Goal: Information Seeking & Learning: Learn about a topic

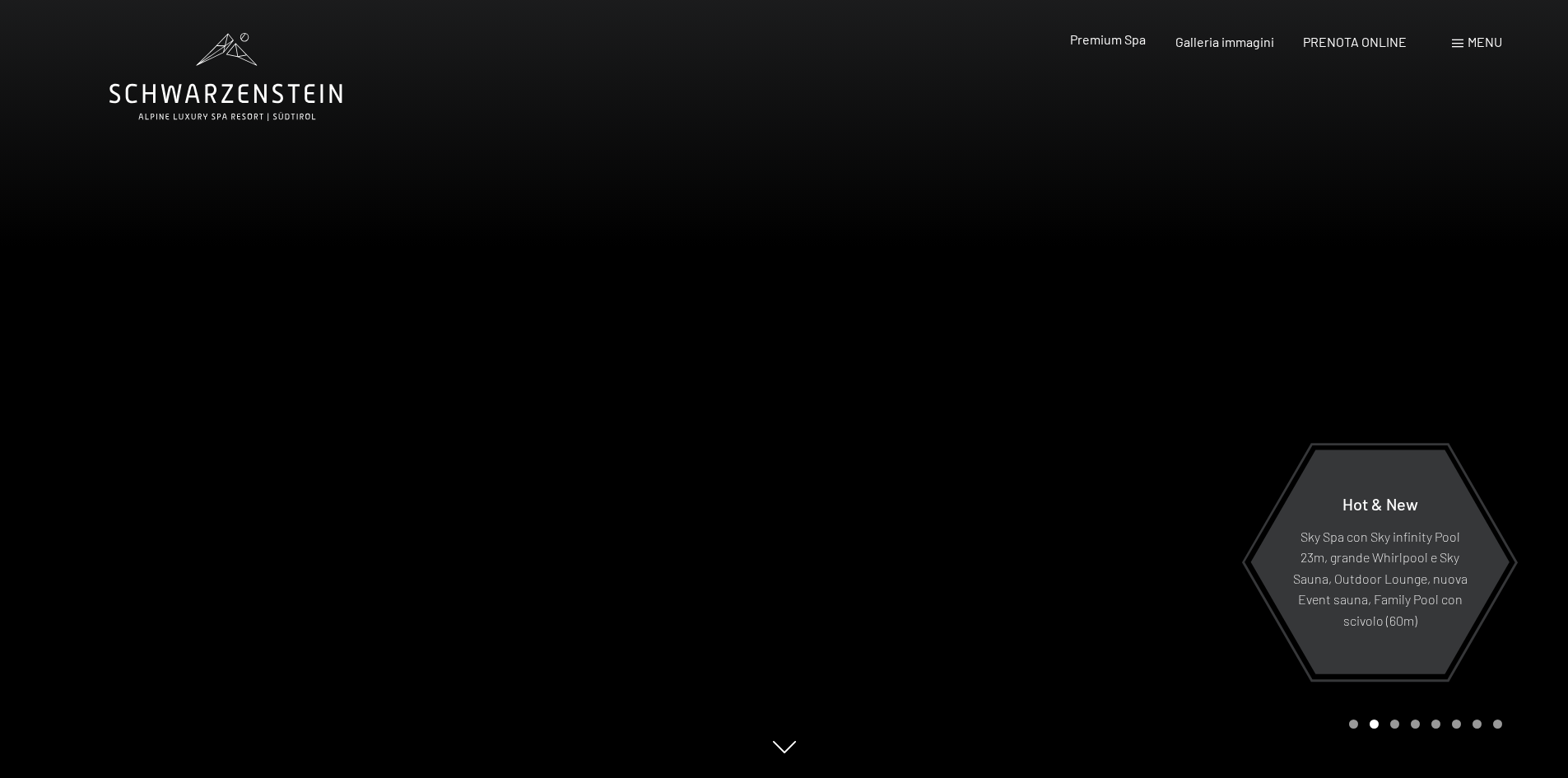
click at [1114, 45] on span "Premium Spa" at bounding box center [1108, 39] width 76 height 16
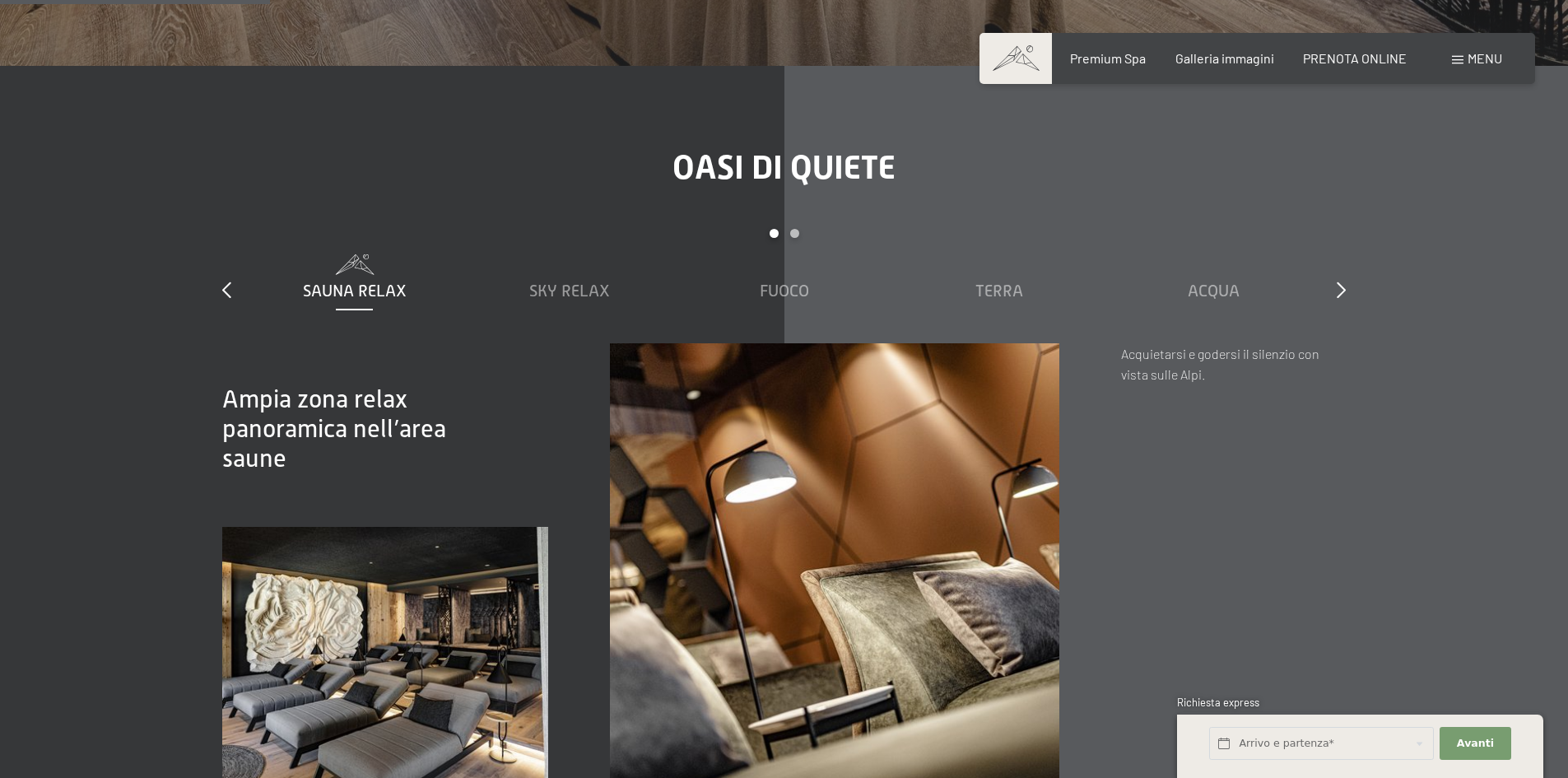
scroll to position [2470, 0]
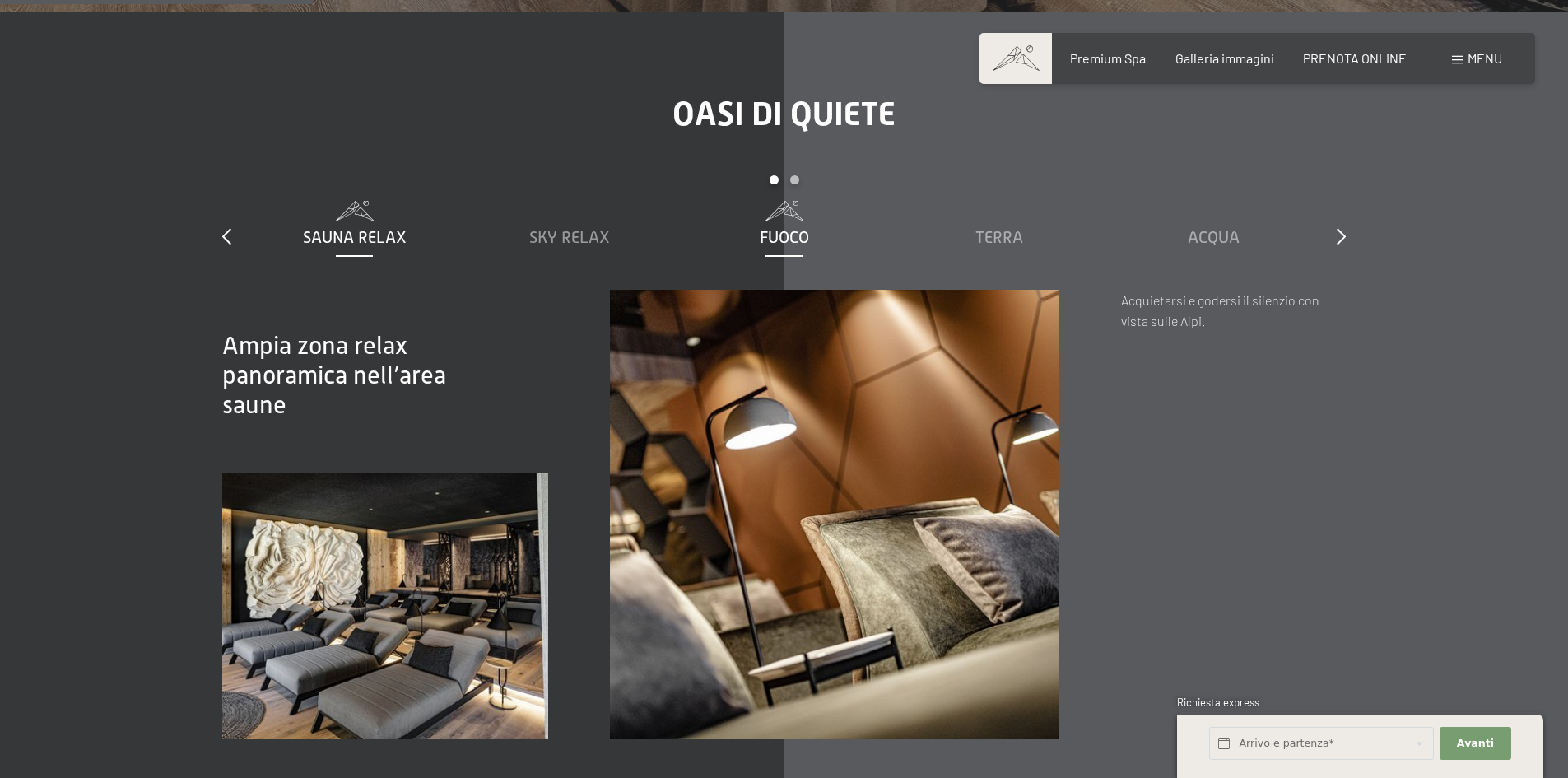
click at [775, 228] on span "Fuoco" at bounding box center [784, 237] width 49 height 18
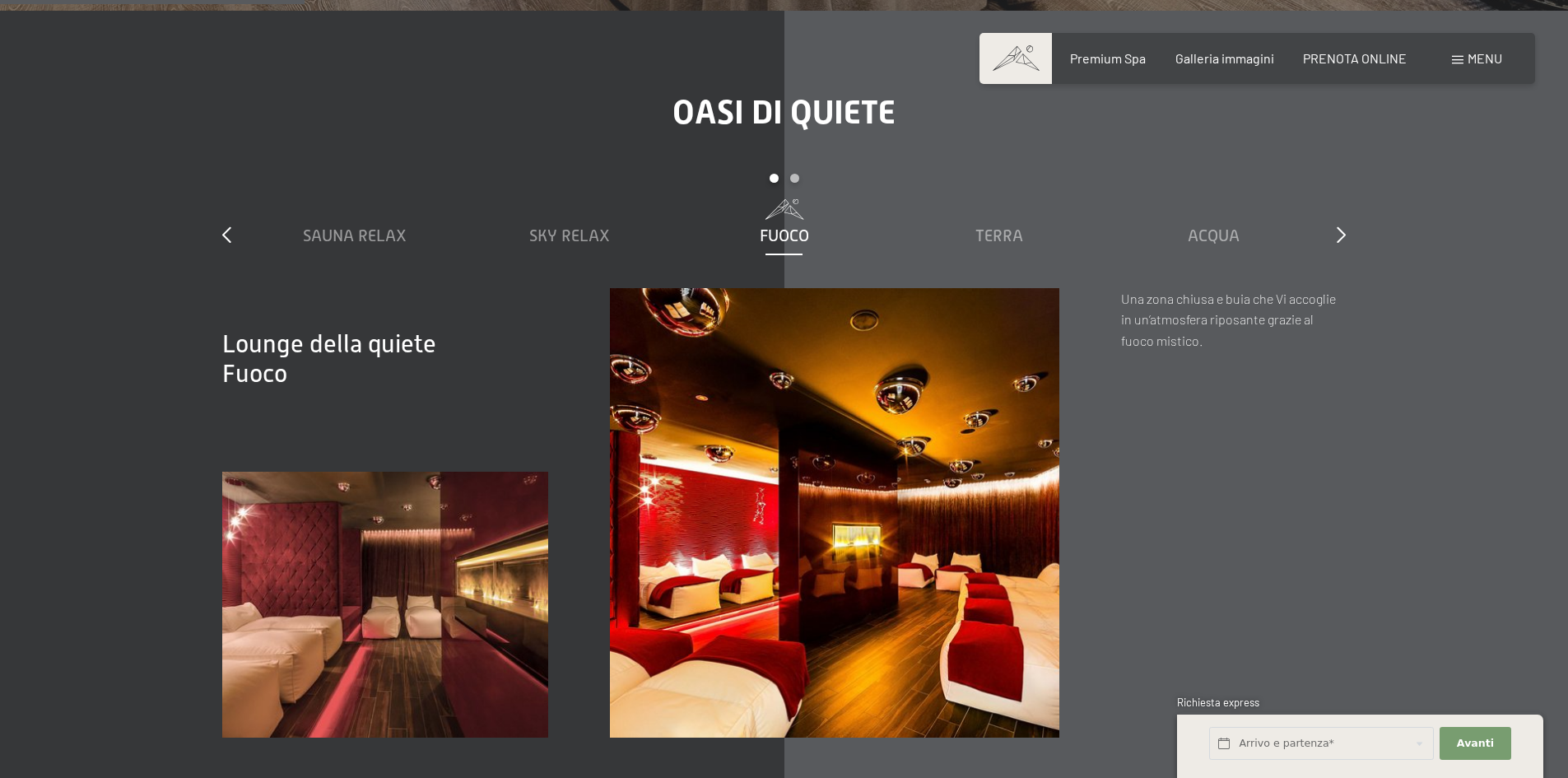
scroll to position [2388, 0]
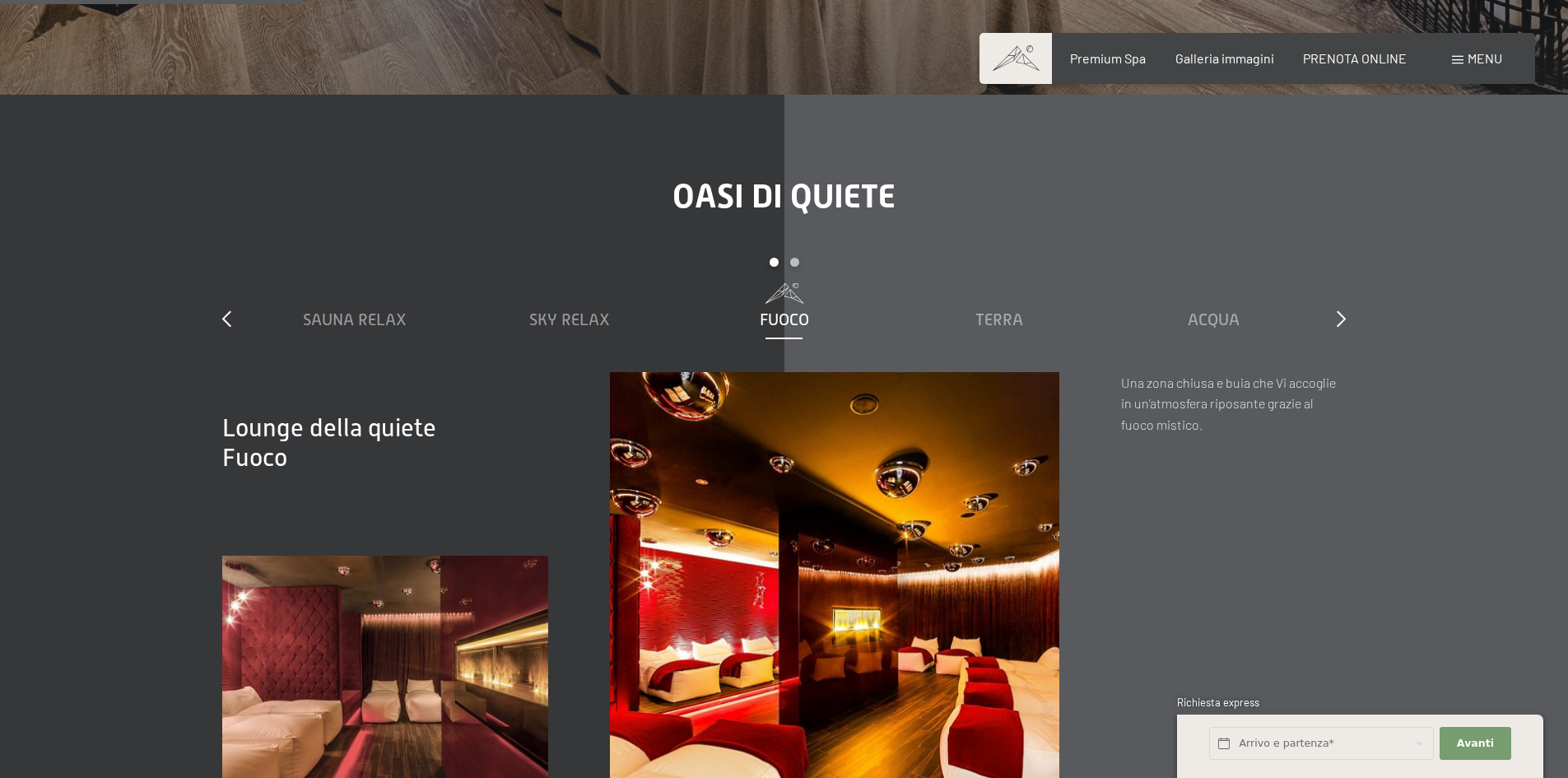
click at [992, 310] on div "Sauna relax Sky Relax Fuoco Terra Acqua Aria Settimo Cielo" at bounding box center [783, 327] width 1074 height 89
click at [1005, 310] on span "Terra" at bounding box center [999, 319] width 48 height 18
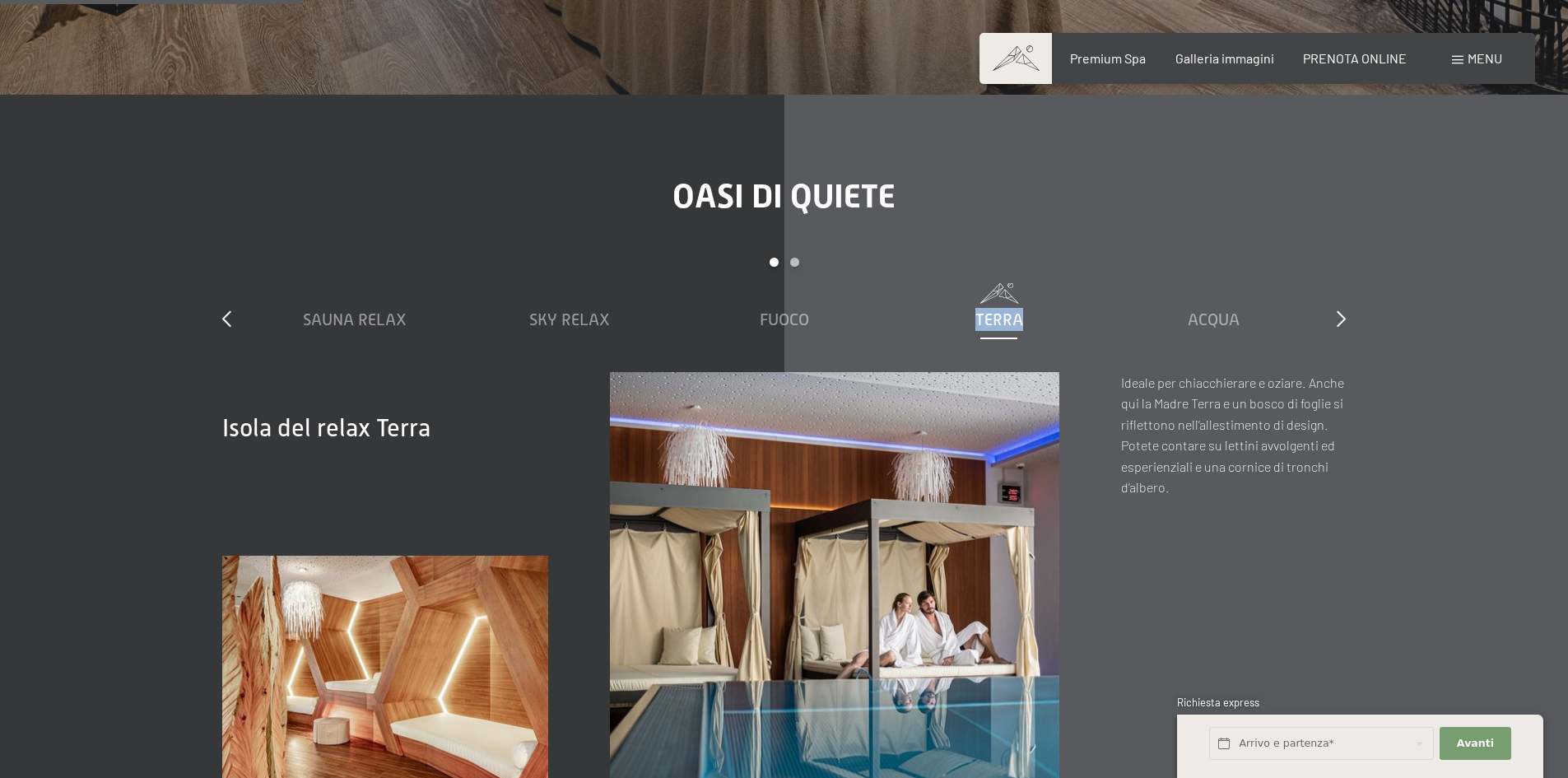
click at [1005, 310] on span "Terra" at bounding box center [999, 319] width 48 height 18
click at [1194, 310] on span "Acqua" at bounding box center [1214, 319] width 52 height 18
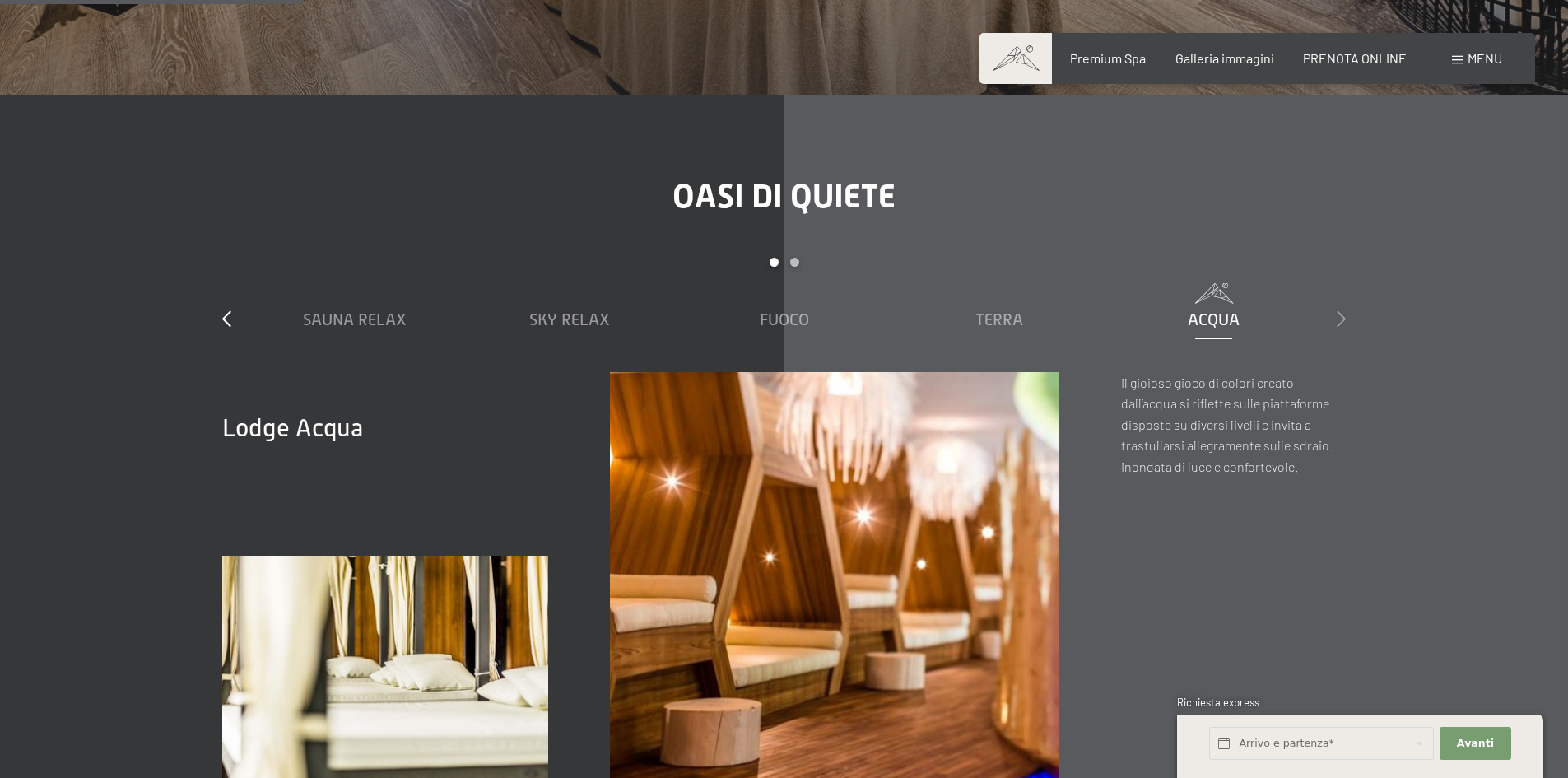
click at [1337, 310] on icon at bounding box center [1341, 318] width 9 height 16
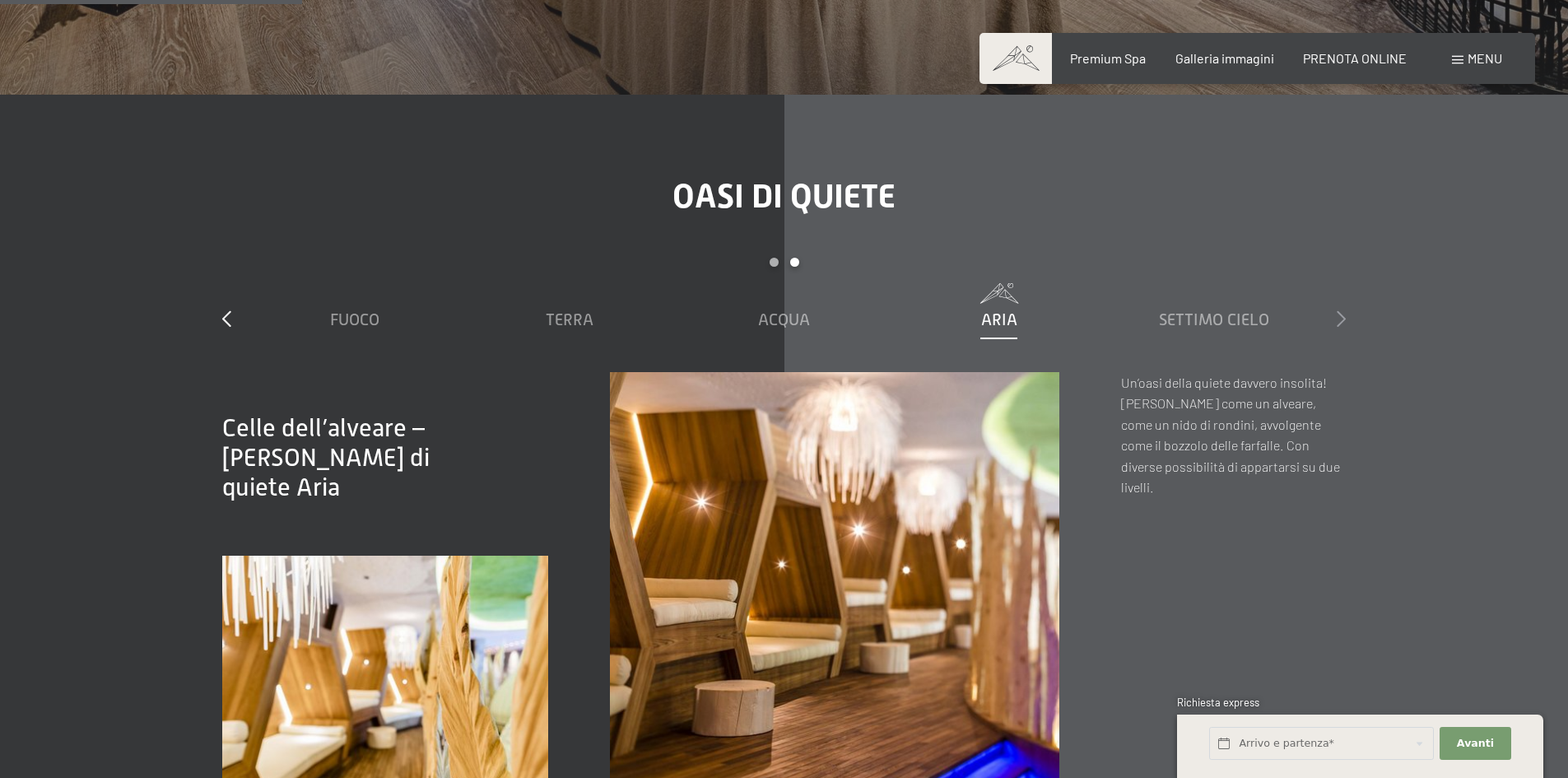
click at [1337, 310] on icon at bounding box center [1341, 318] width 9 height 16
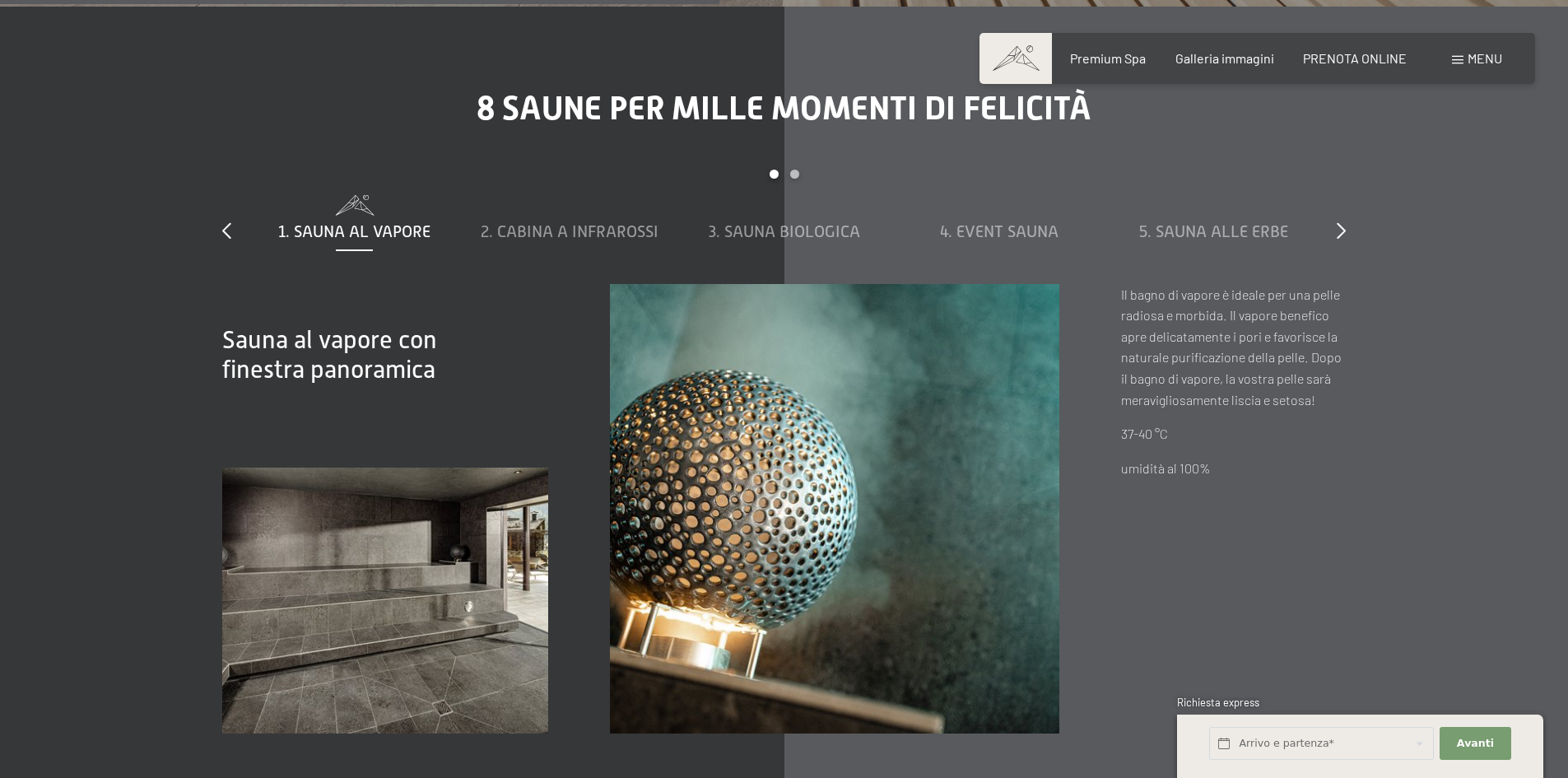
scroll to position [5681, 0]
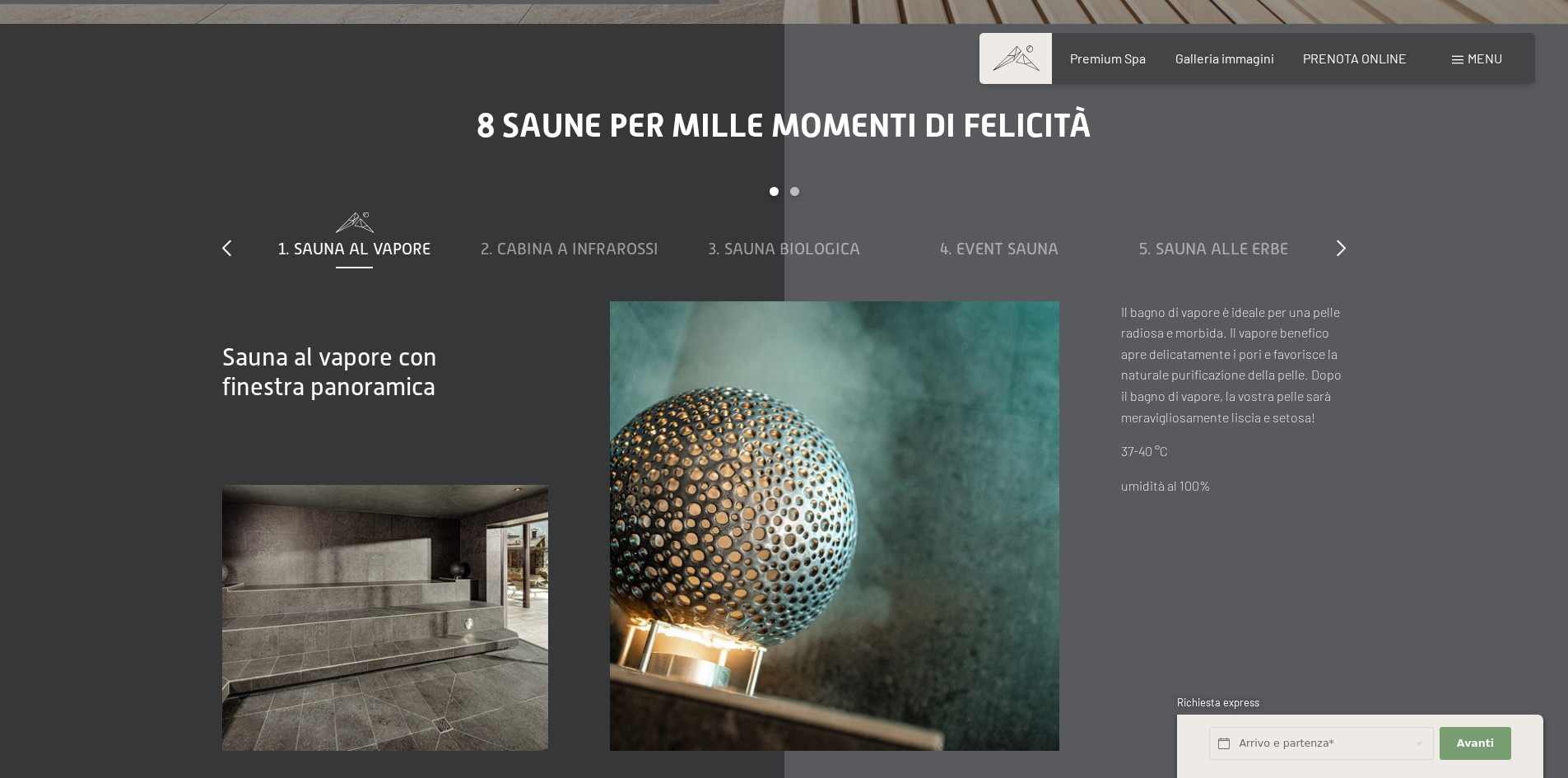
click at [1457, 60] on span at bounding box center [1458, 59] width 11 height 8
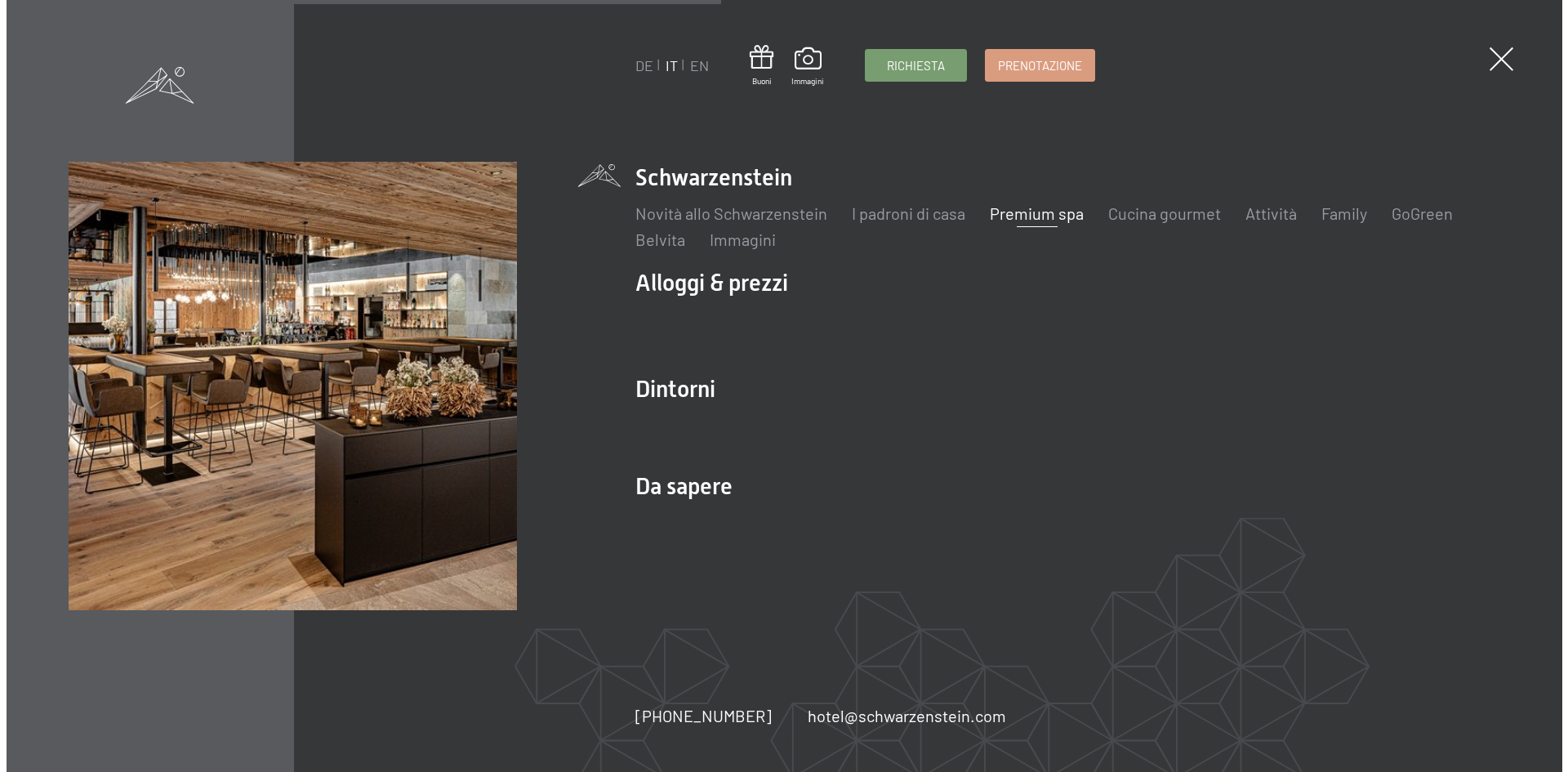
scroll to position [5658, 0]
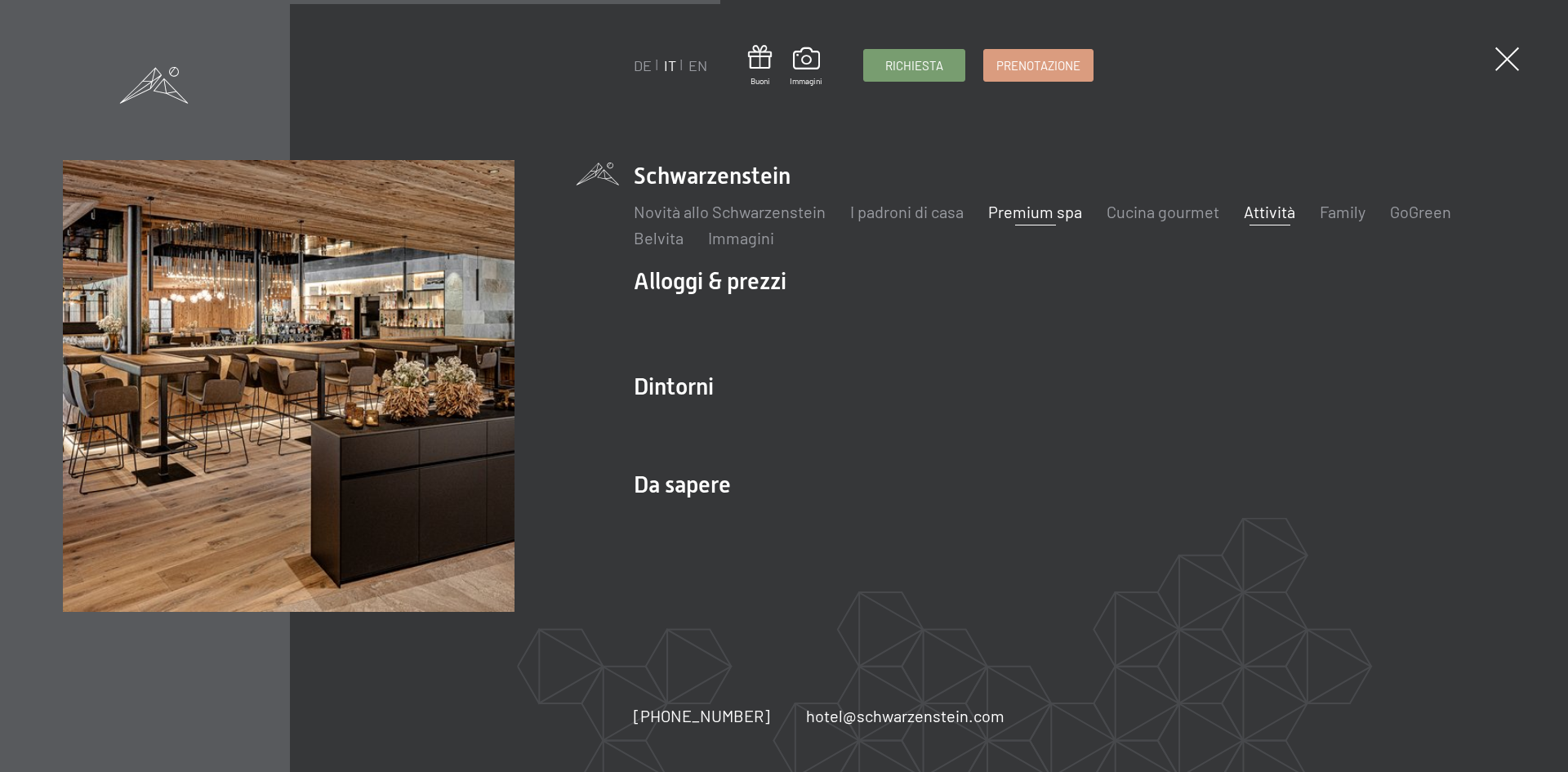
click at [1255, 213] on link "Attività" at bounding box center [1269, 211] width 52 height 20
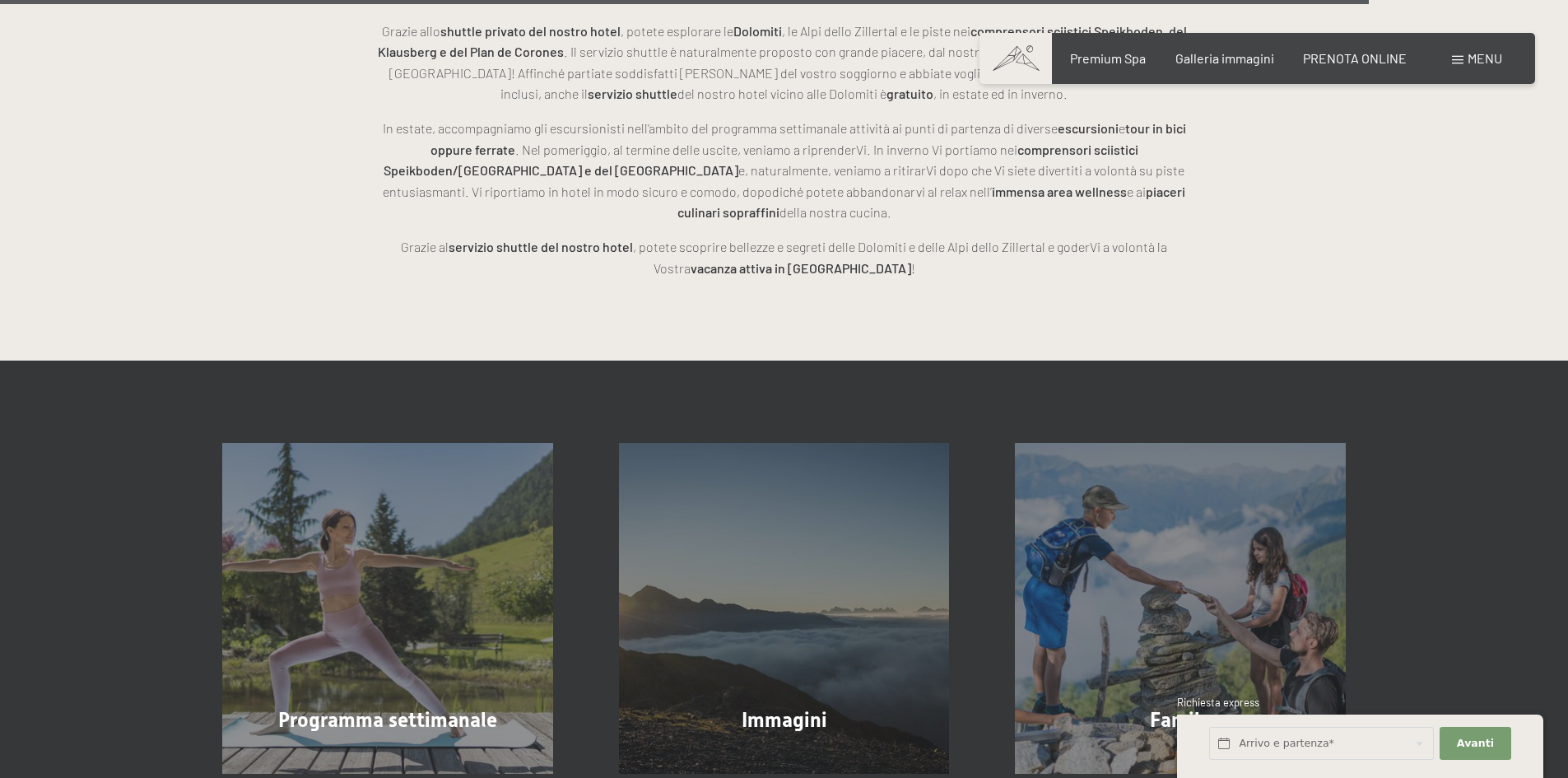
scroll to position [4776, 0]
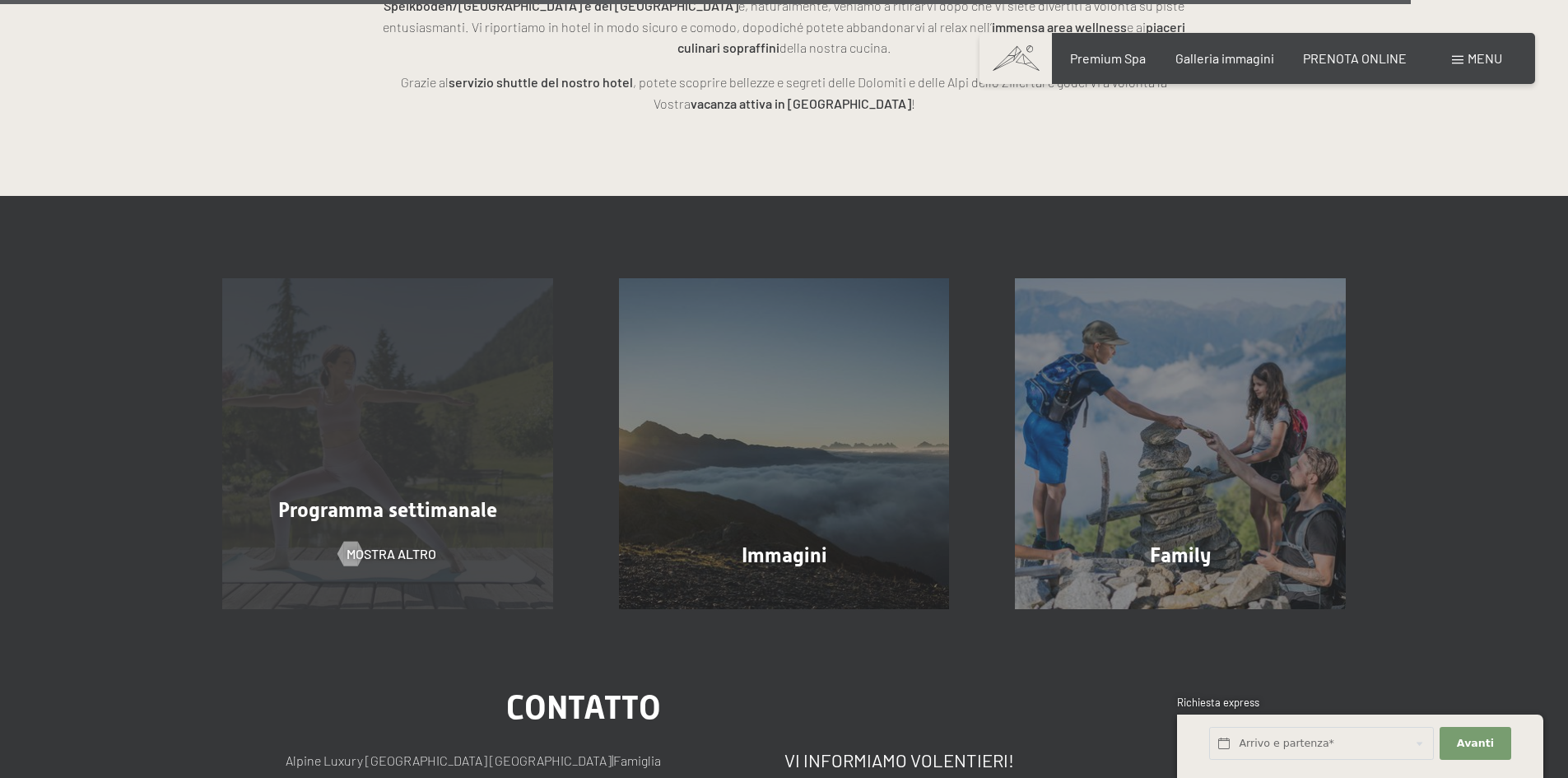
click at [441, 498] on span "Programma settimanale" at bounding box center [388, 510] width 219 height 23
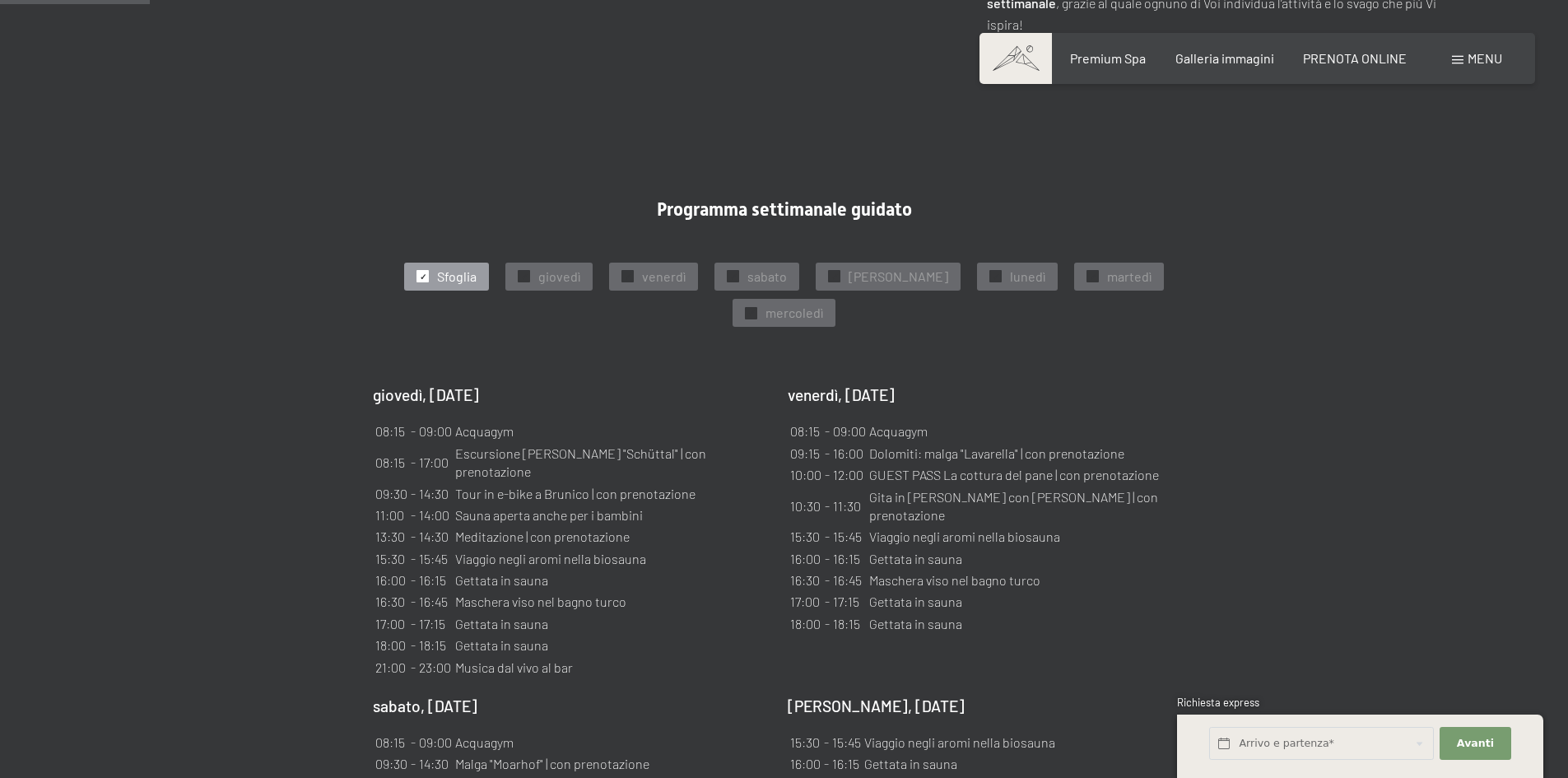
scroll to position [906, 0]
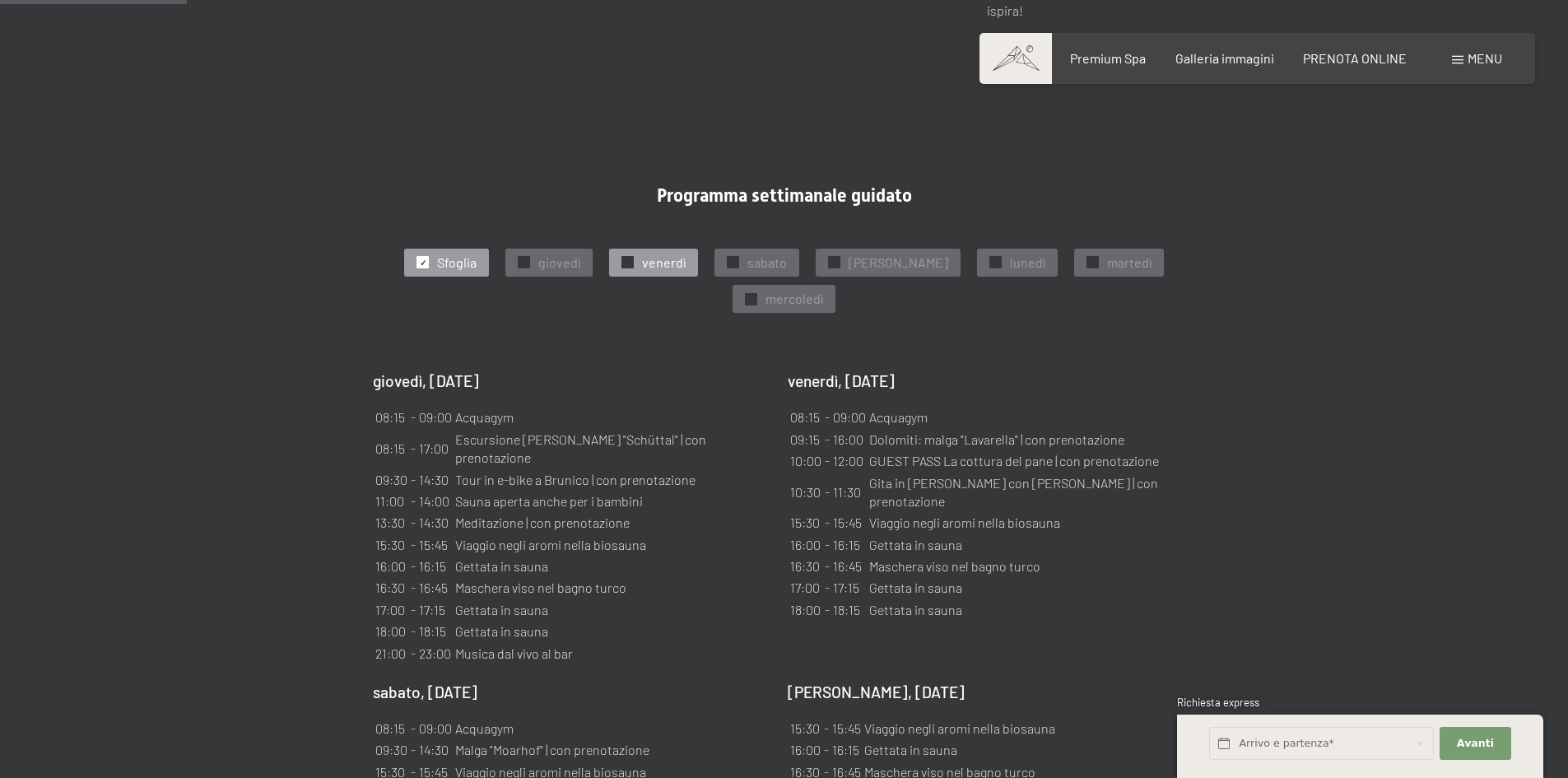
click at [634, 256] on div at bounding box center [628, 262] width 12 height 12
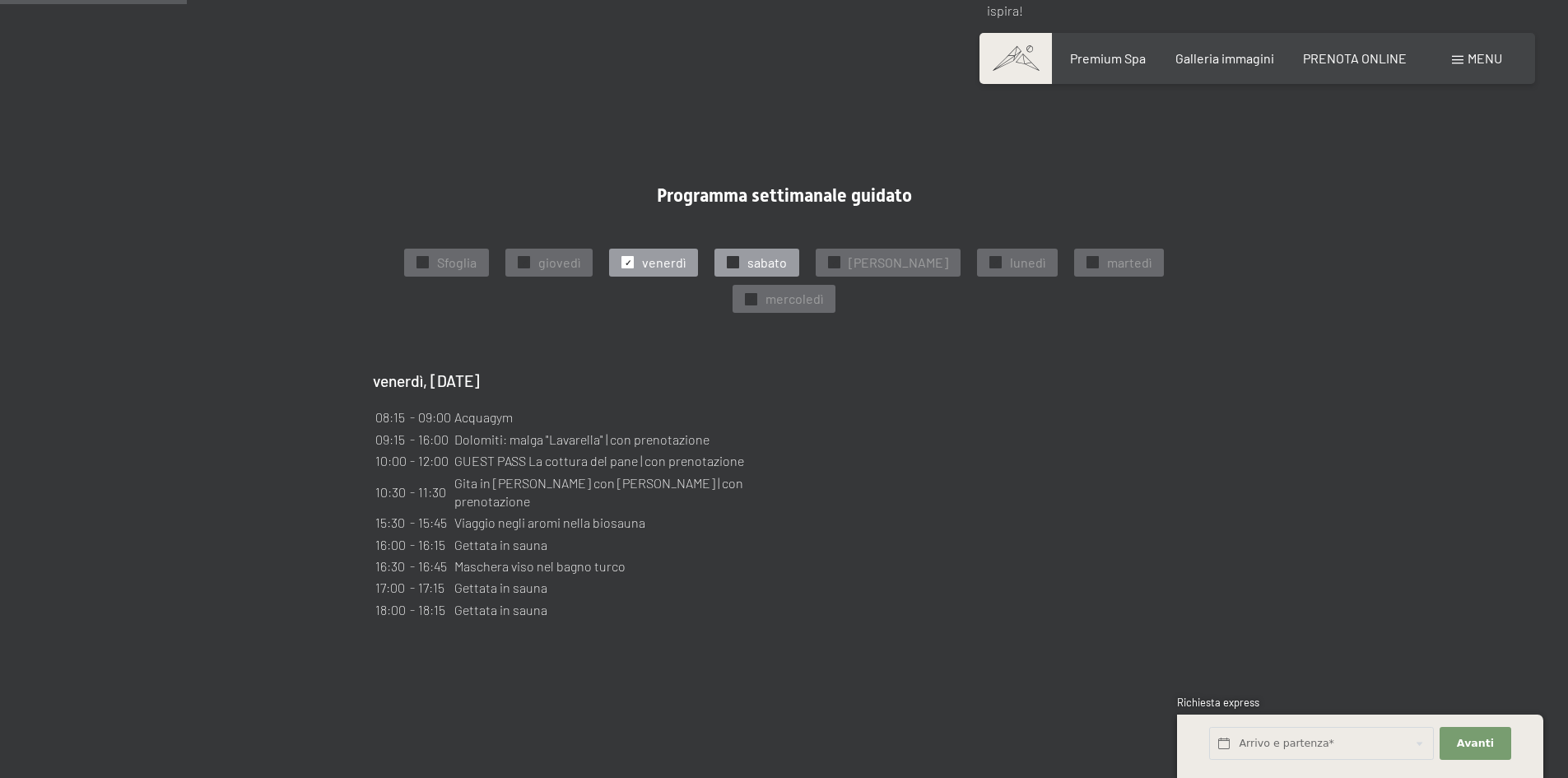
click at [761, 248] on div "✓ sabato" at bounding box center [757, 262] width 85 height 28
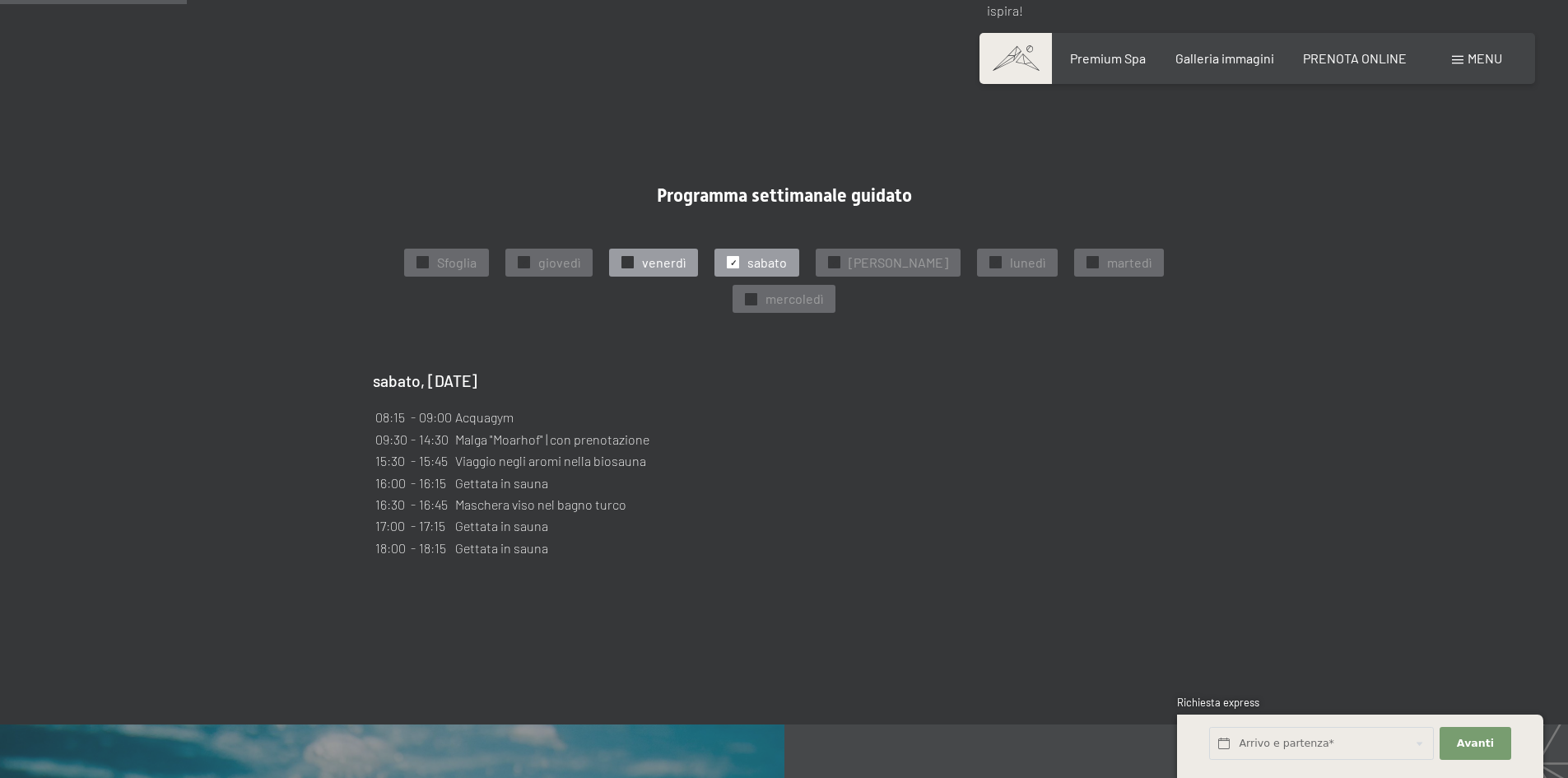
click at [669, 254] on span "venerdì" at bounding box center [664, 262] width 43 height 18
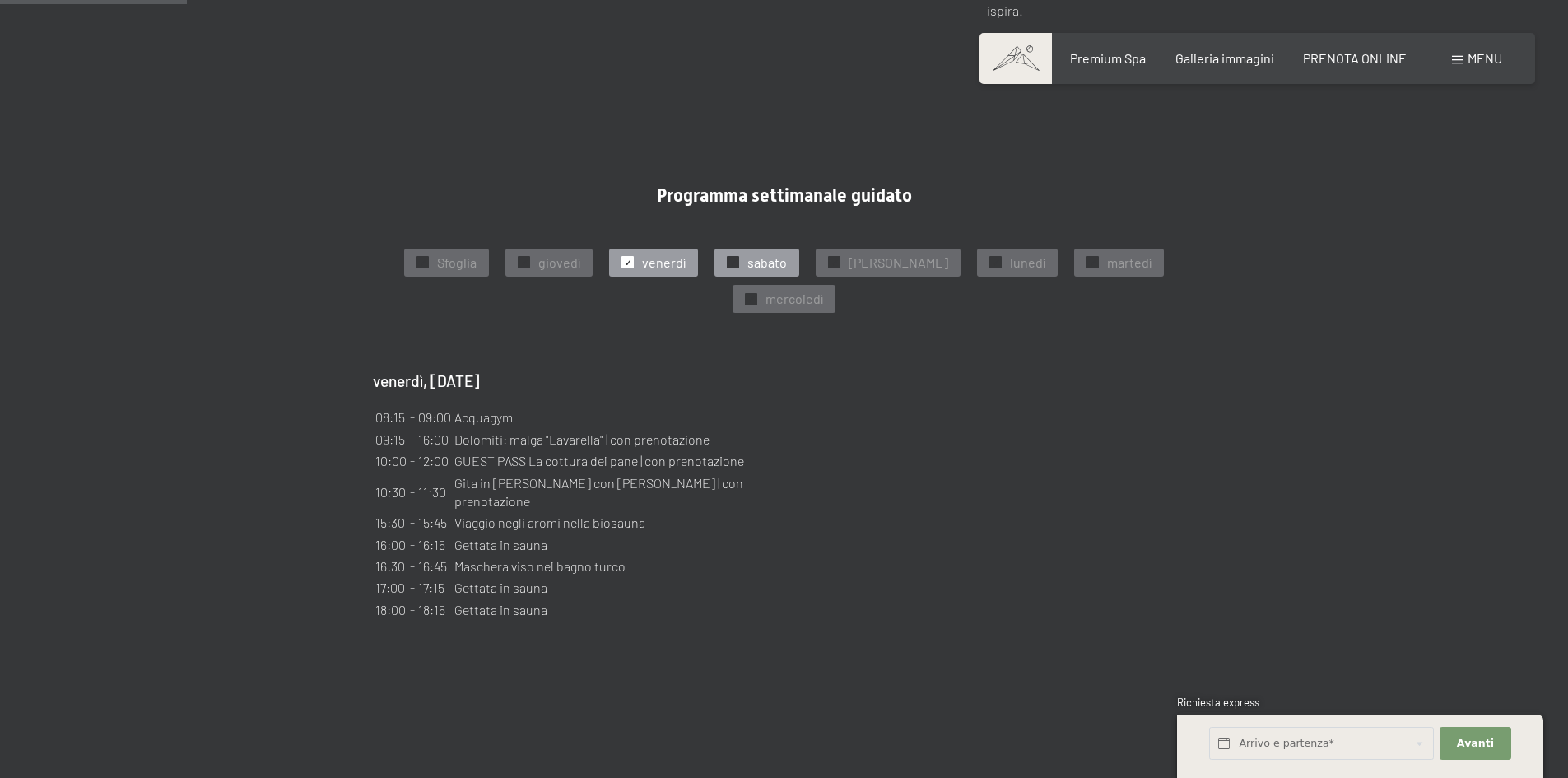
click at [766, 248] on div "✓ sabato" at bounding box center [757, 262] width 85 height 28
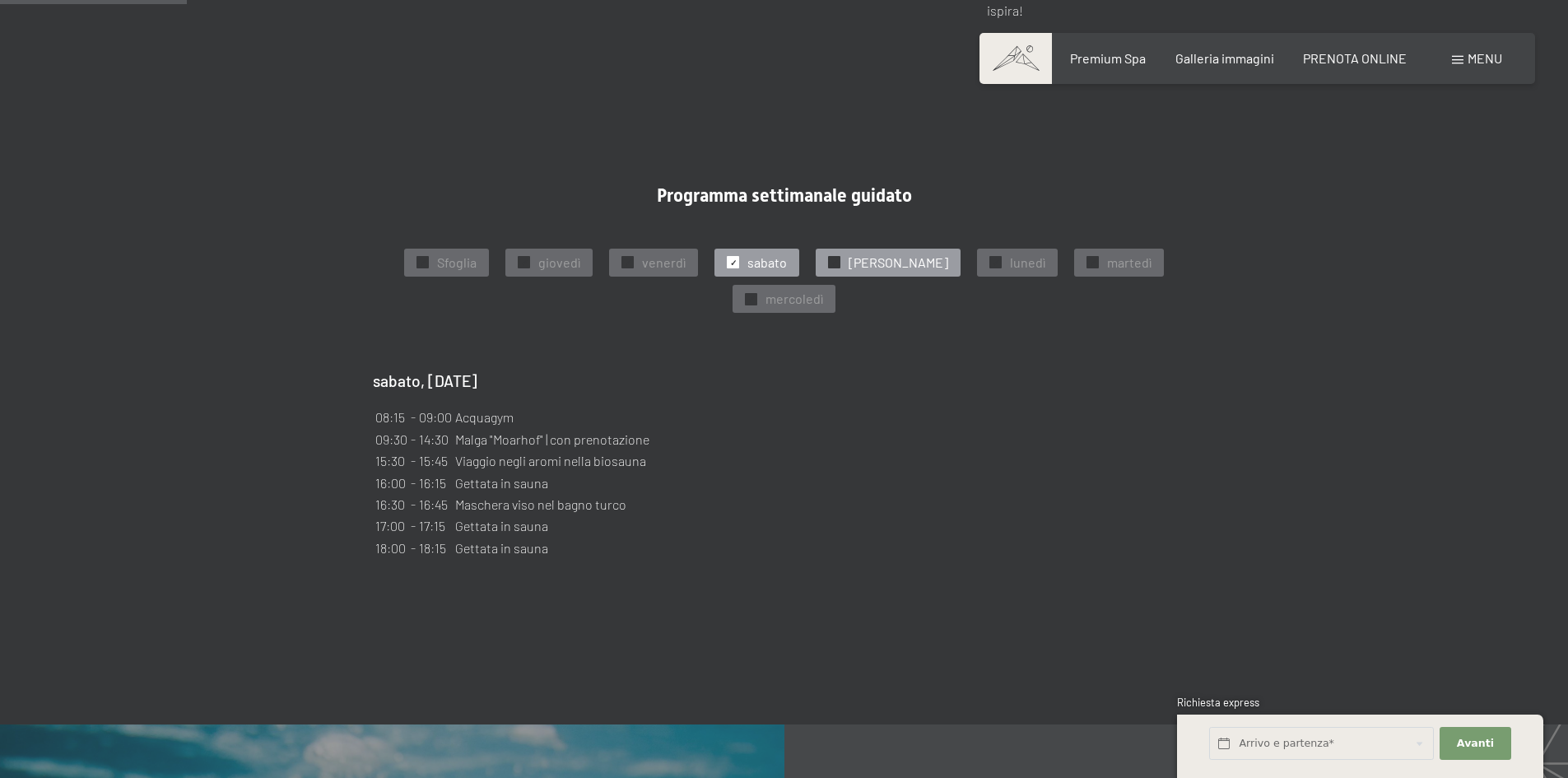
click at [873, 254] on span "domenica" at bounding box center [899, 262] width 100 height 18
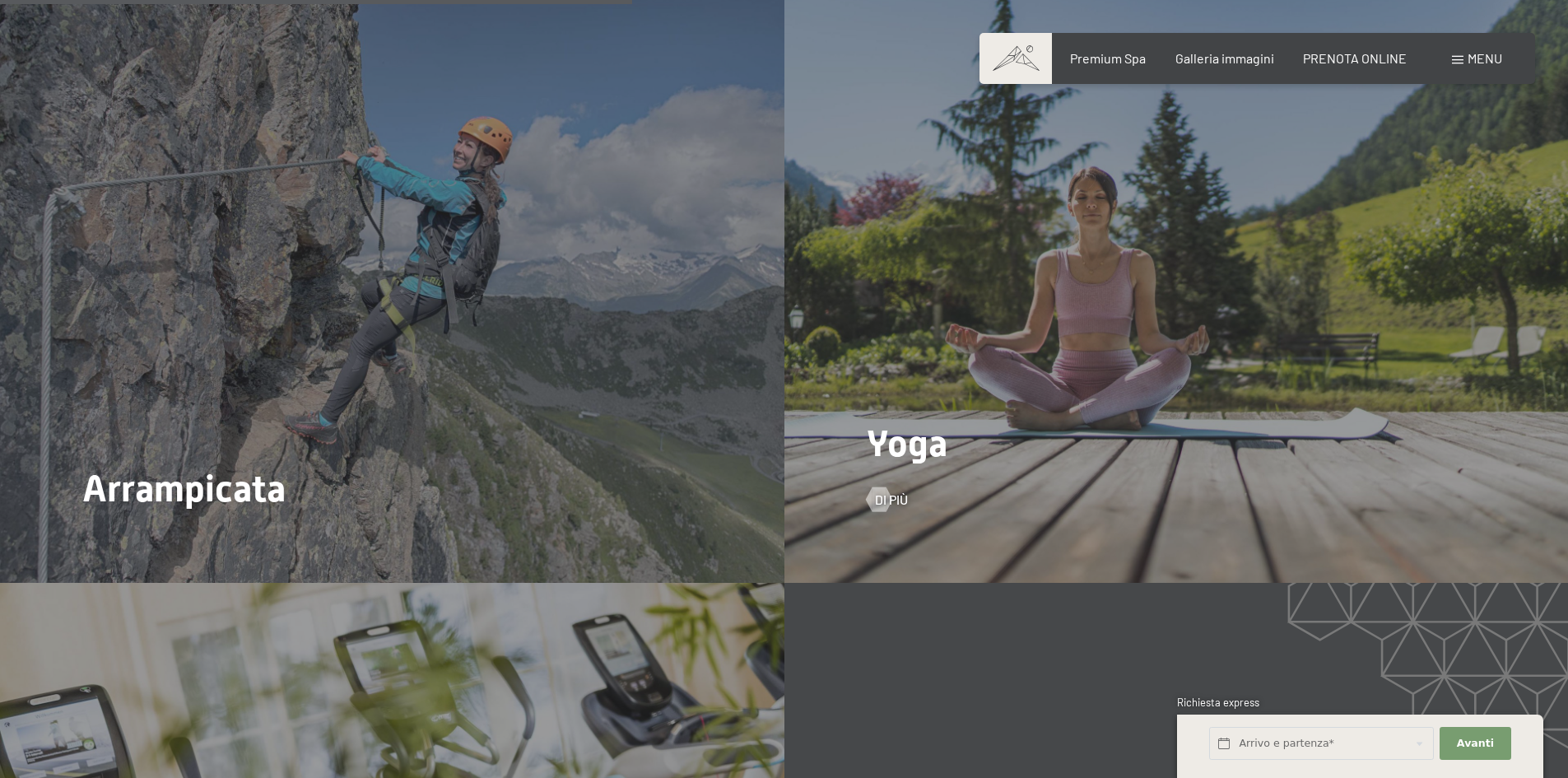
scroll to position [2799, 0]
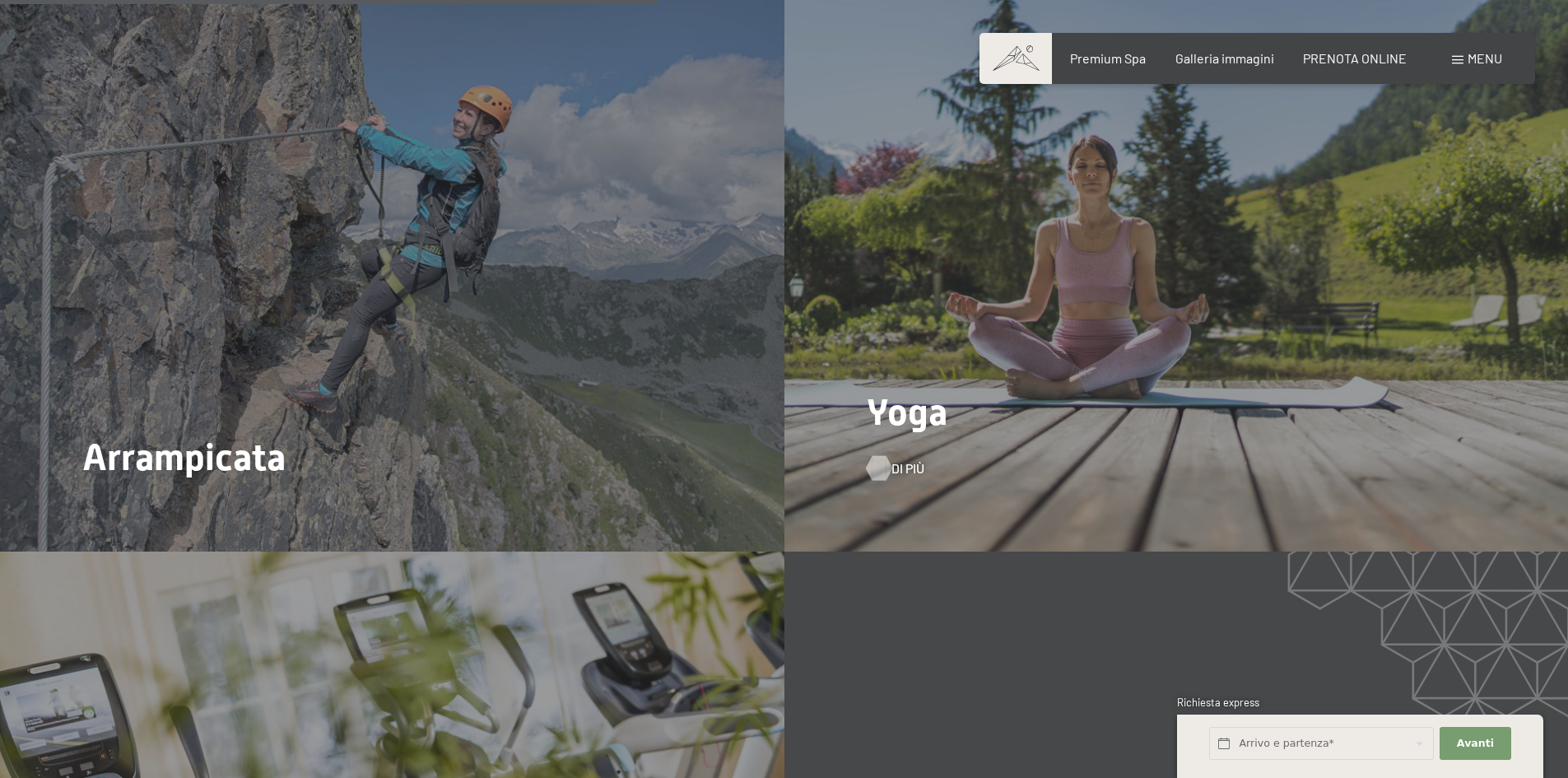
click at [899, 459] on span "Di più" at bounding box center [908, 468] width 33 height 18
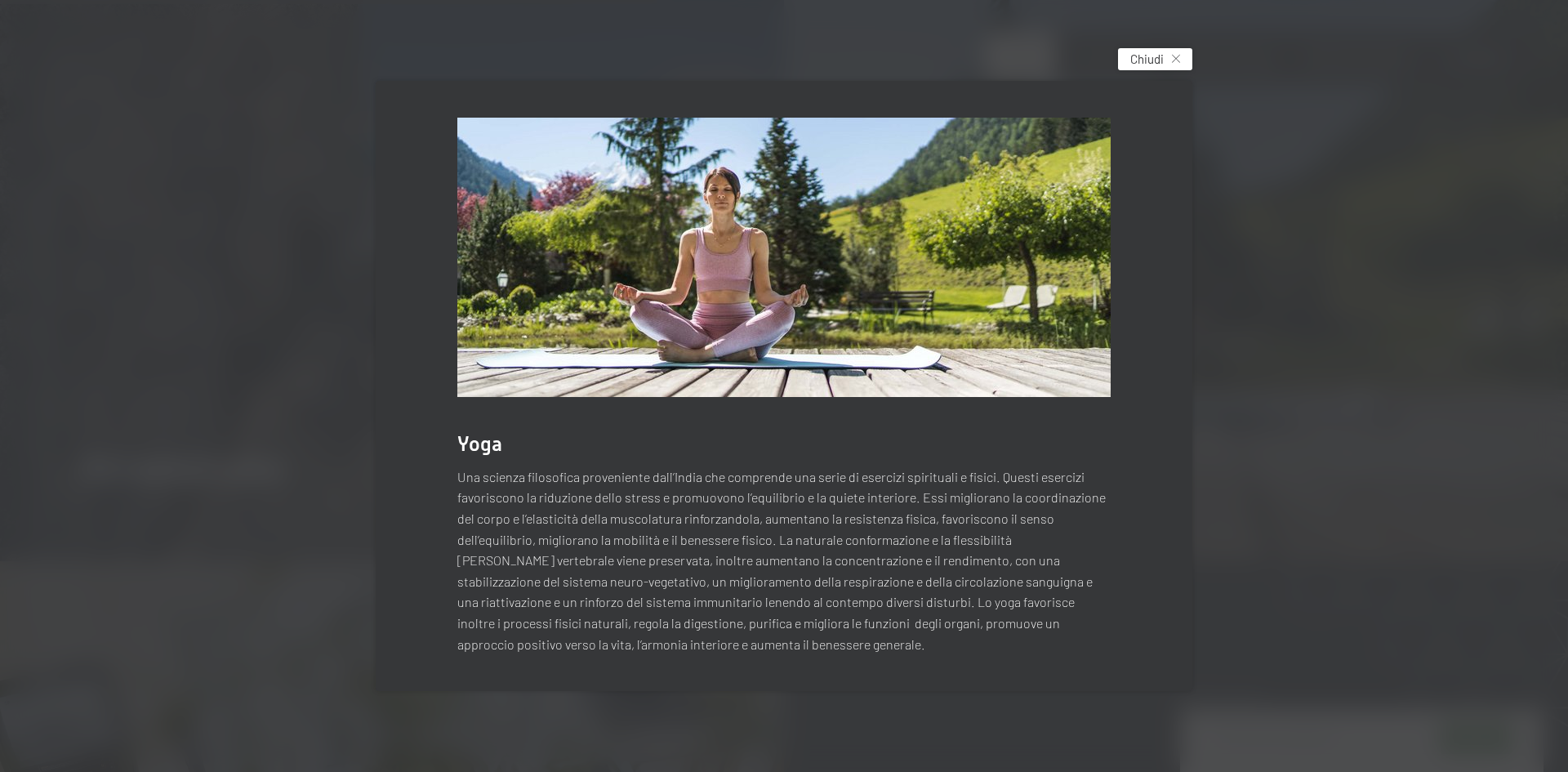
click at [1160, 59] on span "Chiudi" at bounding box center [1146, 59] width 34 height 17
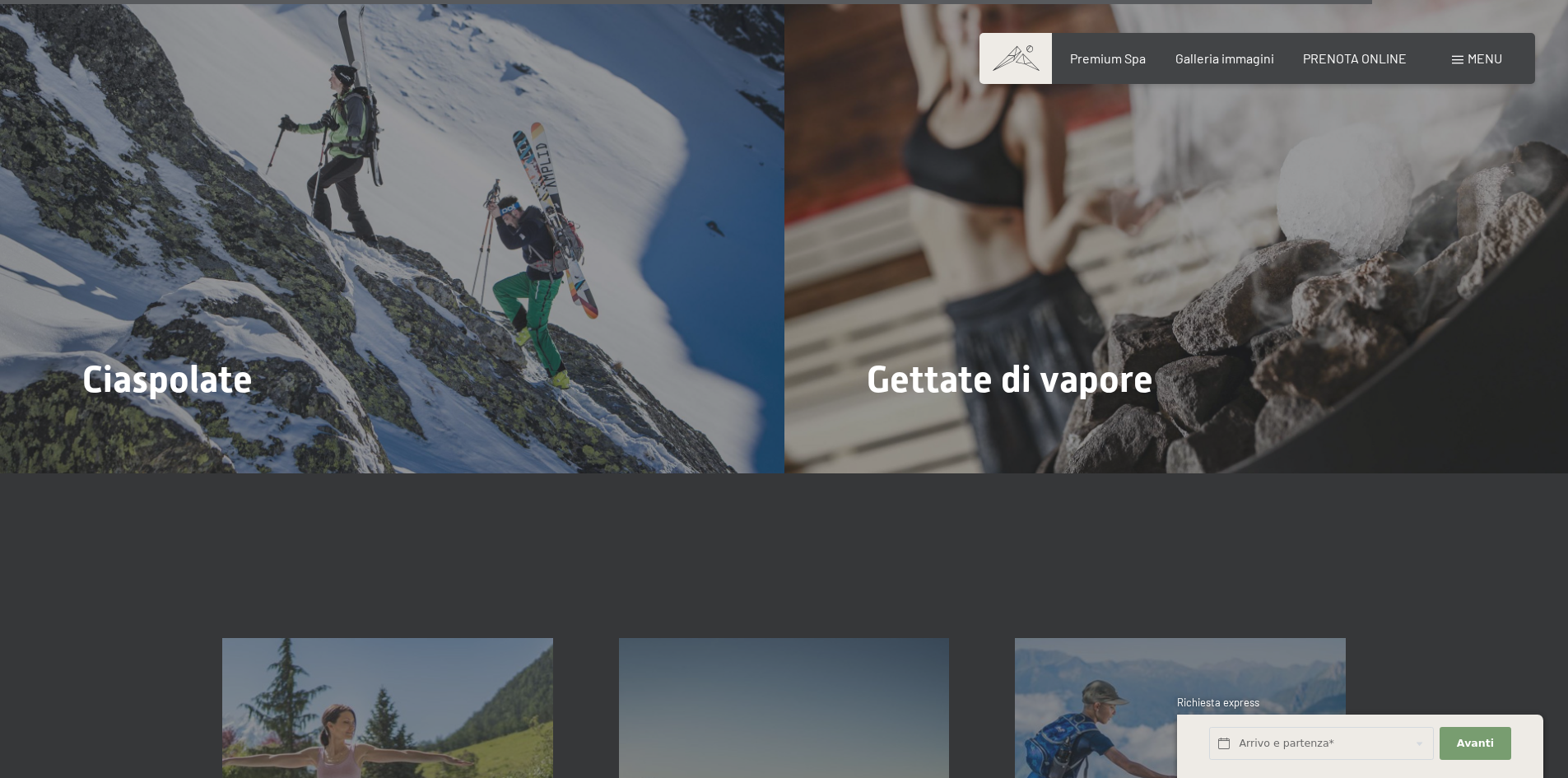
scroll to position [5846, 0]
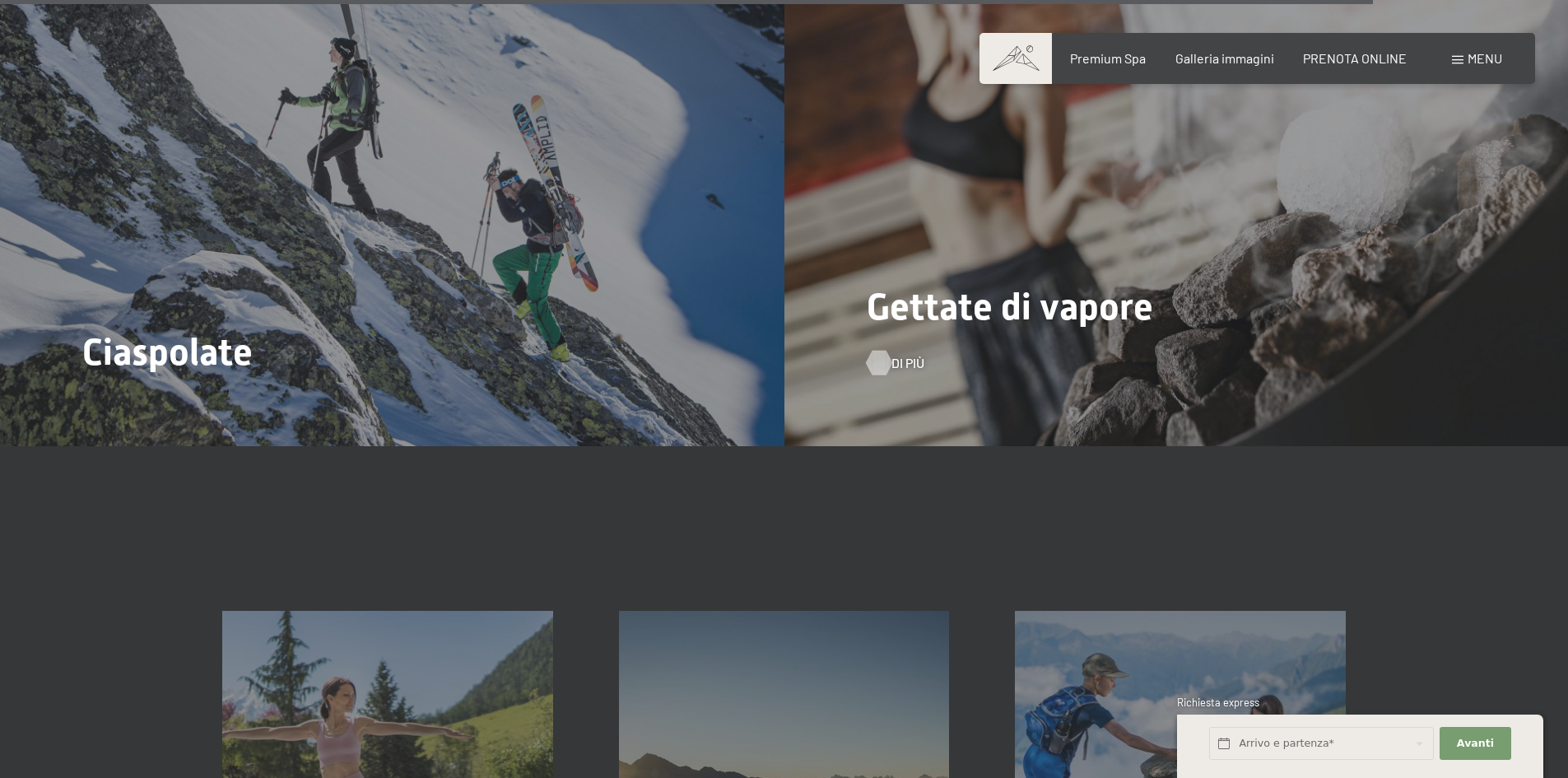
click at [893, 354] on span "Di più" at bounding box center [908, 363] width 33 height 18
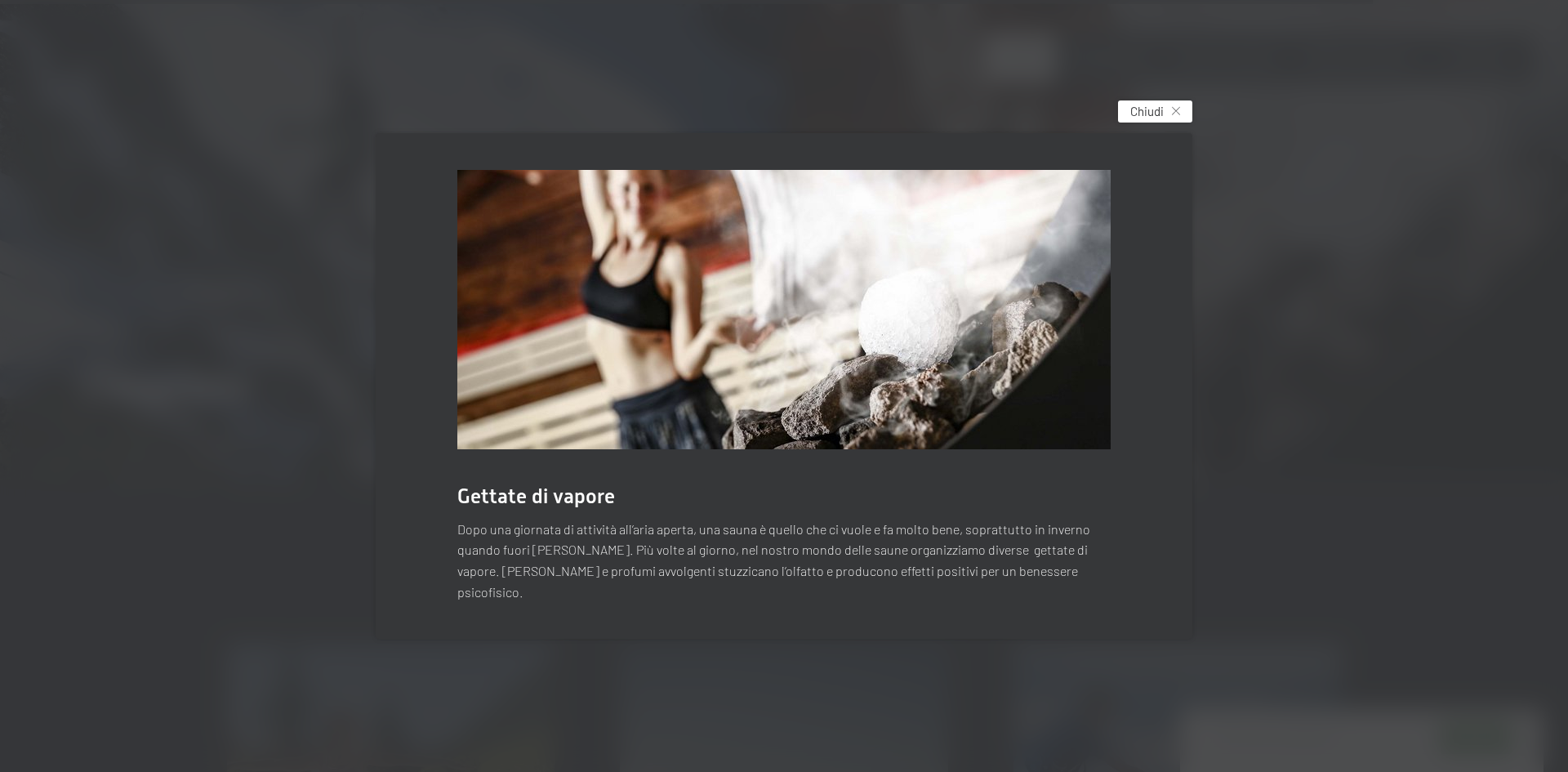
click at [1160, 120] on div "Chiudi" at bounding box center [1155, 112] width 74 height 22
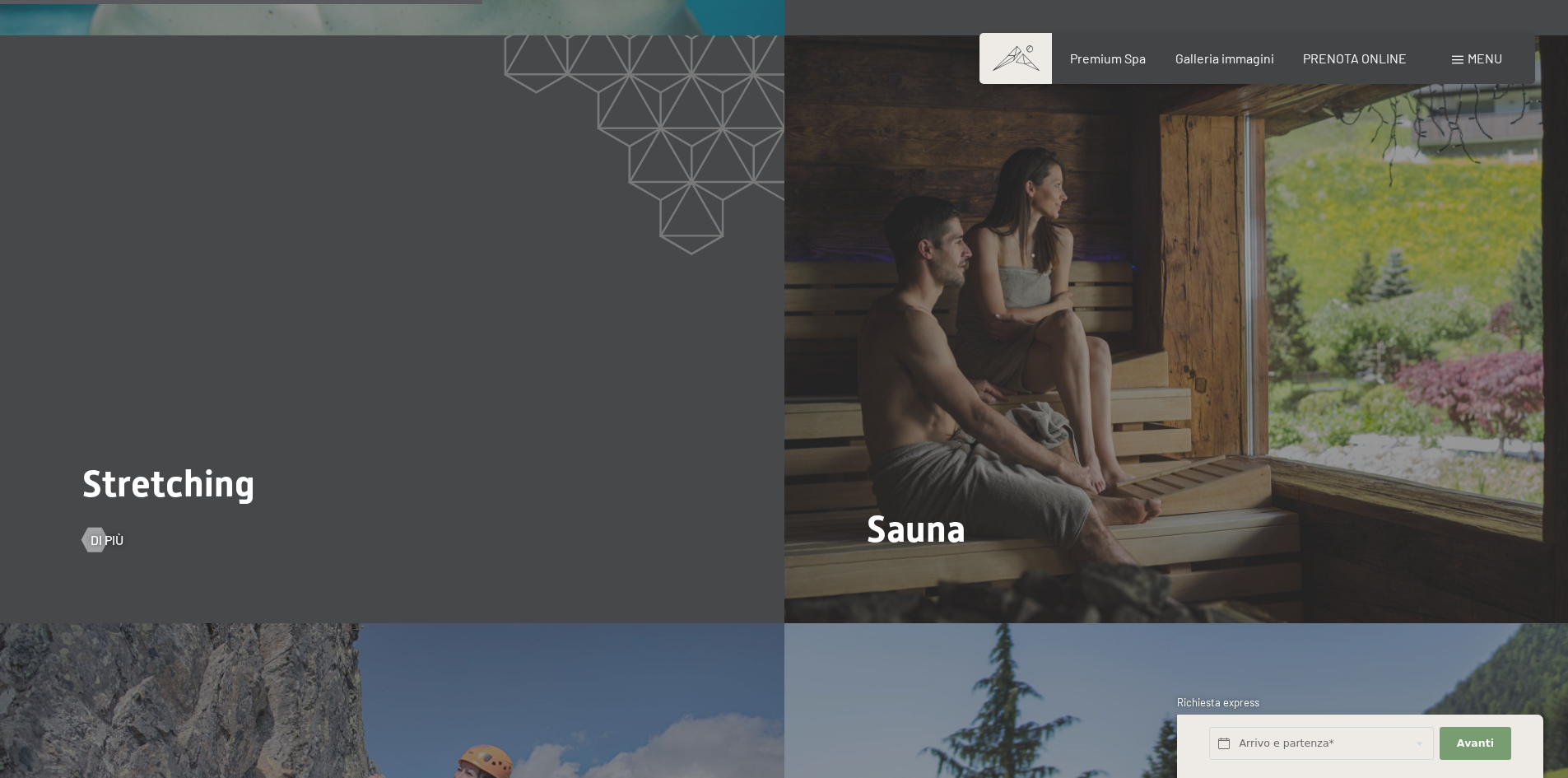
scroll to position [2141, 0]
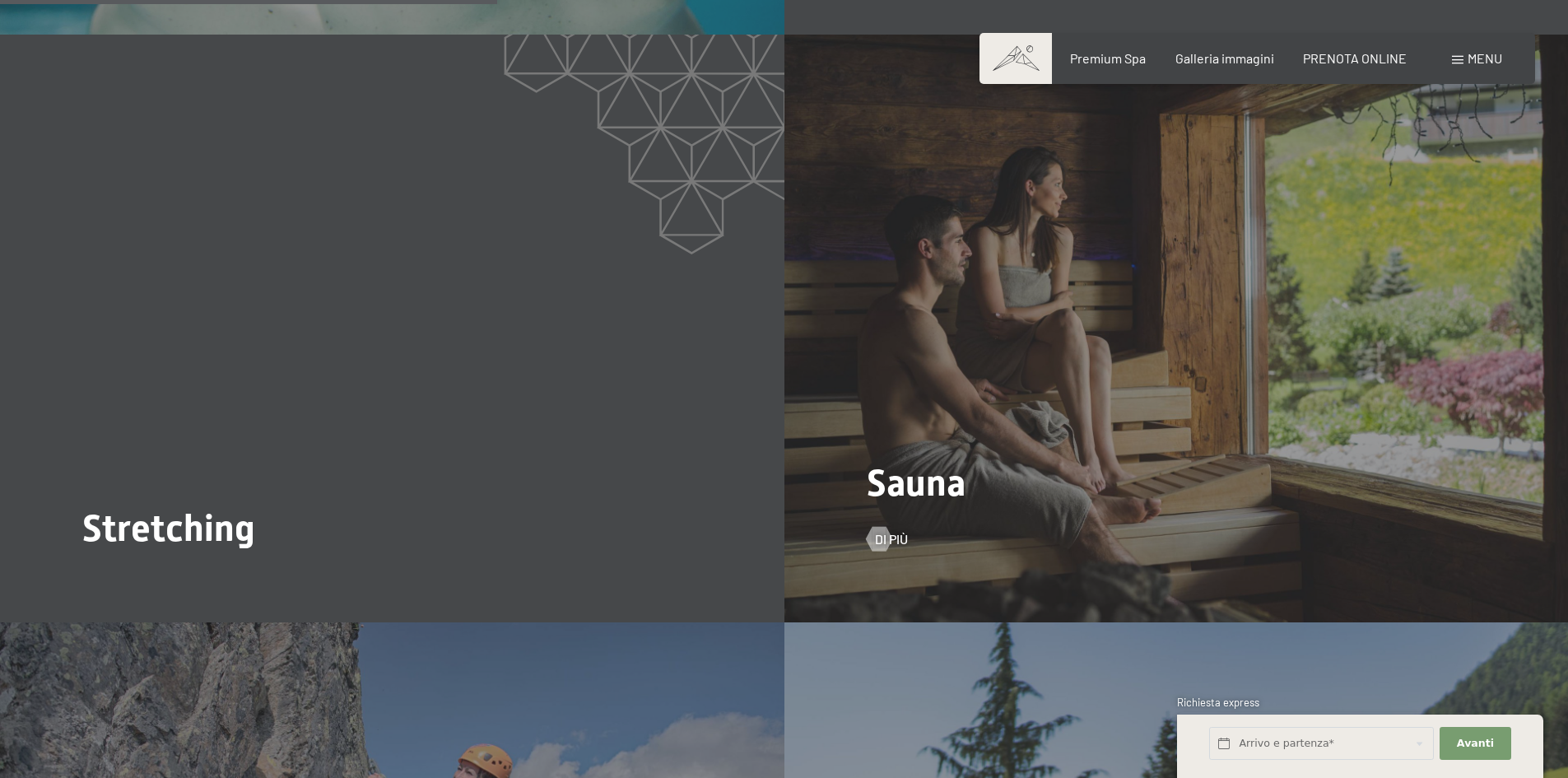
click at [877, 472] on span "Sauna" at bounding box center [917, 483] width 99 height 43
click at [880, 526] on div at bounding box center [879, 538] width 14 height 24
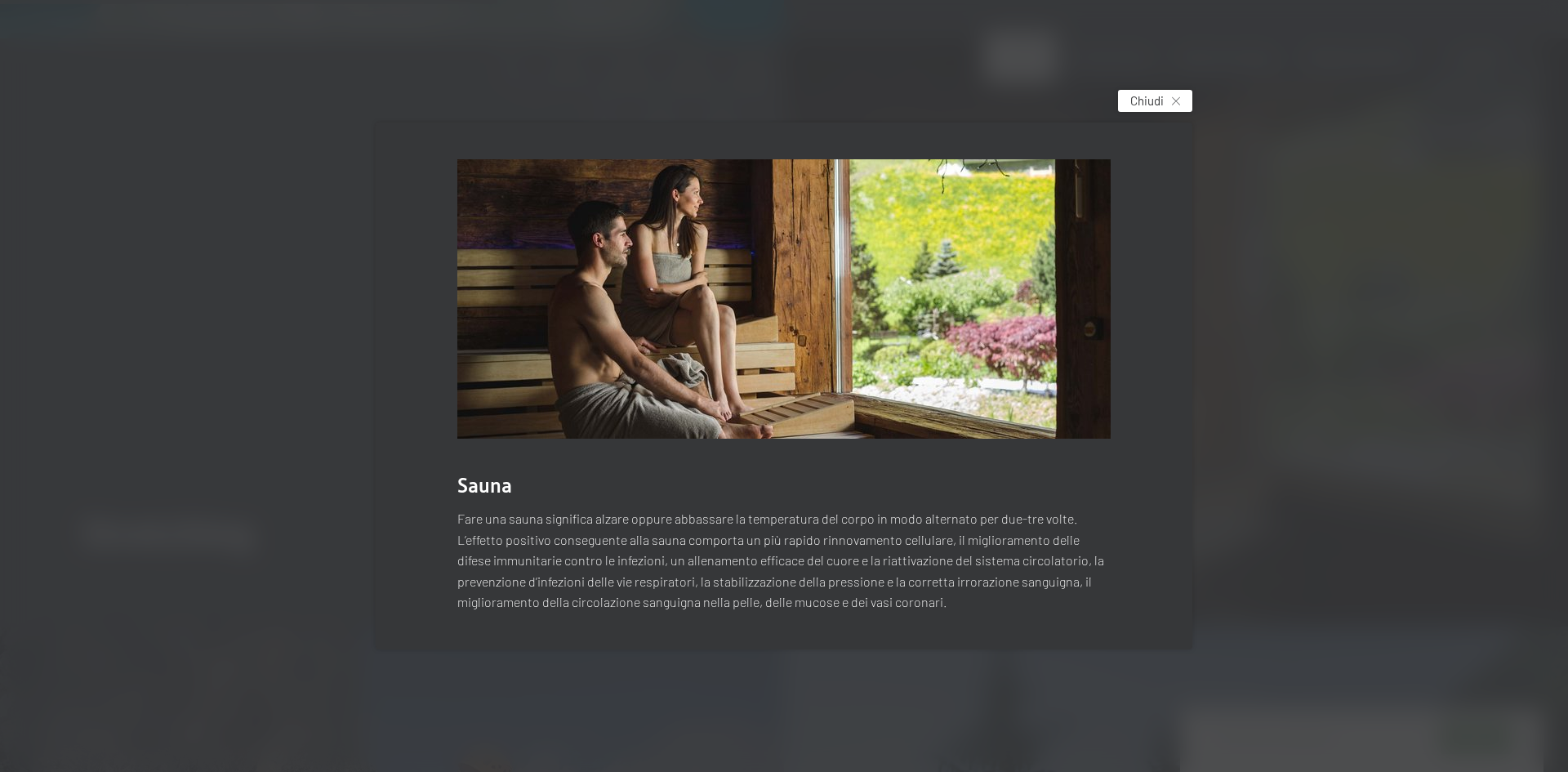
click at [1161, 104] on span "Chiudi" at bounding box center [1146, 101] width 34 height 17
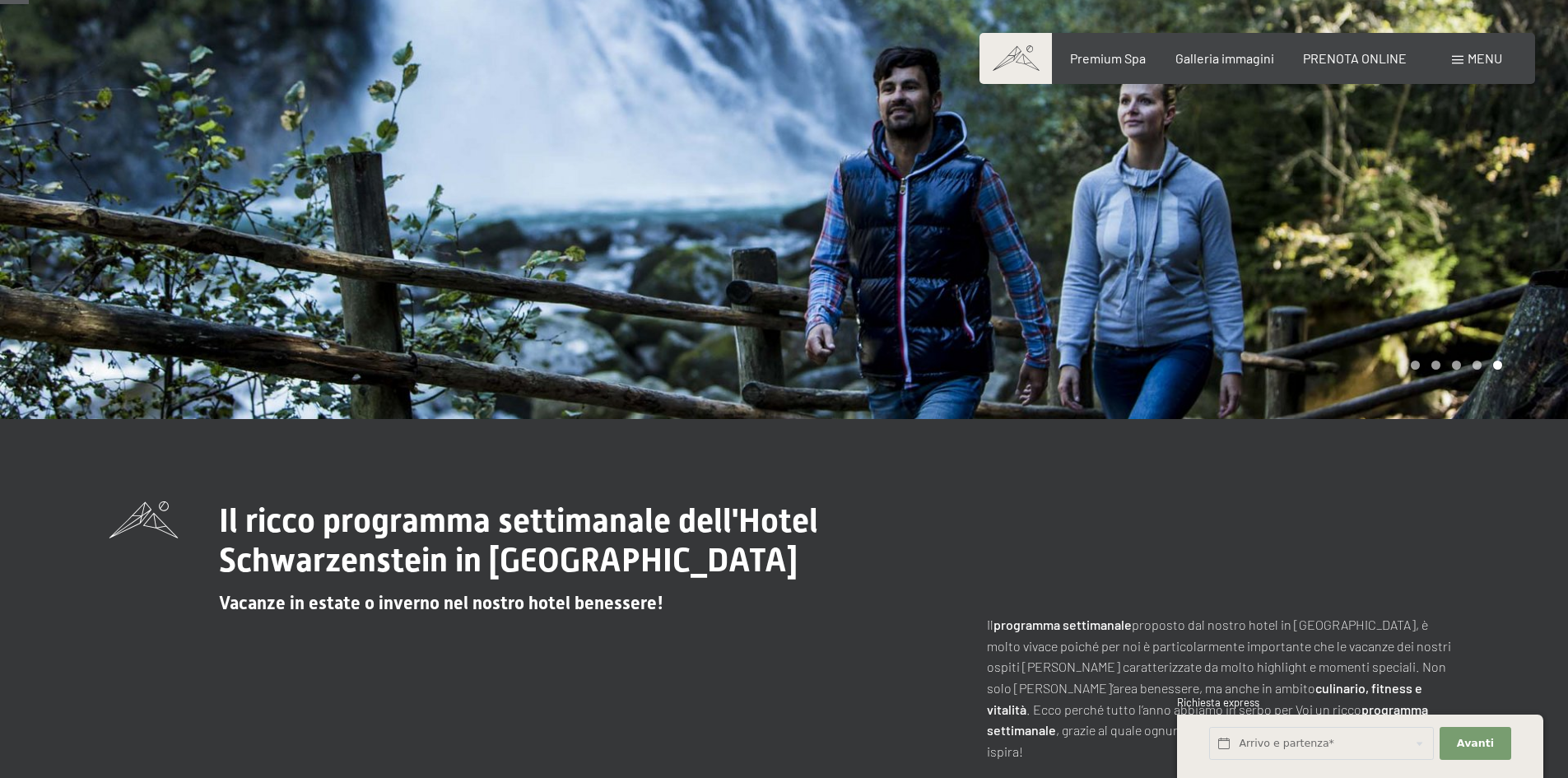
scroll to position [0, 0]
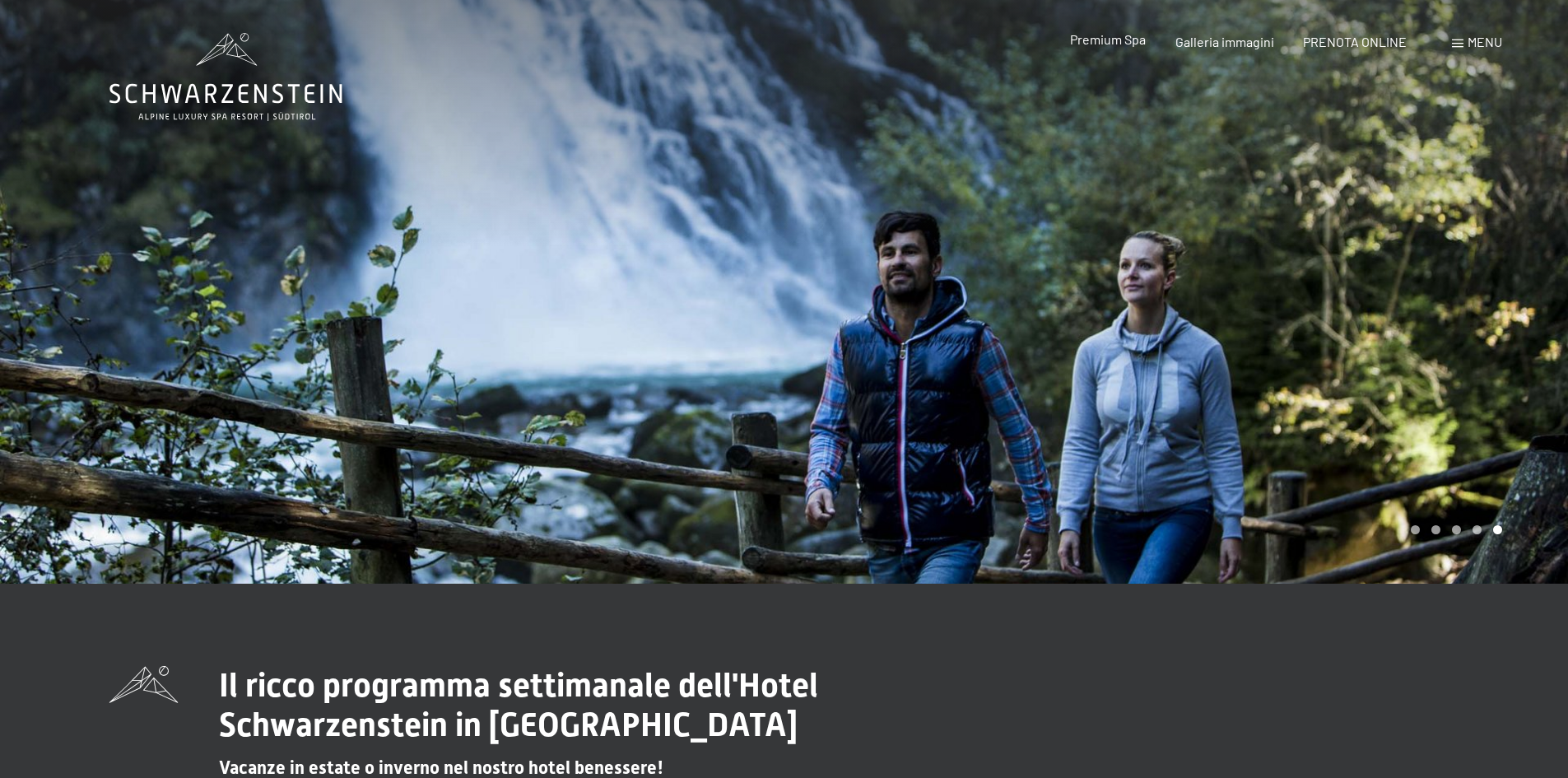
click at [1136, 50] on div "Premium Spa Galleria immagini PRENOTA ONLINE" at bounding box center [1223, 42] width 423 height 18
click at [1127, 43] on span "Premium Spa" at bounding box center [1108, 39] width 76 height 16
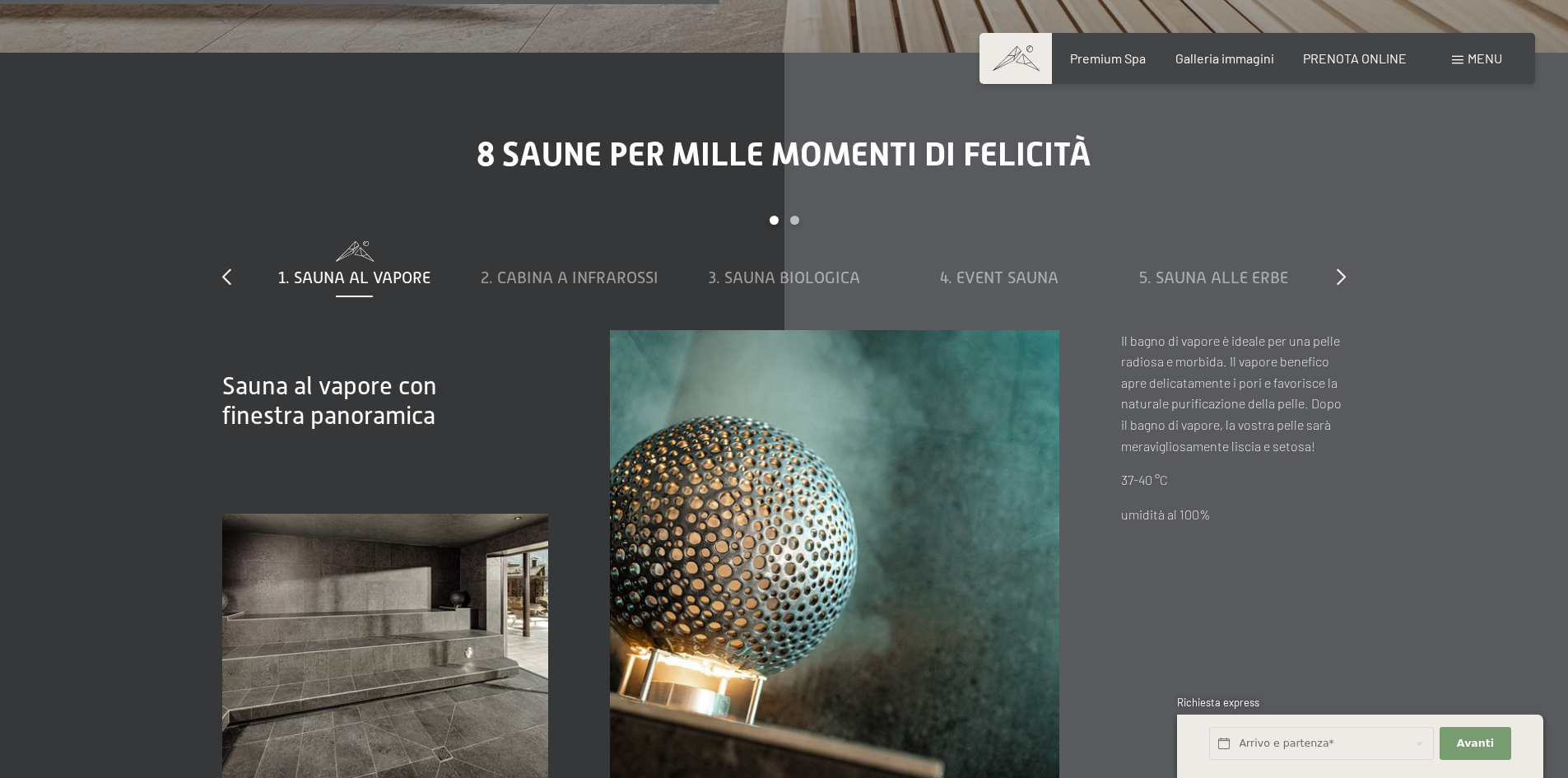
scroll to position [5681, 0]
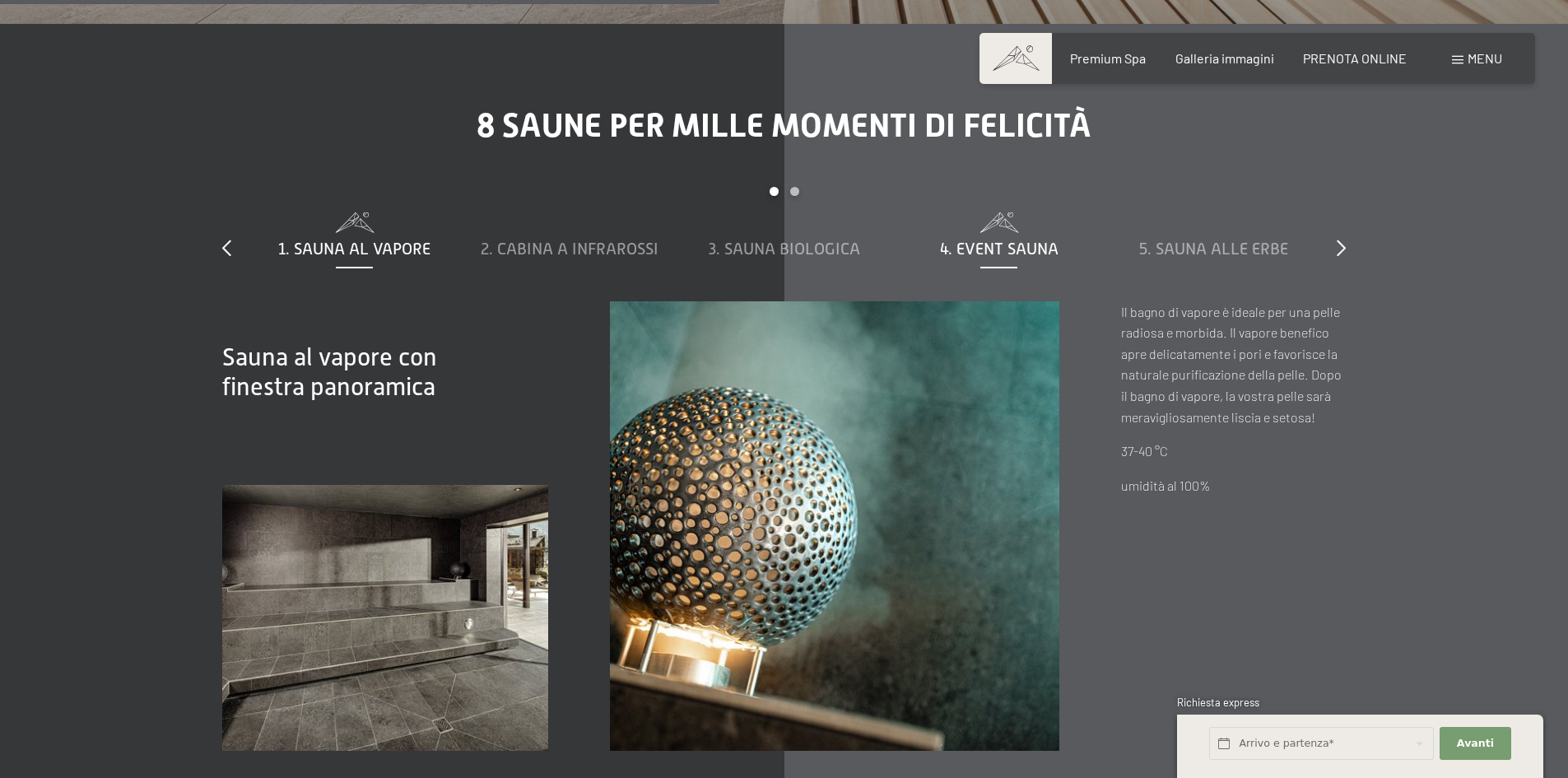
click at [1003, 240] on span "4. Event Sauna" at bounding box center [999, 248] width 119 height 18
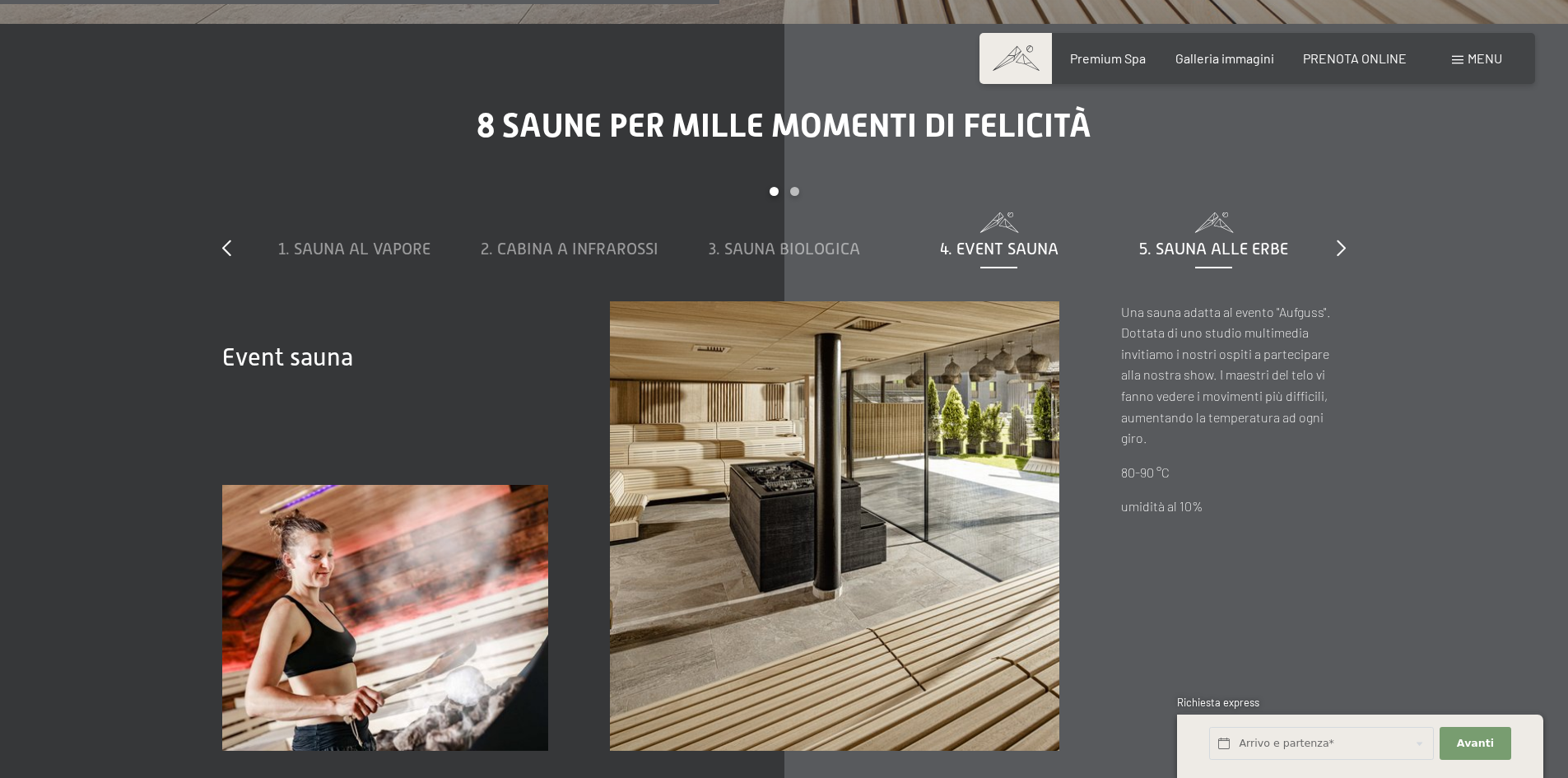
click at [1225, 240] on span "5. Sauna alle erbe" at bounding box center [1214, 248] width 149 height 18
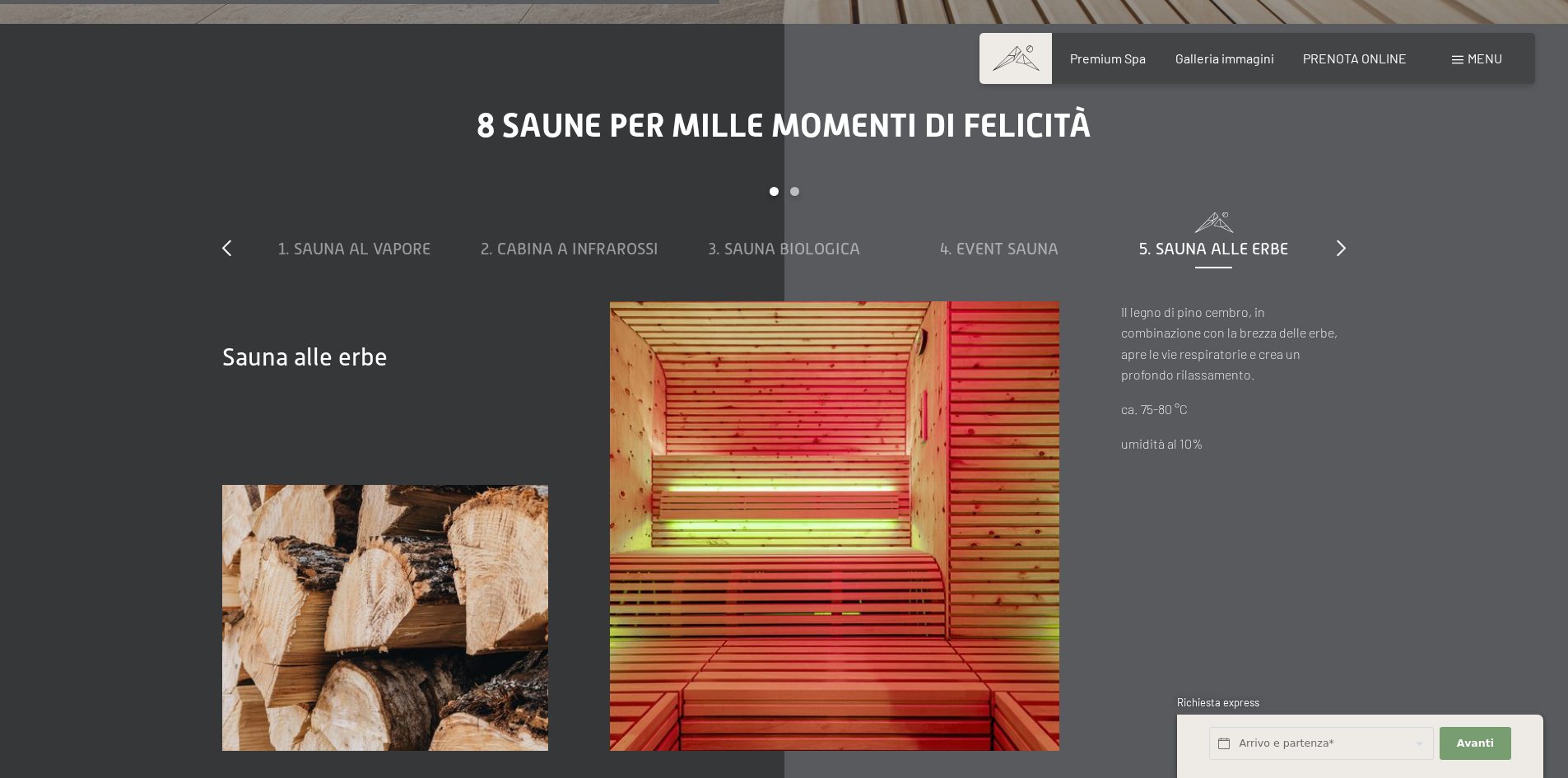
click at [1335, 227] on div "slide 1 to 5 of 8 1. Sauna al vapore 2. Cabina a infrarossi 3. Sauna biologica …" at bounding box center [784, 244] width 1123 height 115
click at [1339, 240] on icon at bounding box center [1341, 247] width 9 height 16
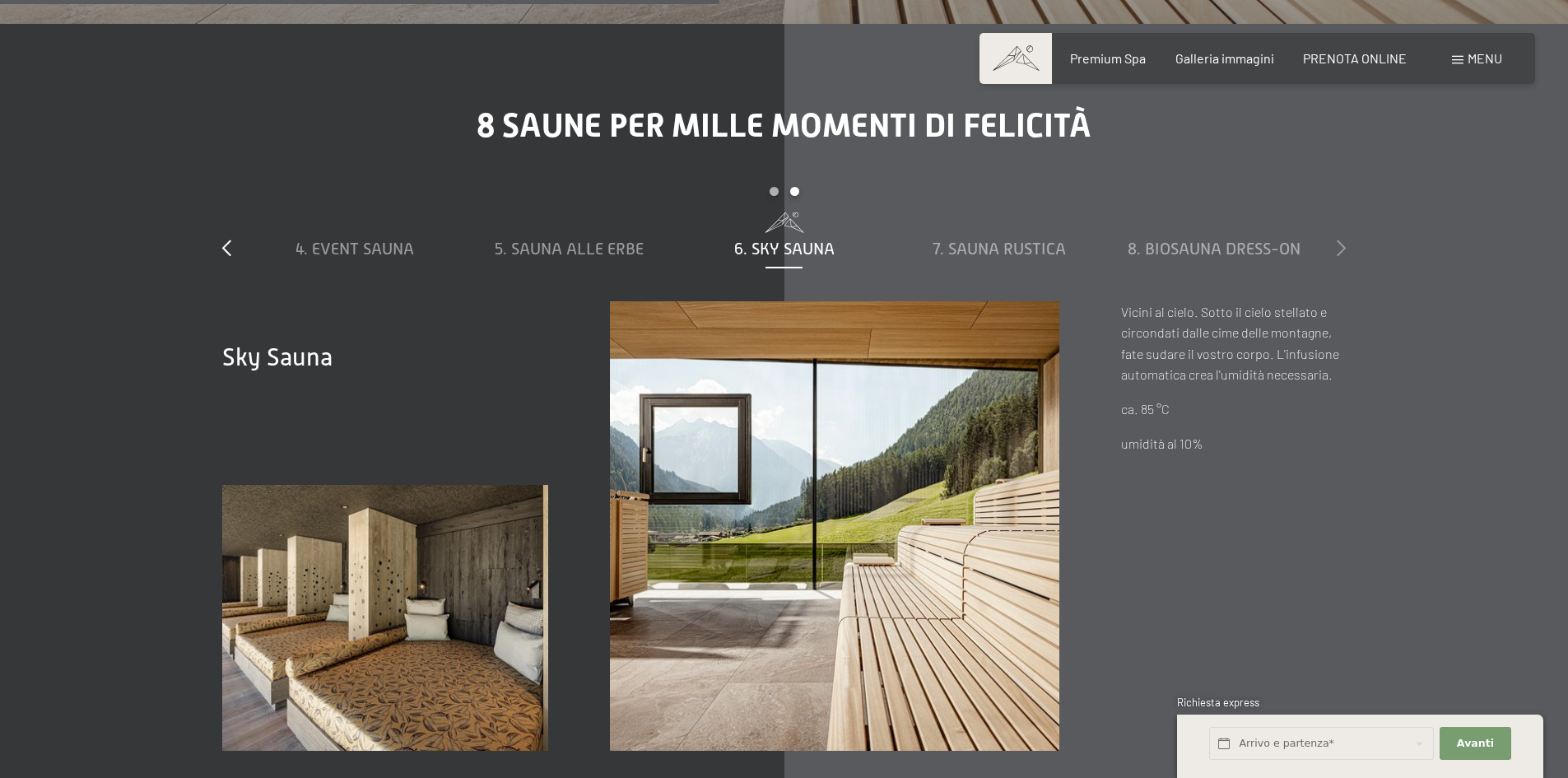
click at [1339, 240] on icon at bounding box center [1341, 247] width 9 height 16
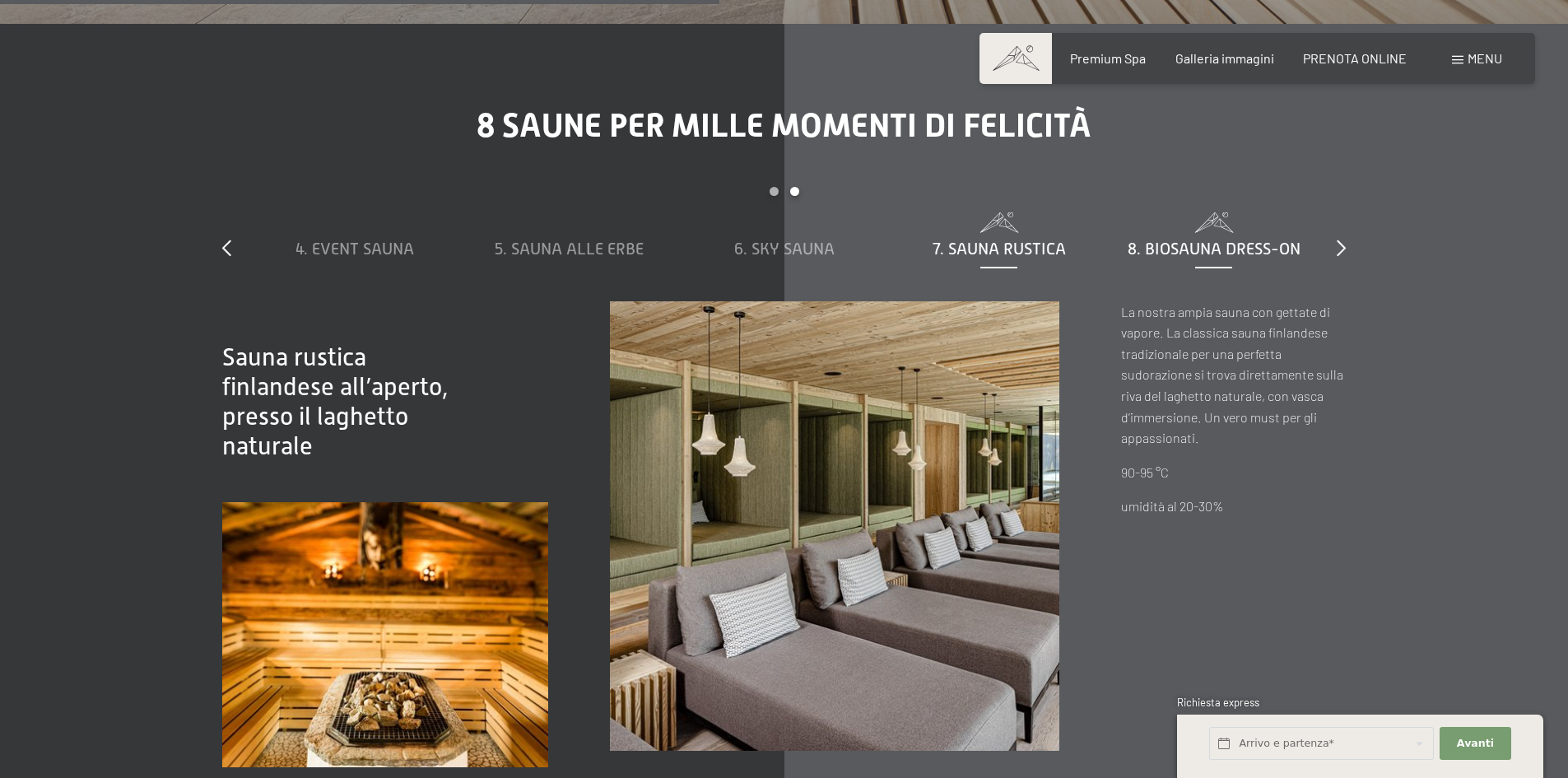
click at [1155, 237] on div "8. Biosauna dress-on" at bounding box center [1214, 248] width 199 height 23
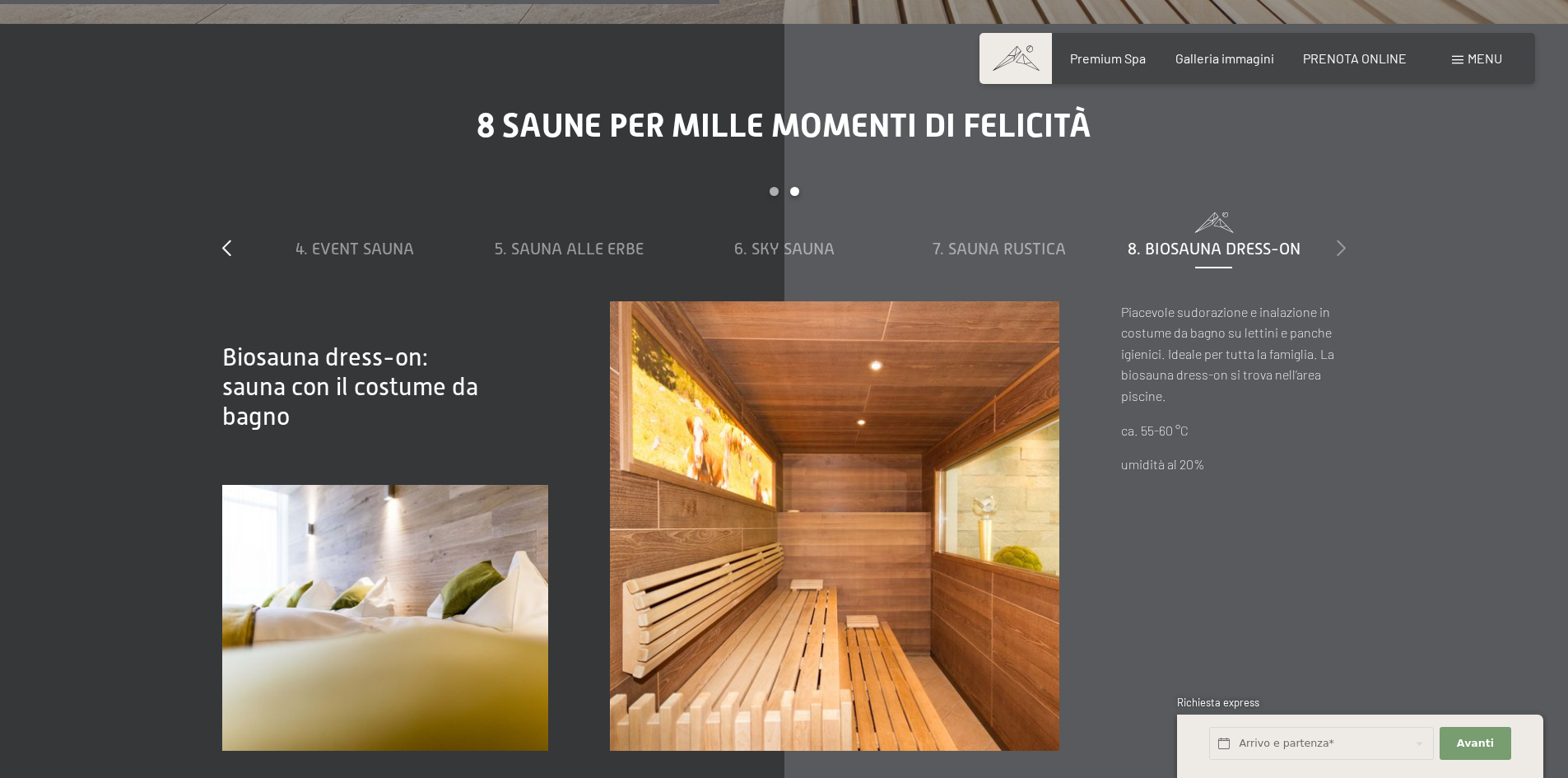
click at [1341, 240] on icon at bounding box center [1341, 247] width 9 height 16
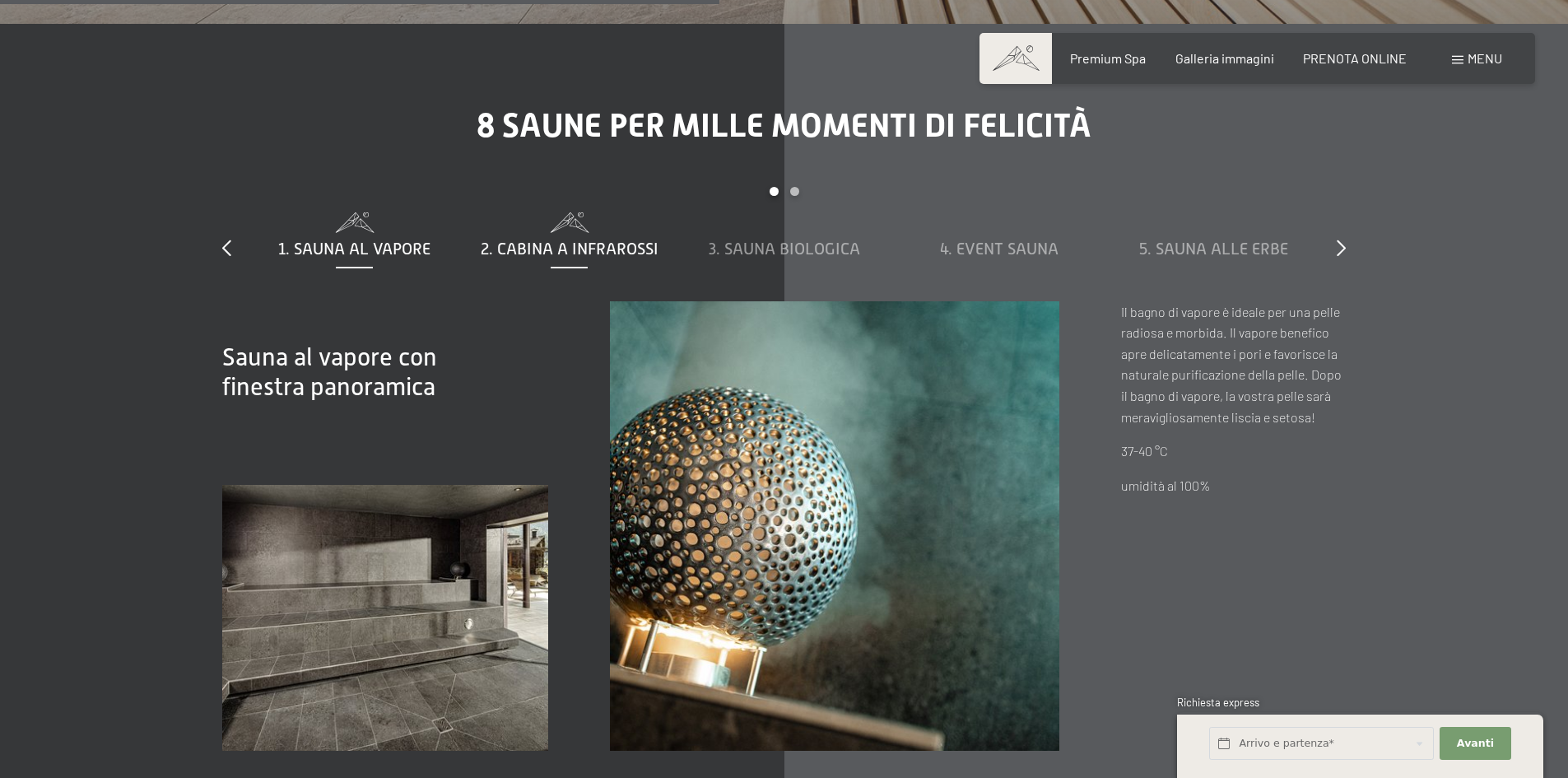
click at [652, 237] on div "2. Cabina a infrarossi" at bounding box center [569, 248] width 199 height 23
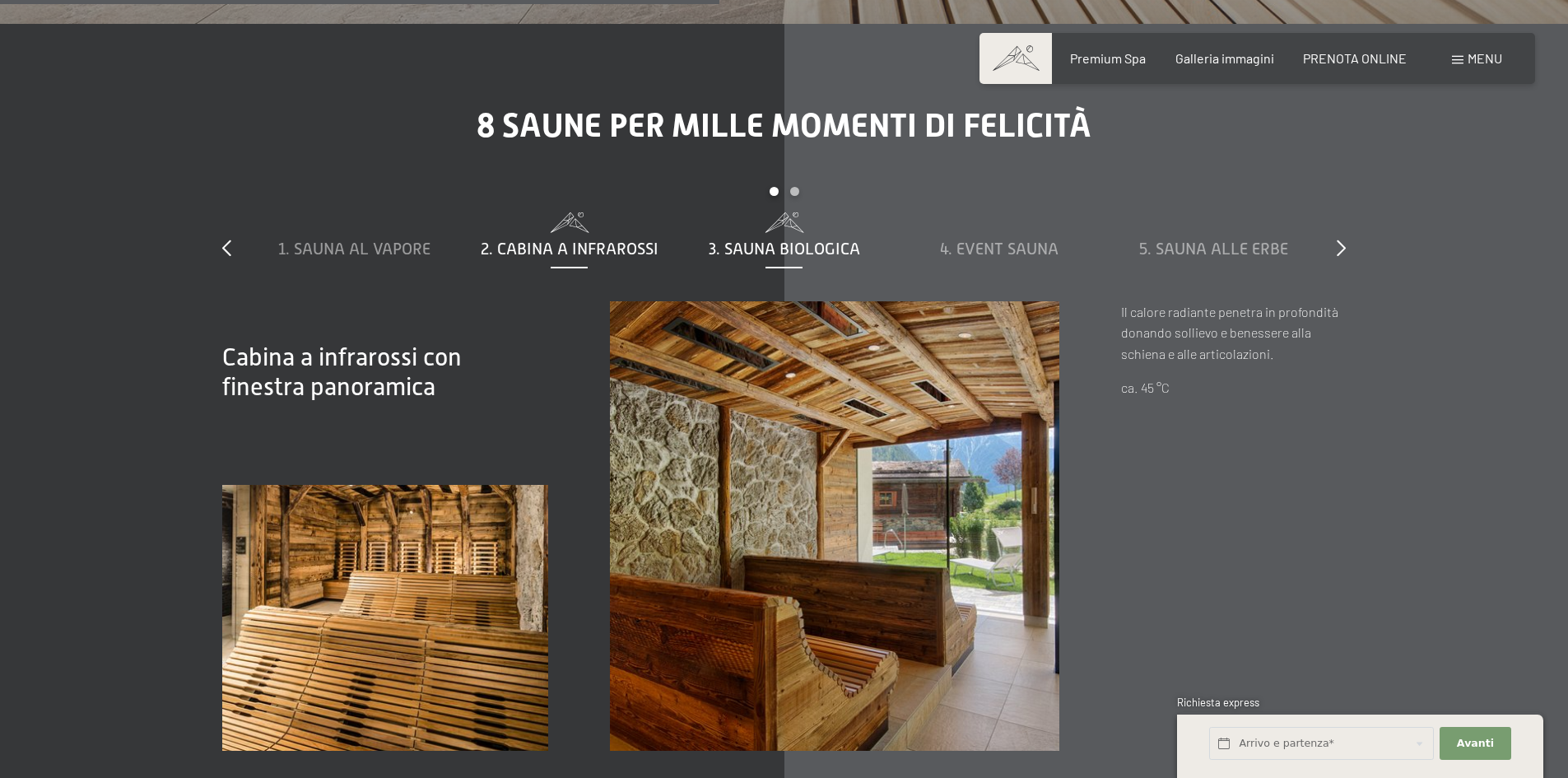
click at [714, 240] on span "3. Sauna biologica" at bounding box center [784, 248] width 151 height 18
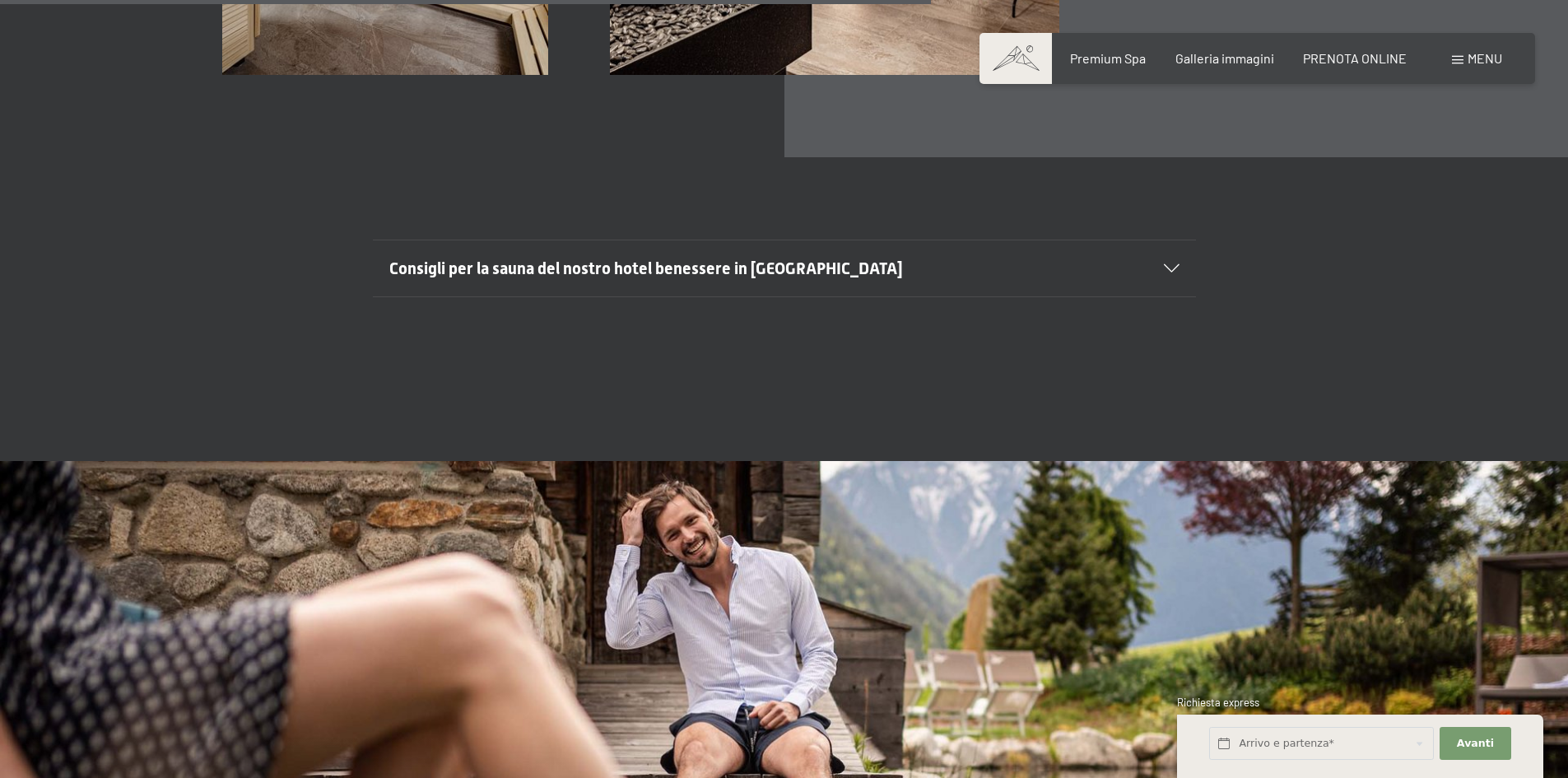
scroll to position [6423, 0]
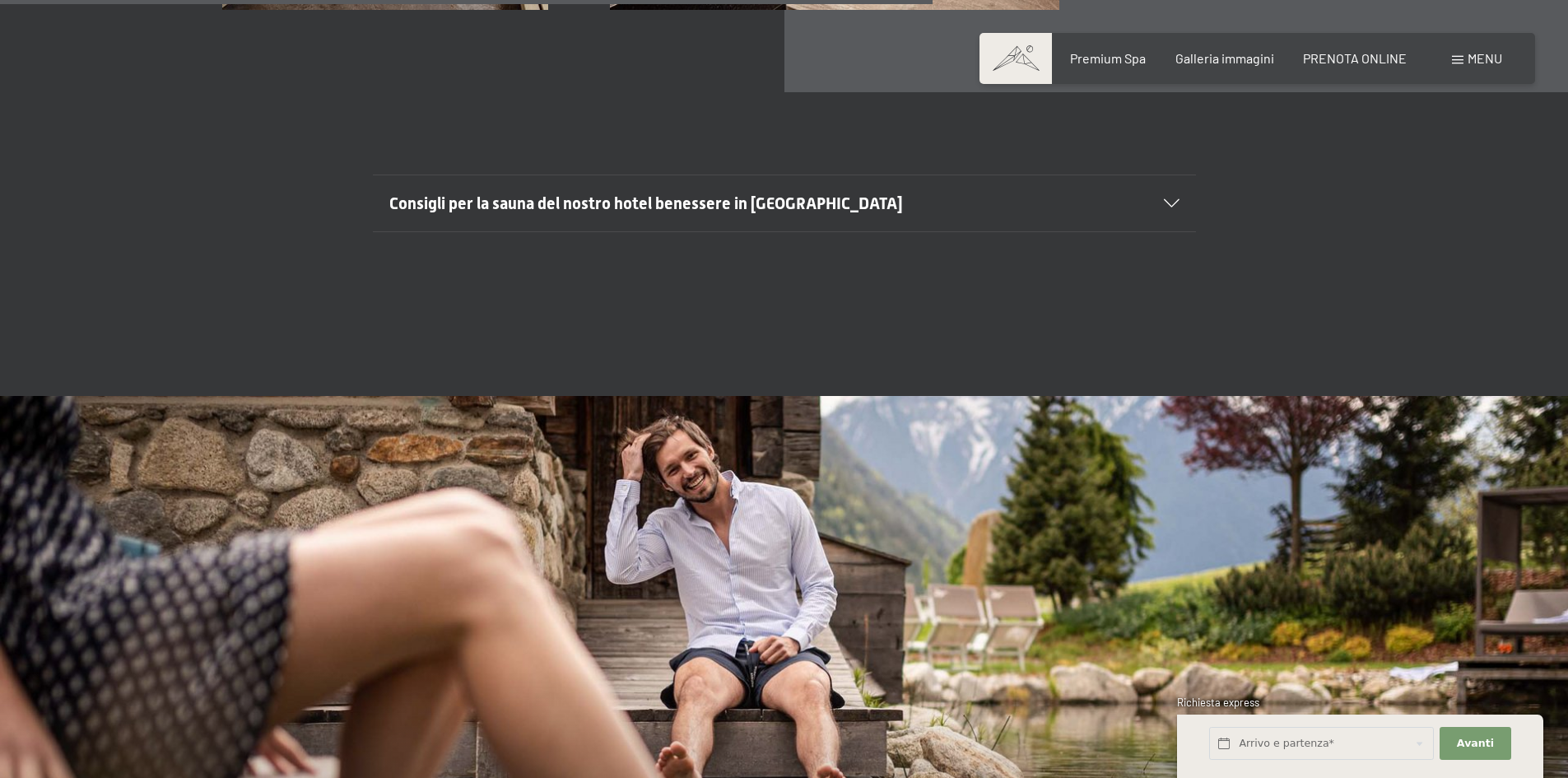
click at [827, 194] on span "Consigli per la sauna del nostro hotel benessere in Trentino Alto Adige" at bounding box center [647, 203] width 514 height 20
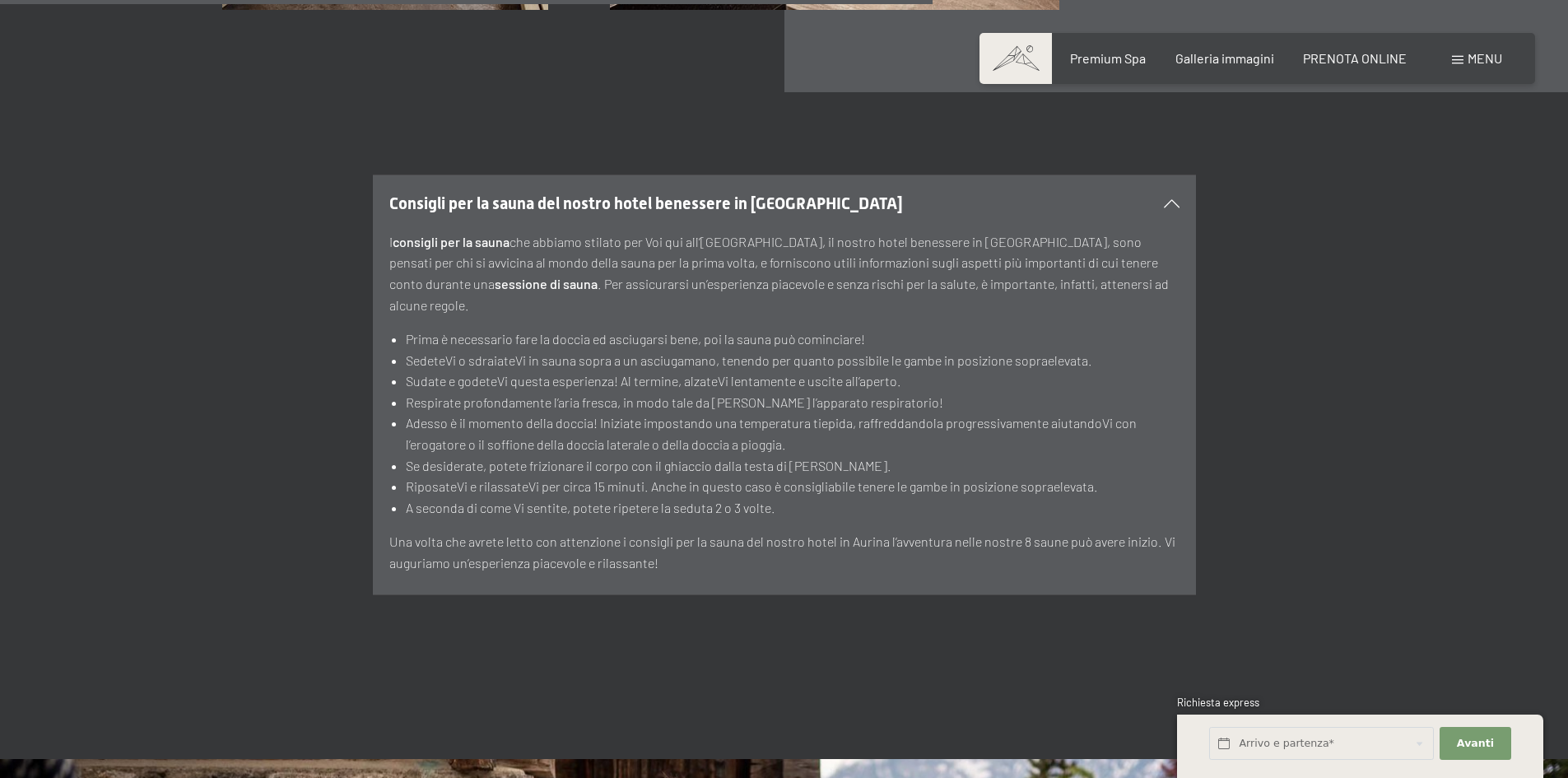
click at [1173, 199] on icon at bounding box center [1172, 202] width 16 height 8
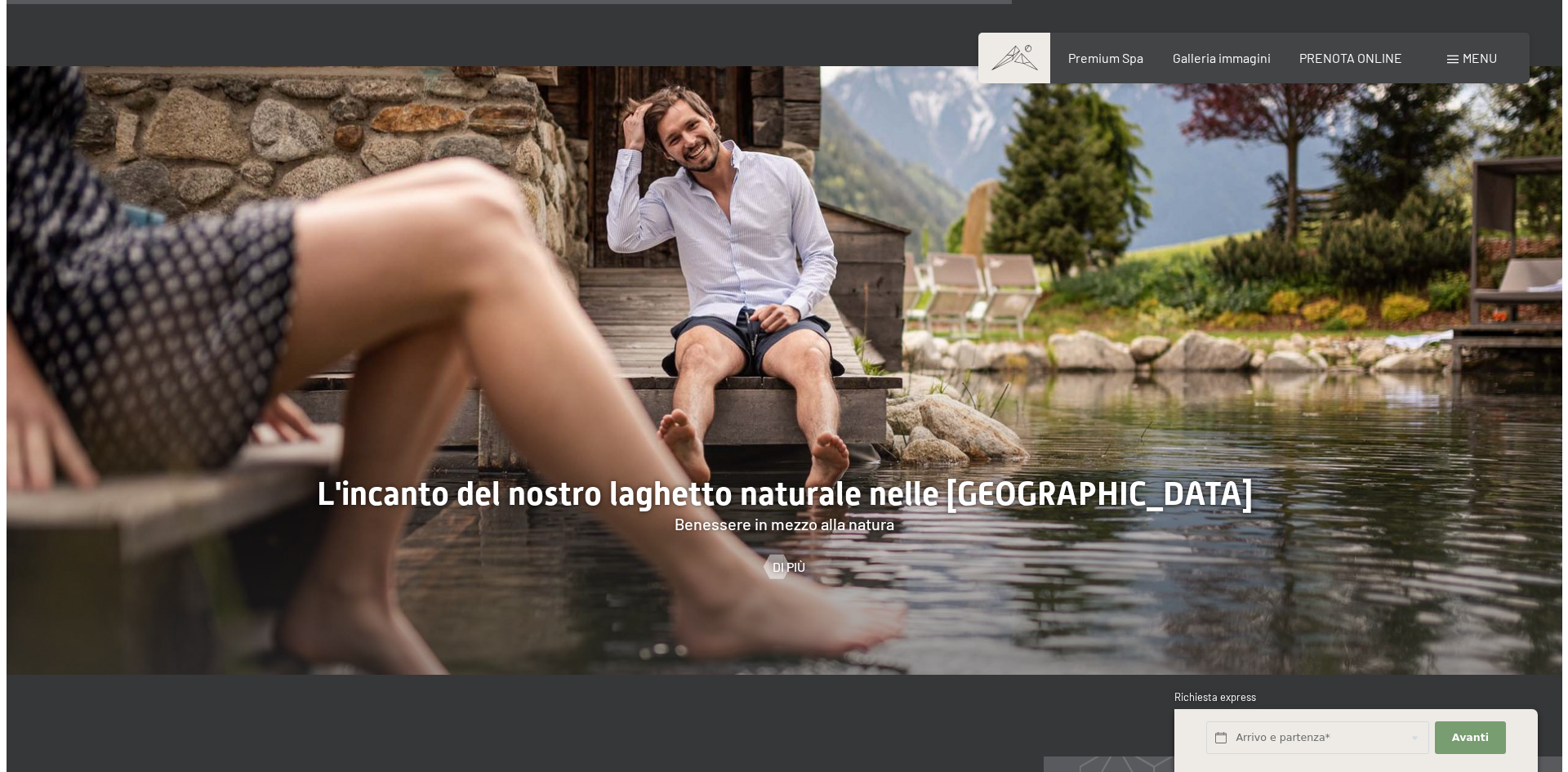
scroll to position [7108, 0]
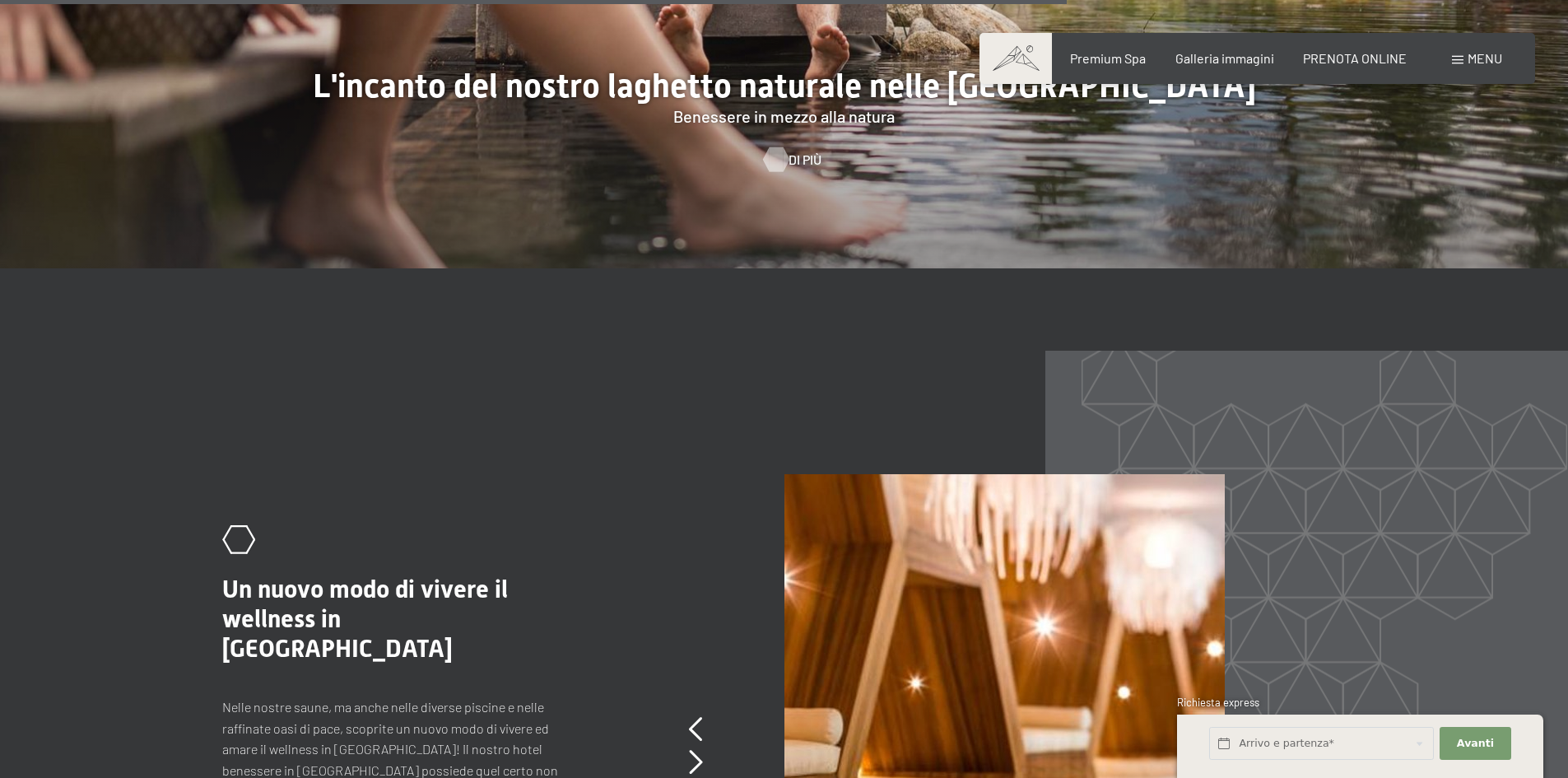
click at [793, 151] on span "Di più" at bounding box center [805, 160] width 33 height 18
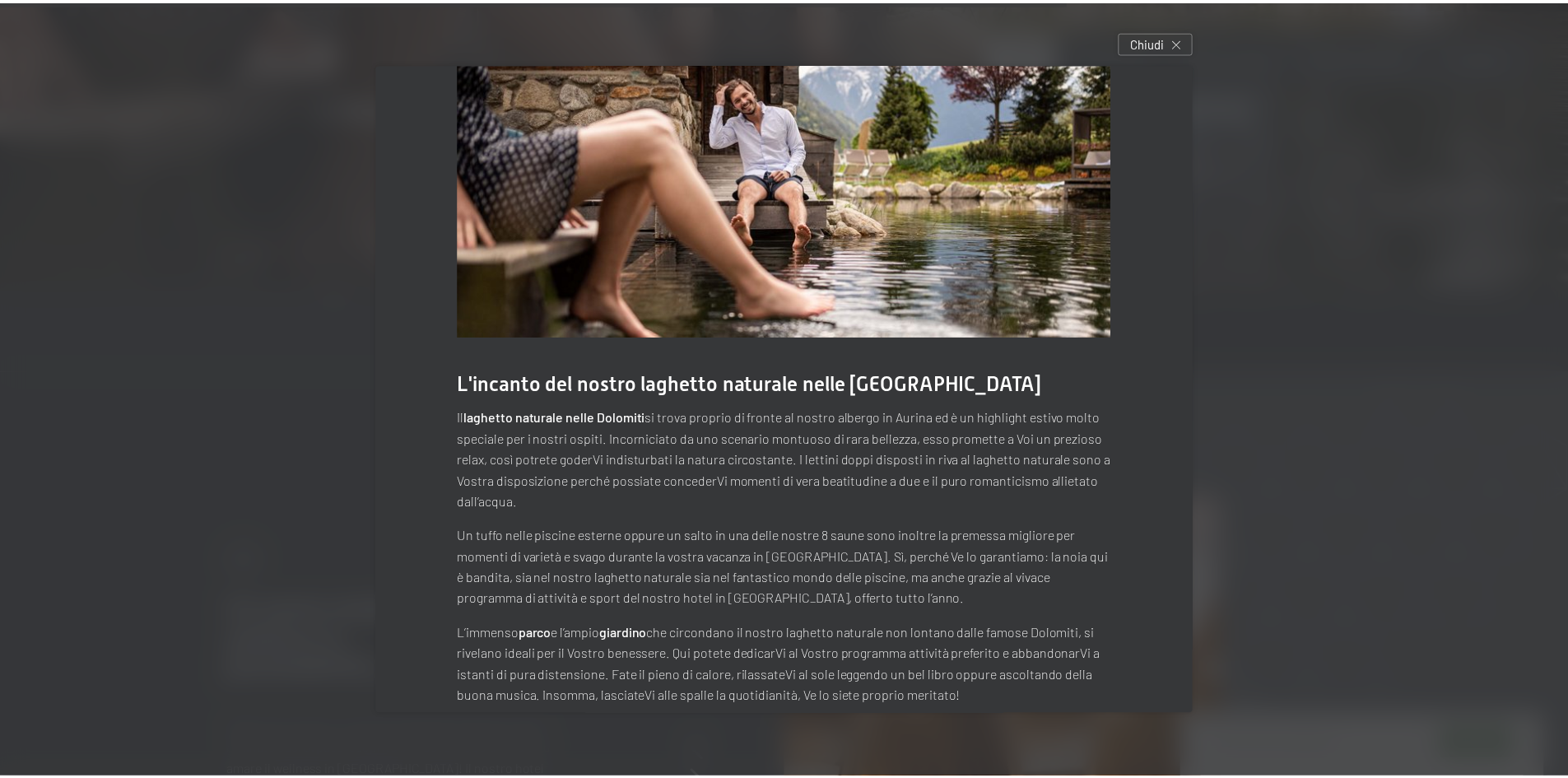
scroll to position [0, 0]
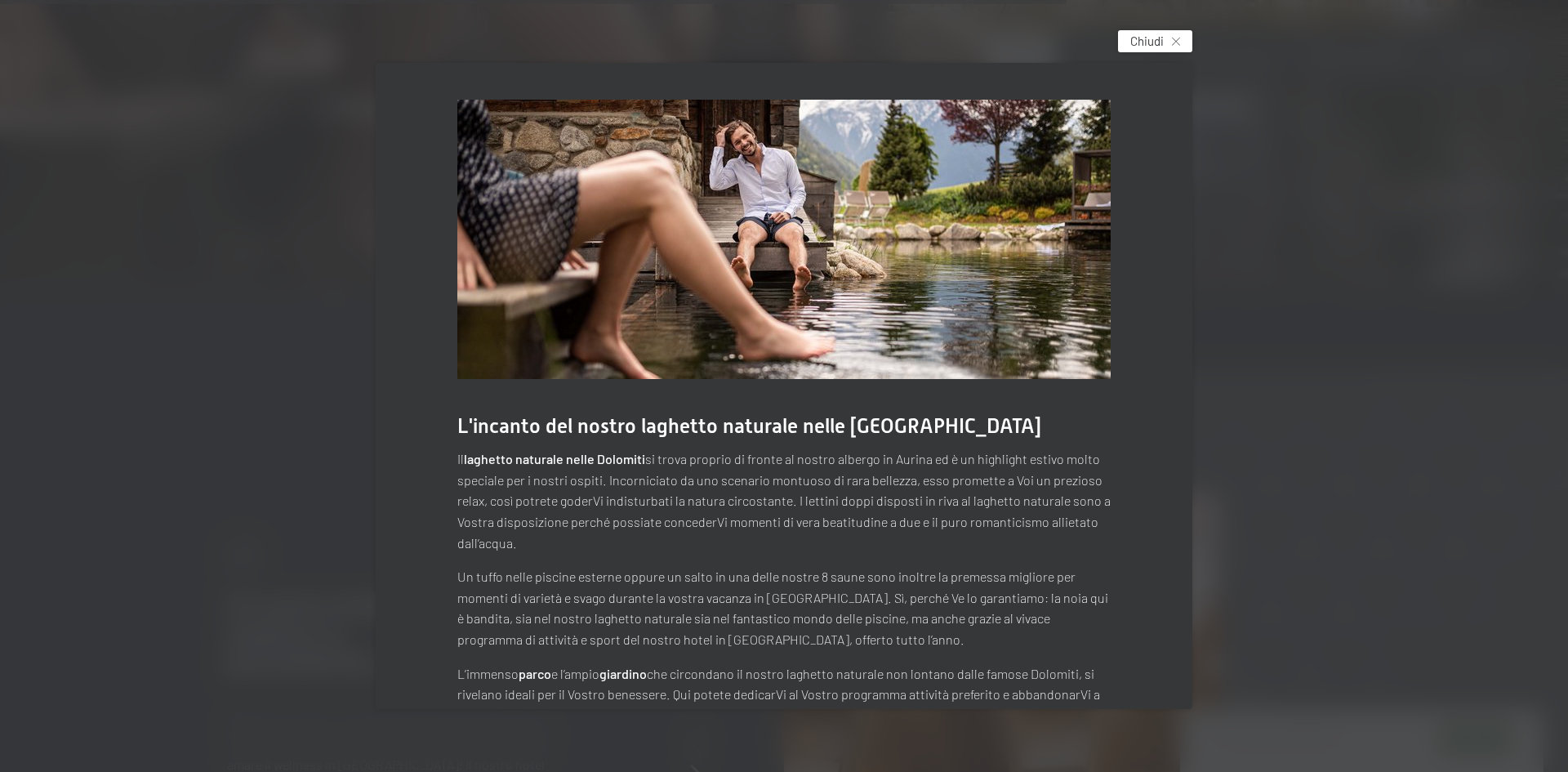
click at [1145, 40] on span "Chiudi" at bounding box center [1146, 41] width 34 height 17
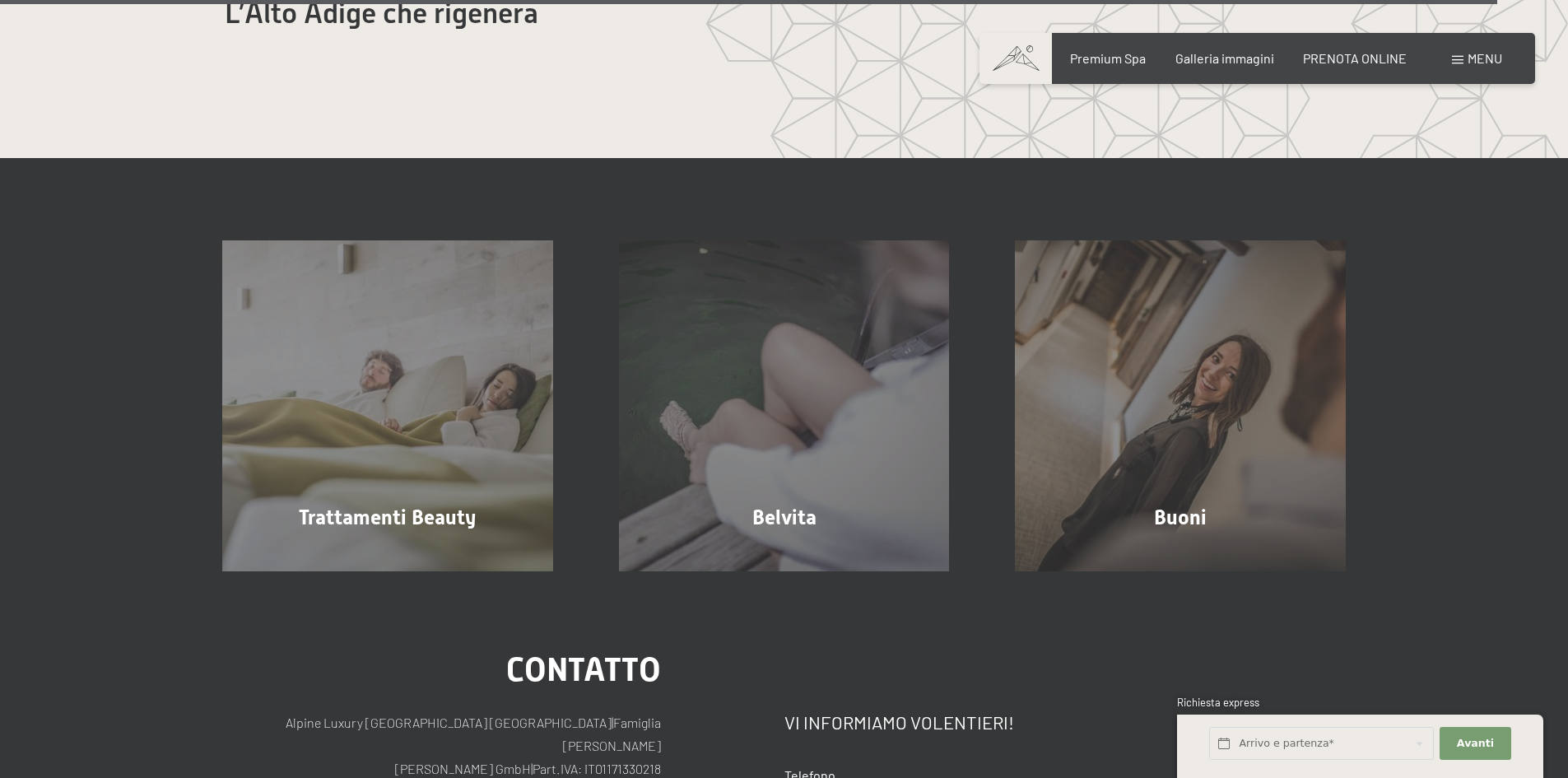
scroll to position [10134, 0]
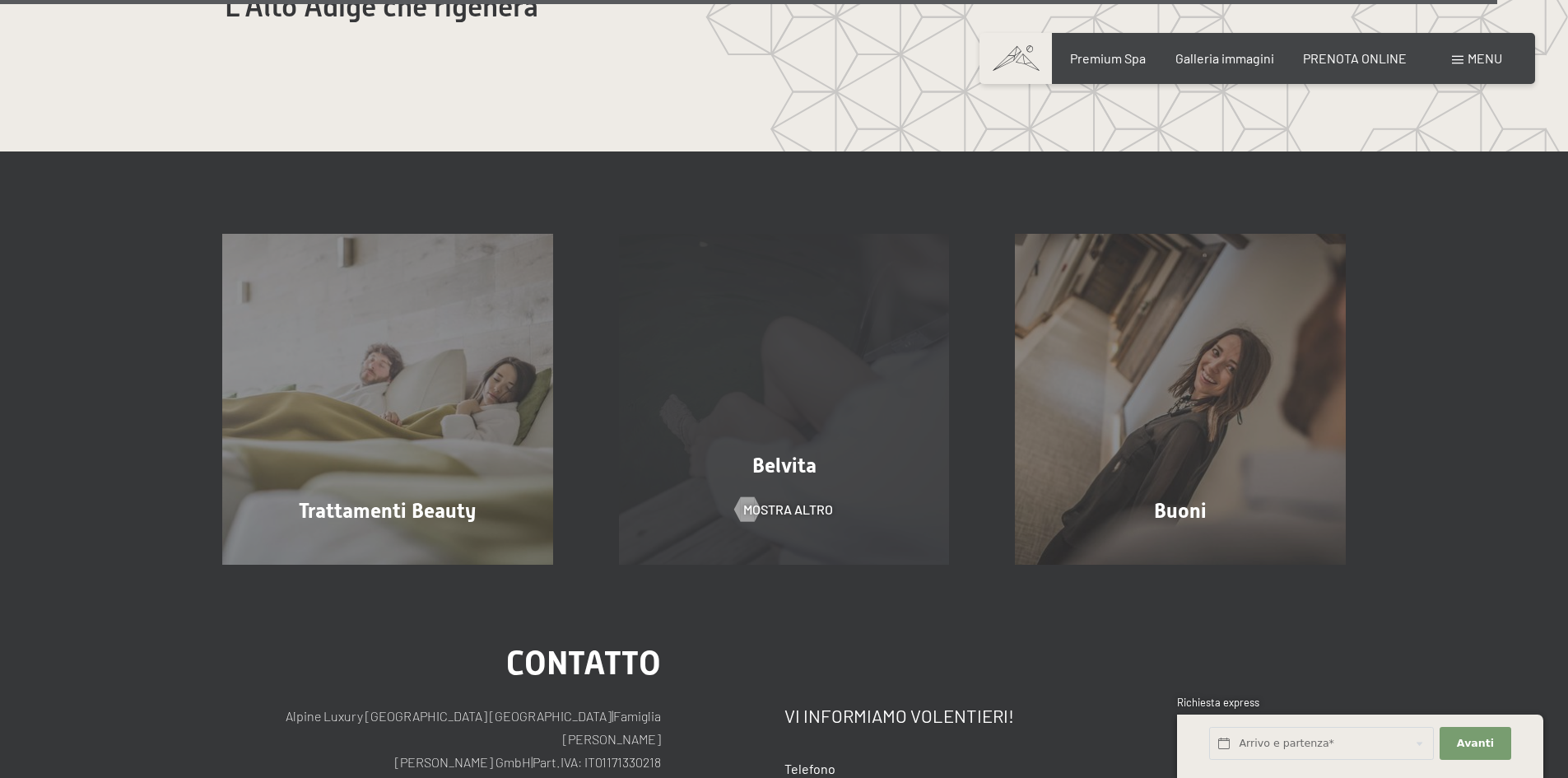
click at [661, 247] on div "Belvita mostra altro" at bounding box center [784, 399] width 397 height 331
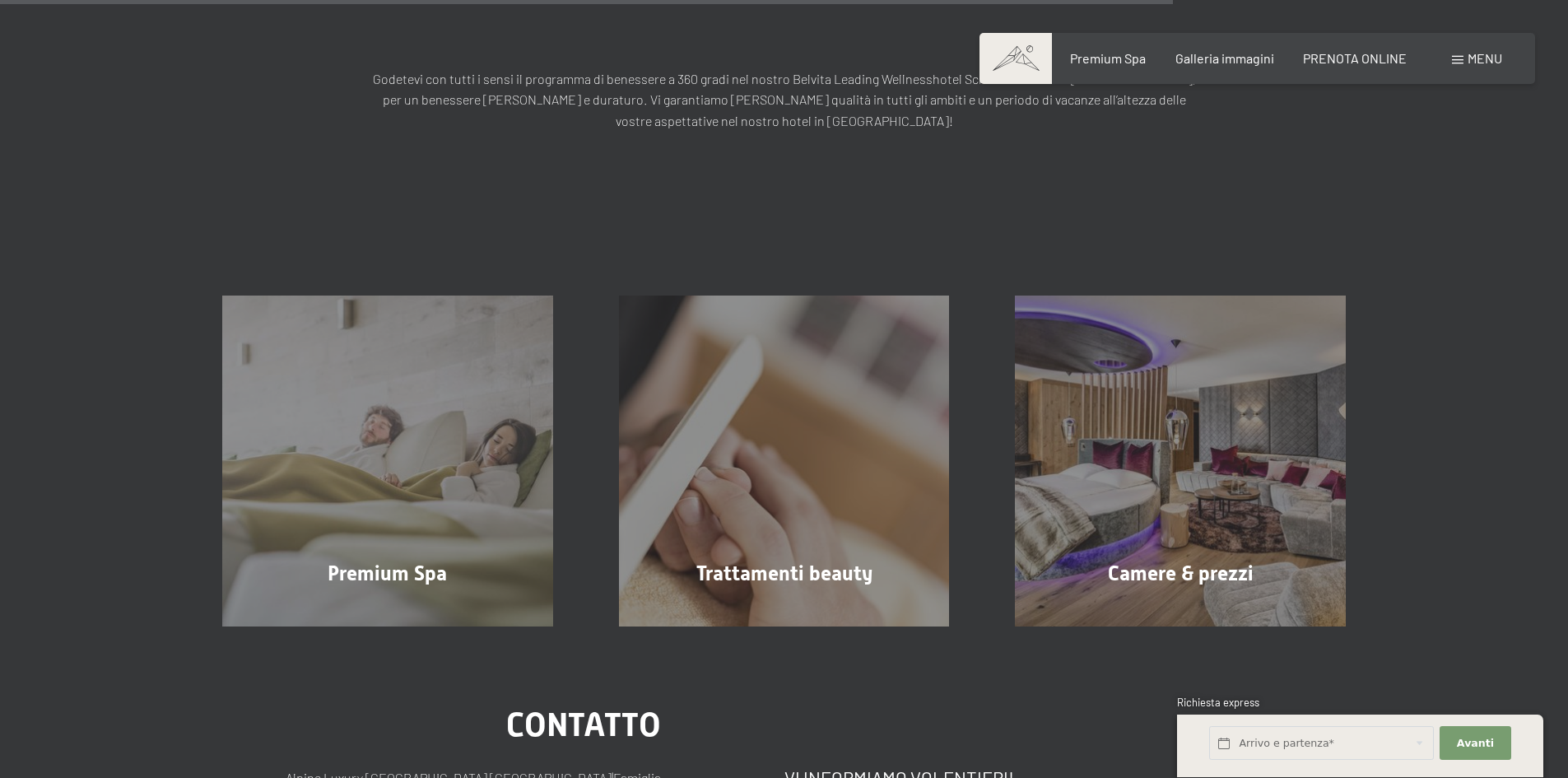
scroll to position [1894, 0]
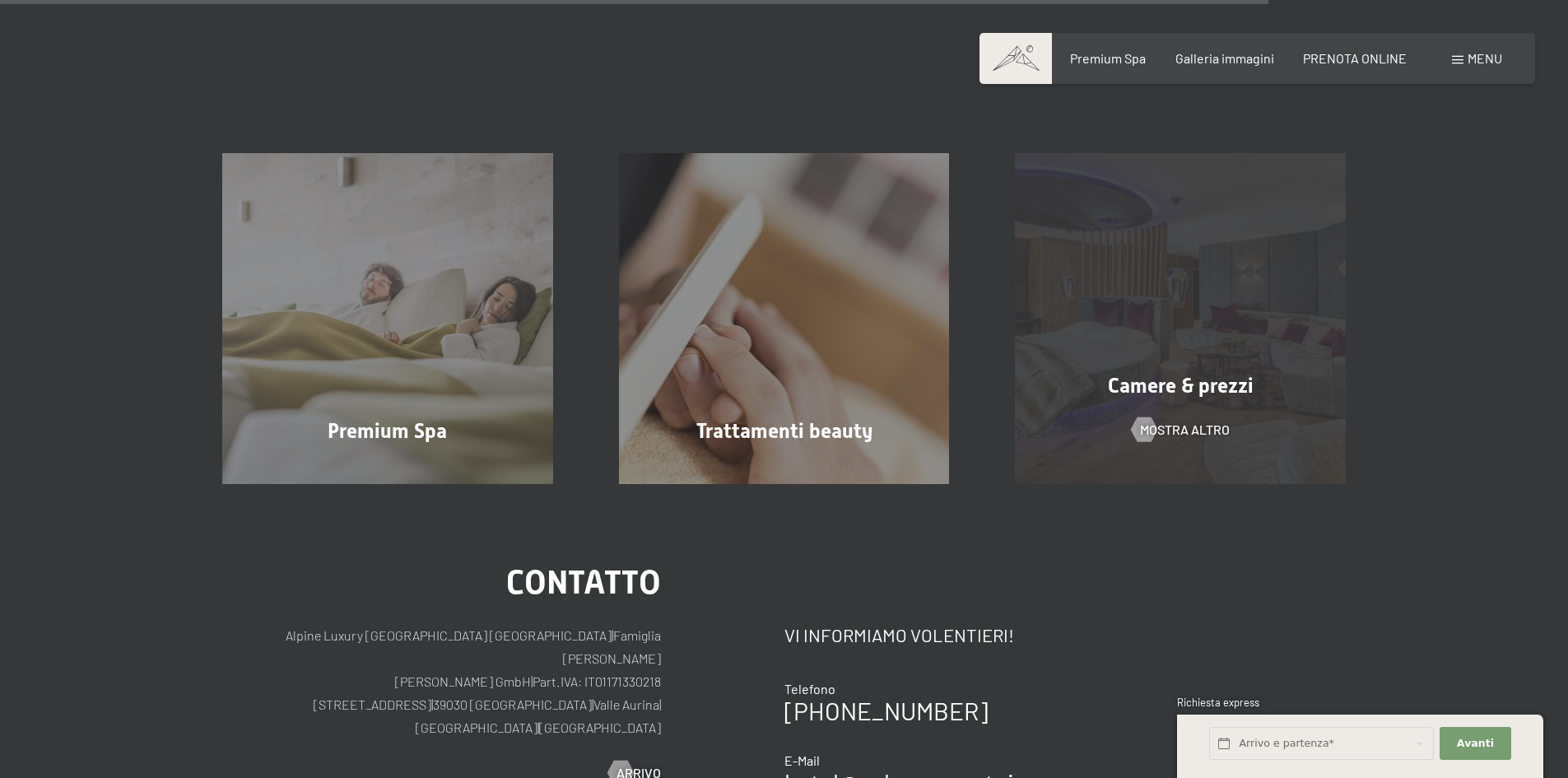
click at [1117, 287] on div "Camere & prezzi mostra altro" at bounding box center [1180, 318] width 397 height 331
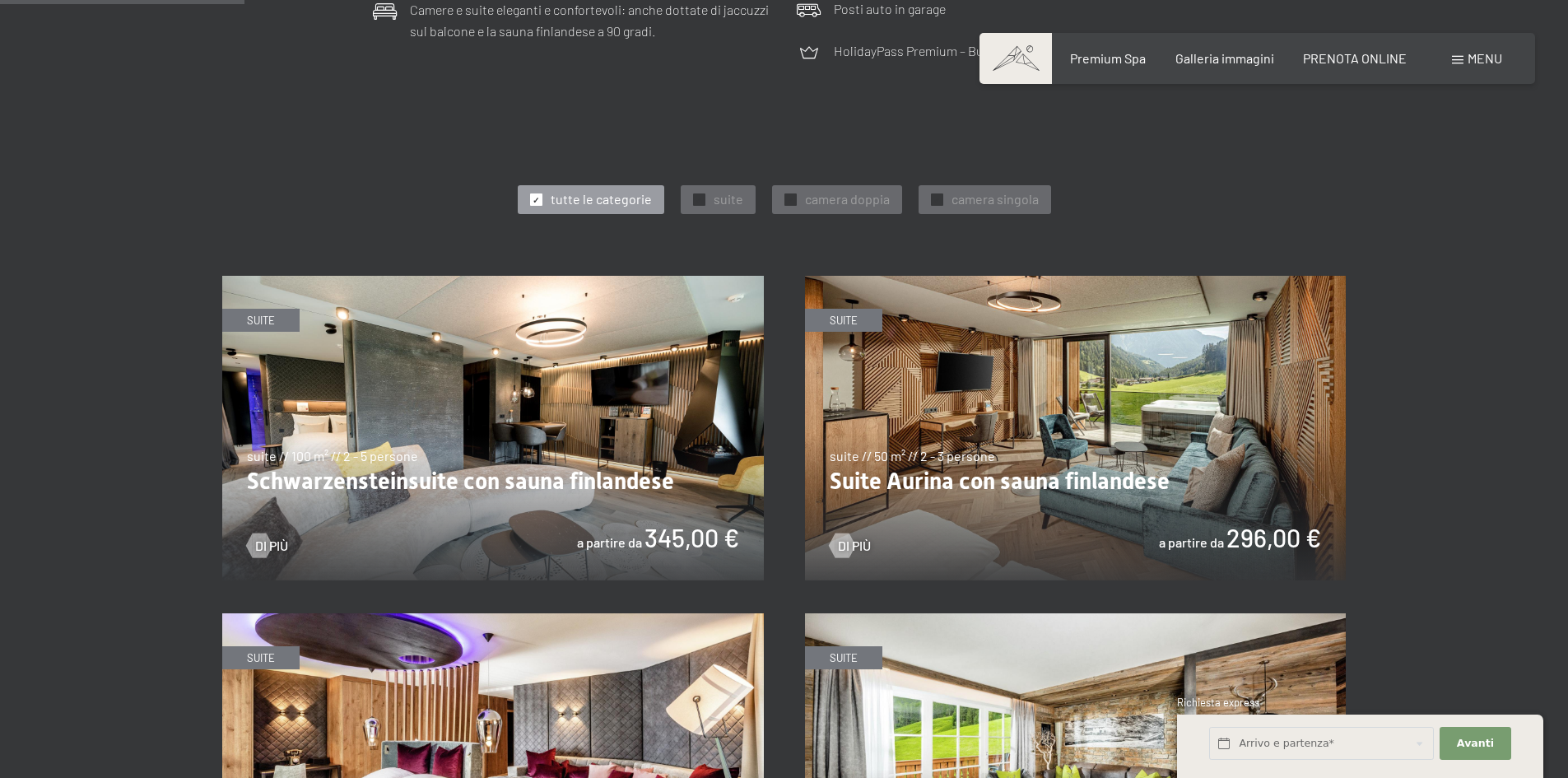
scroll to position [823, 0]
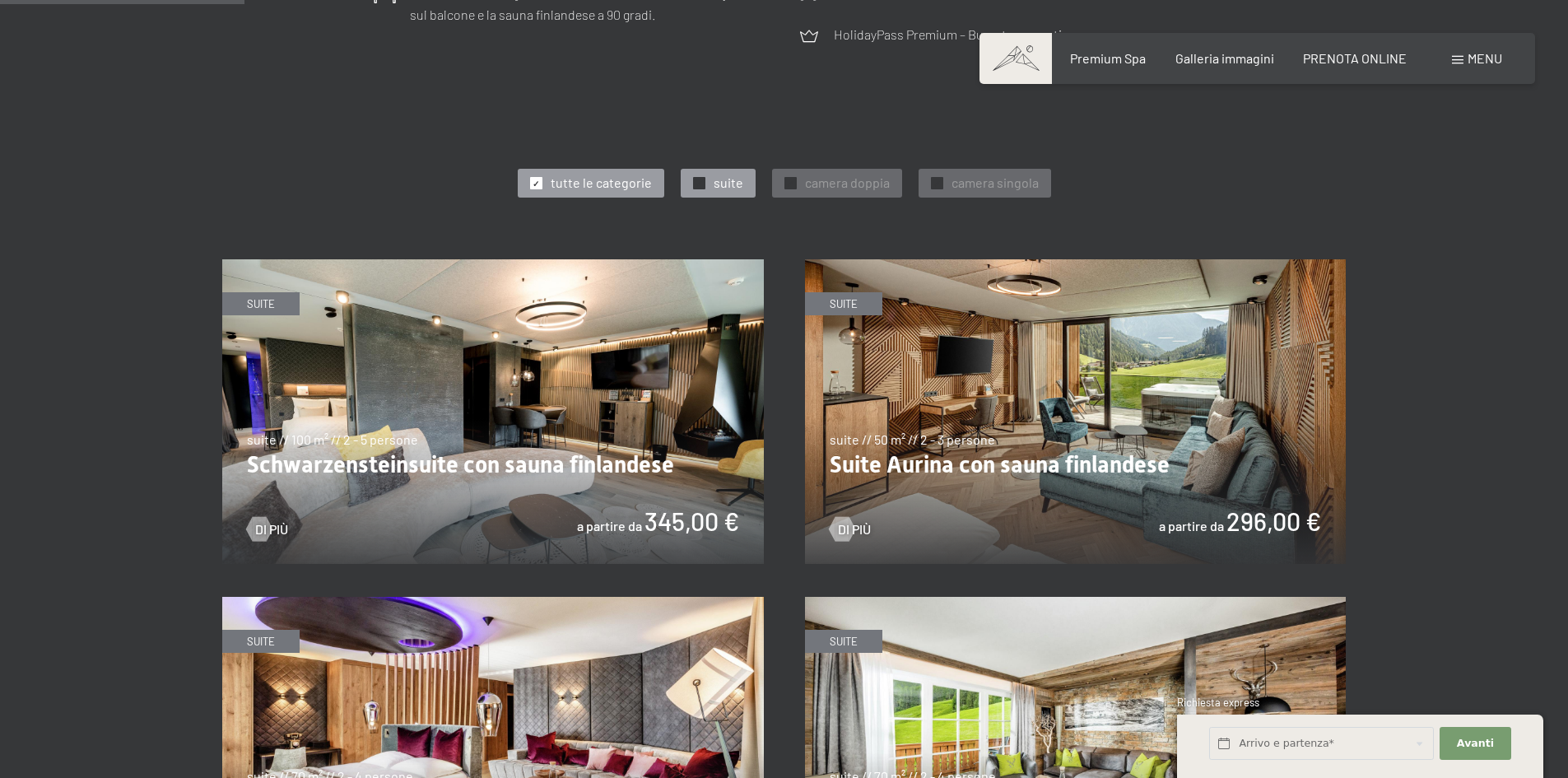
click at [742, 188] on div "✓ suite" at bounding box center [718, 182] width 75 height 28
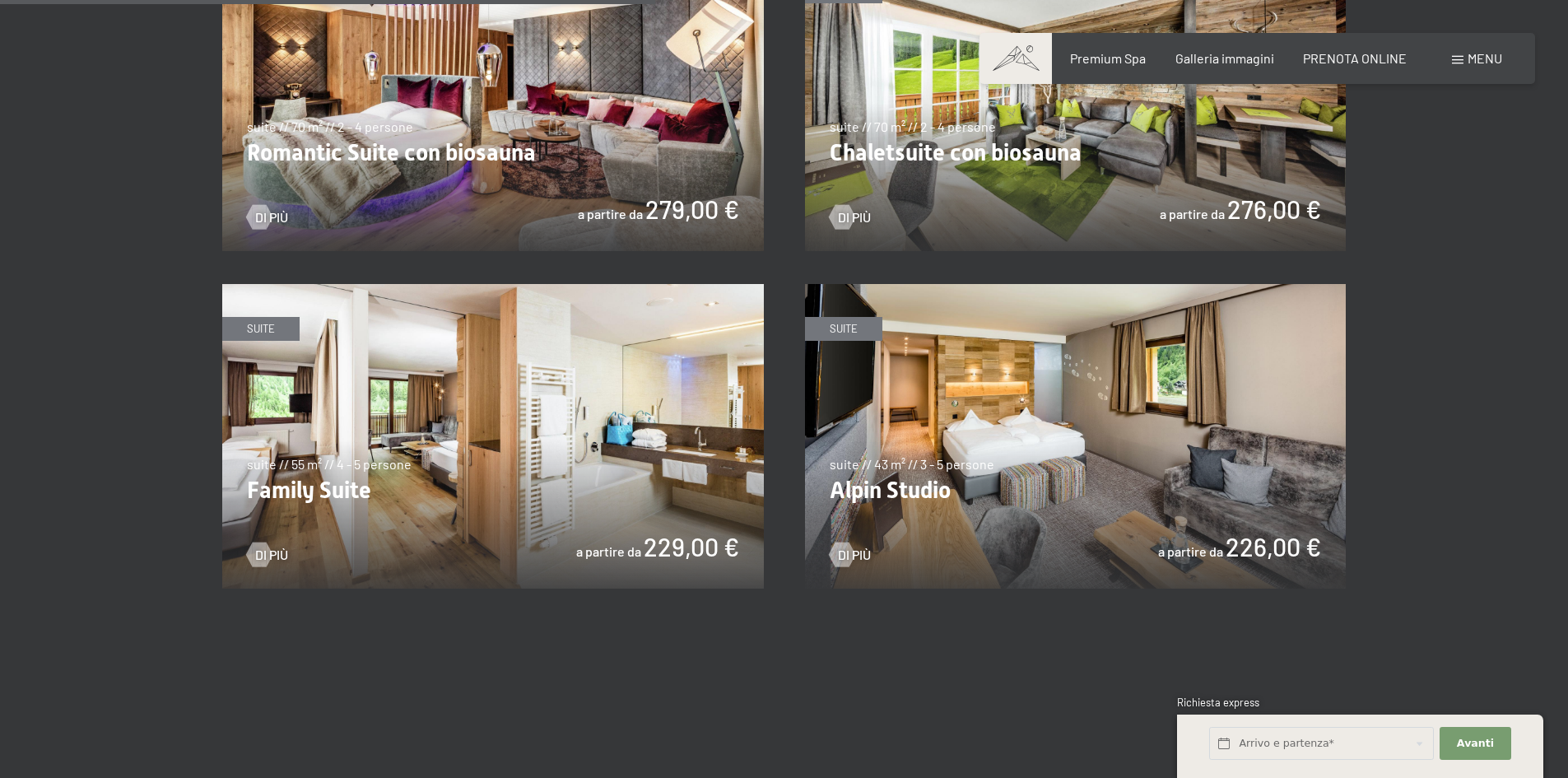
scroll to position [1647, 0]
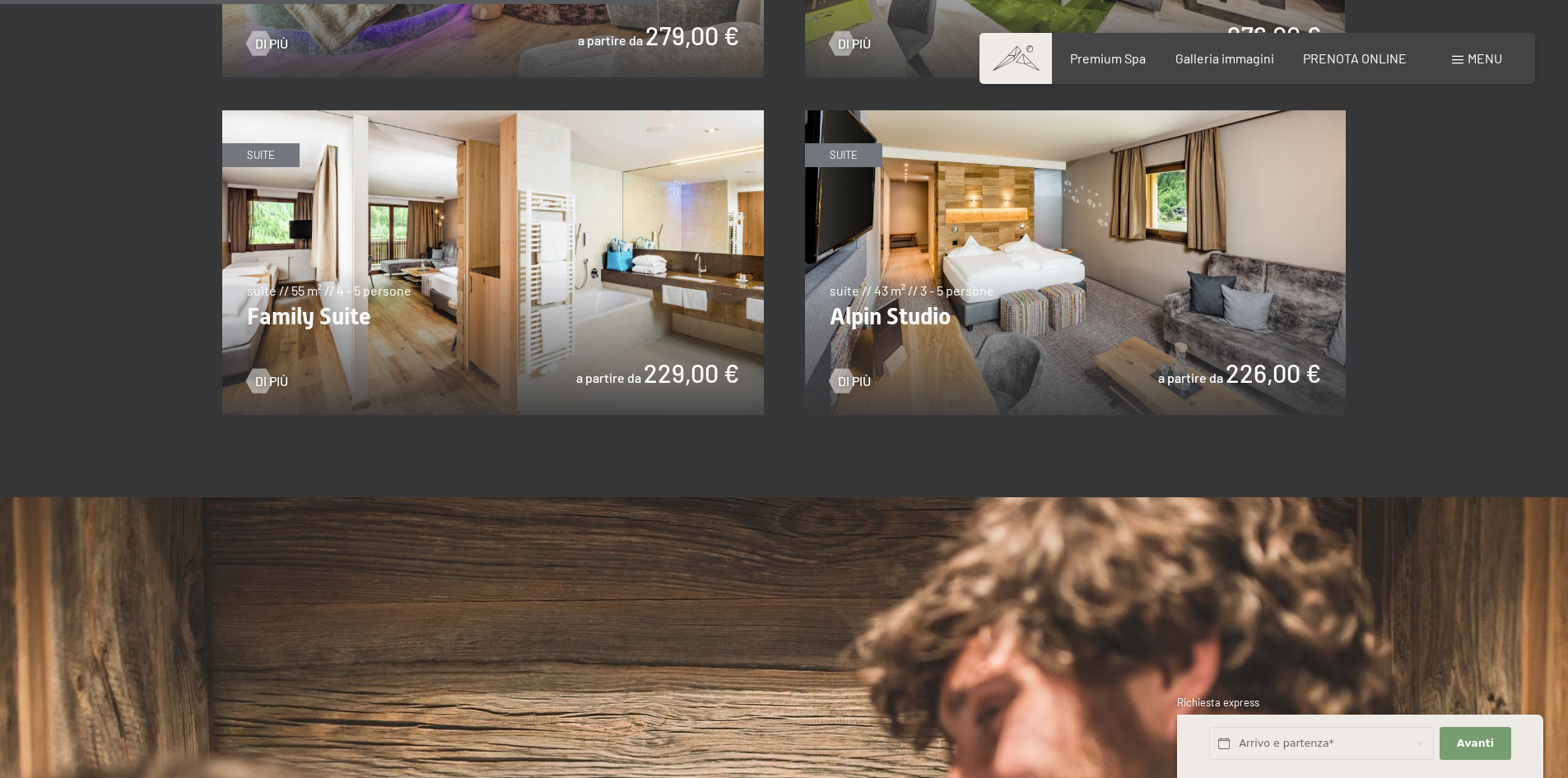
click at [979, 280] on img at bounding box center [1076, 262] width 542 height 305
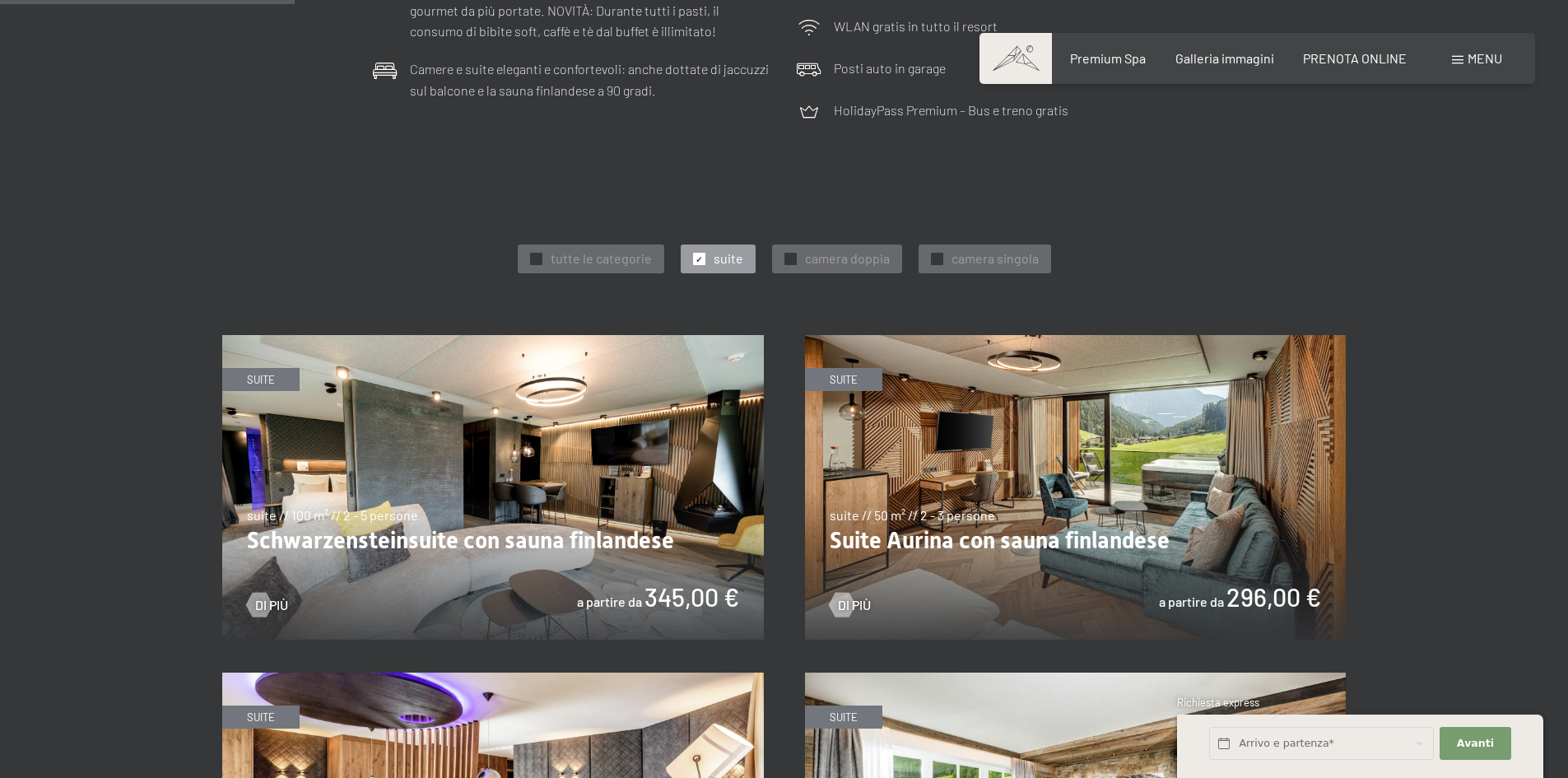
scroll to position [741, 0]
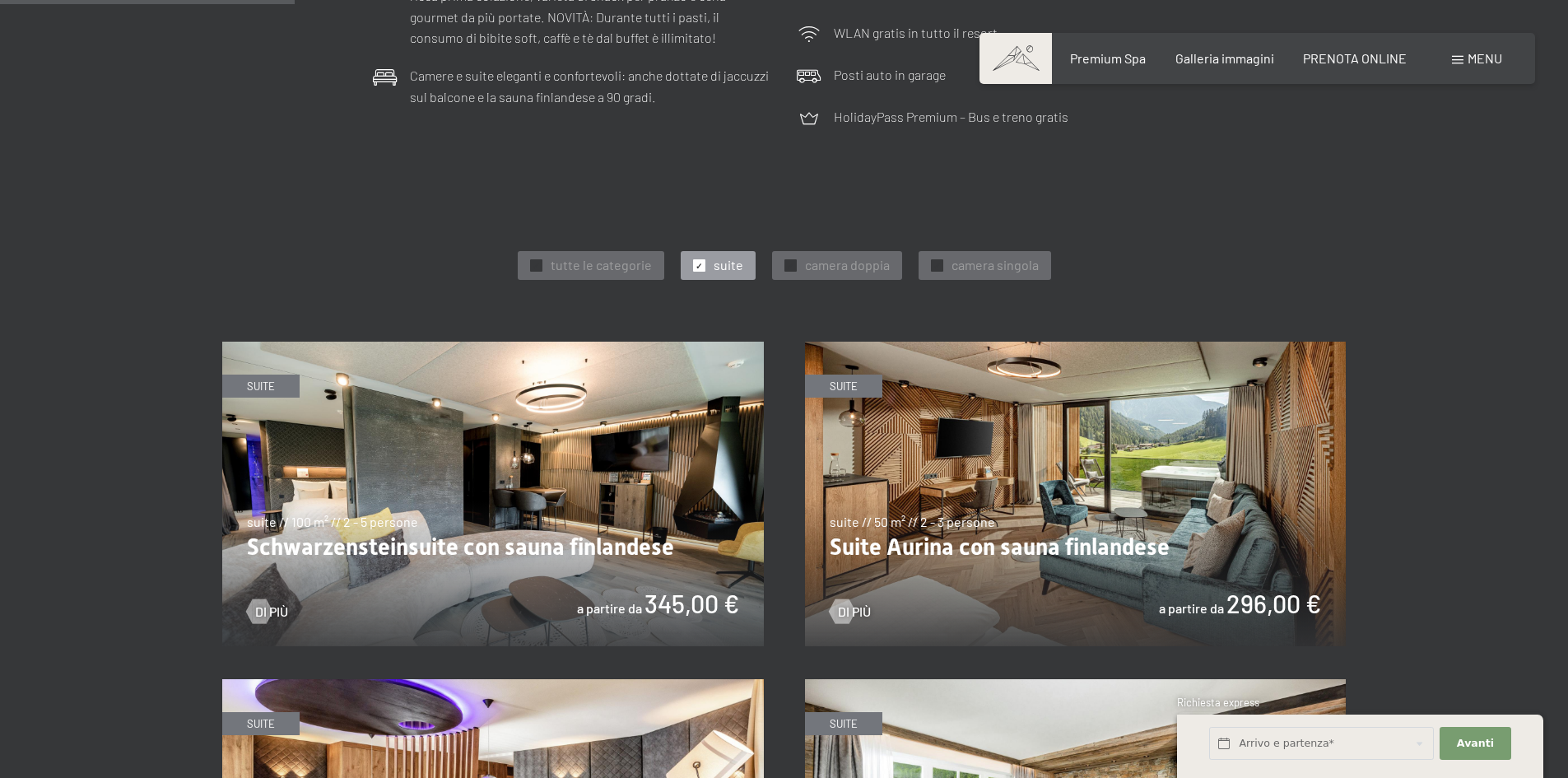
click at [543, 533] on img at bounding box center [493, 494] width 542 height 305
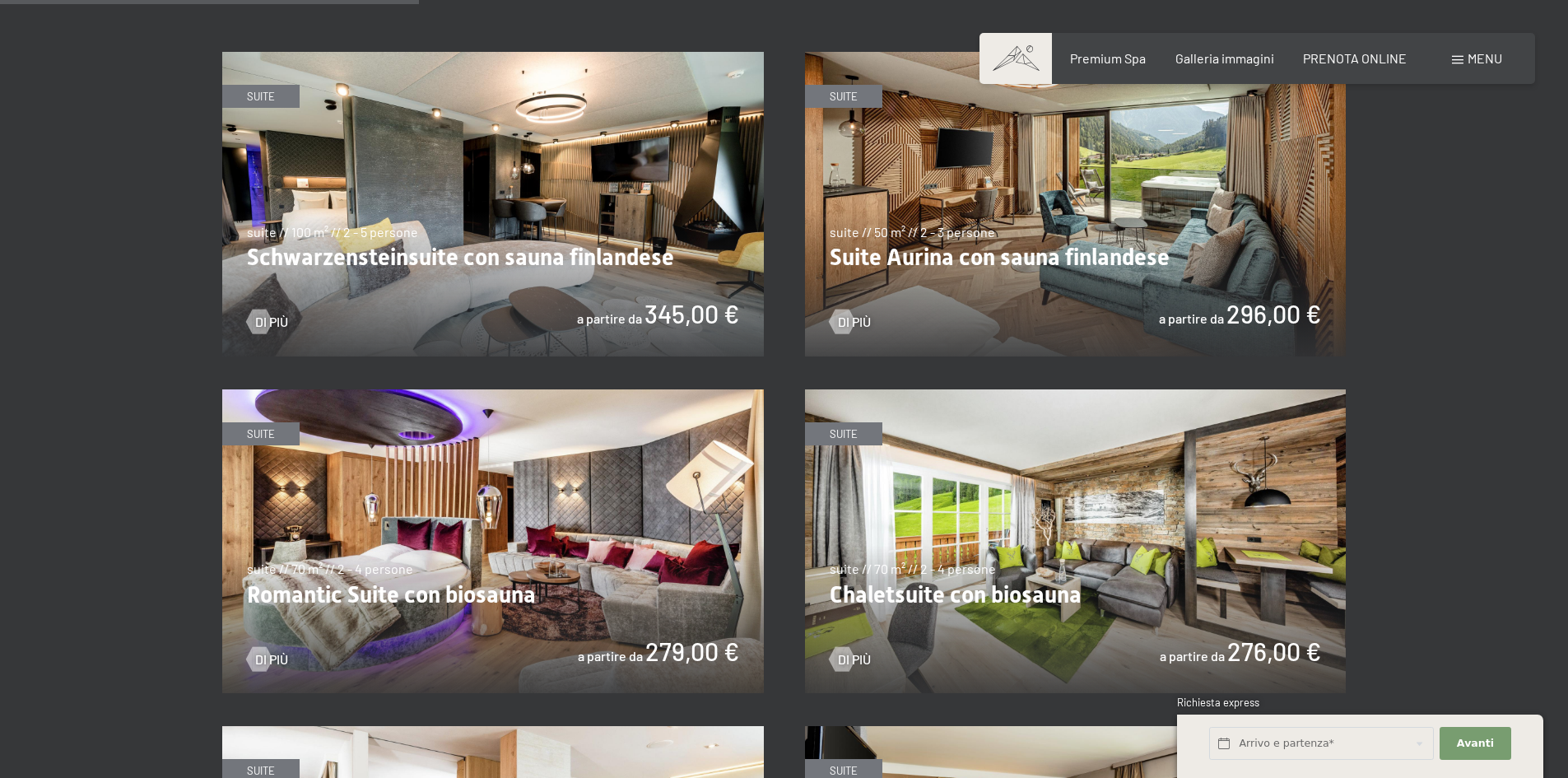
scroll to position [988, 0]
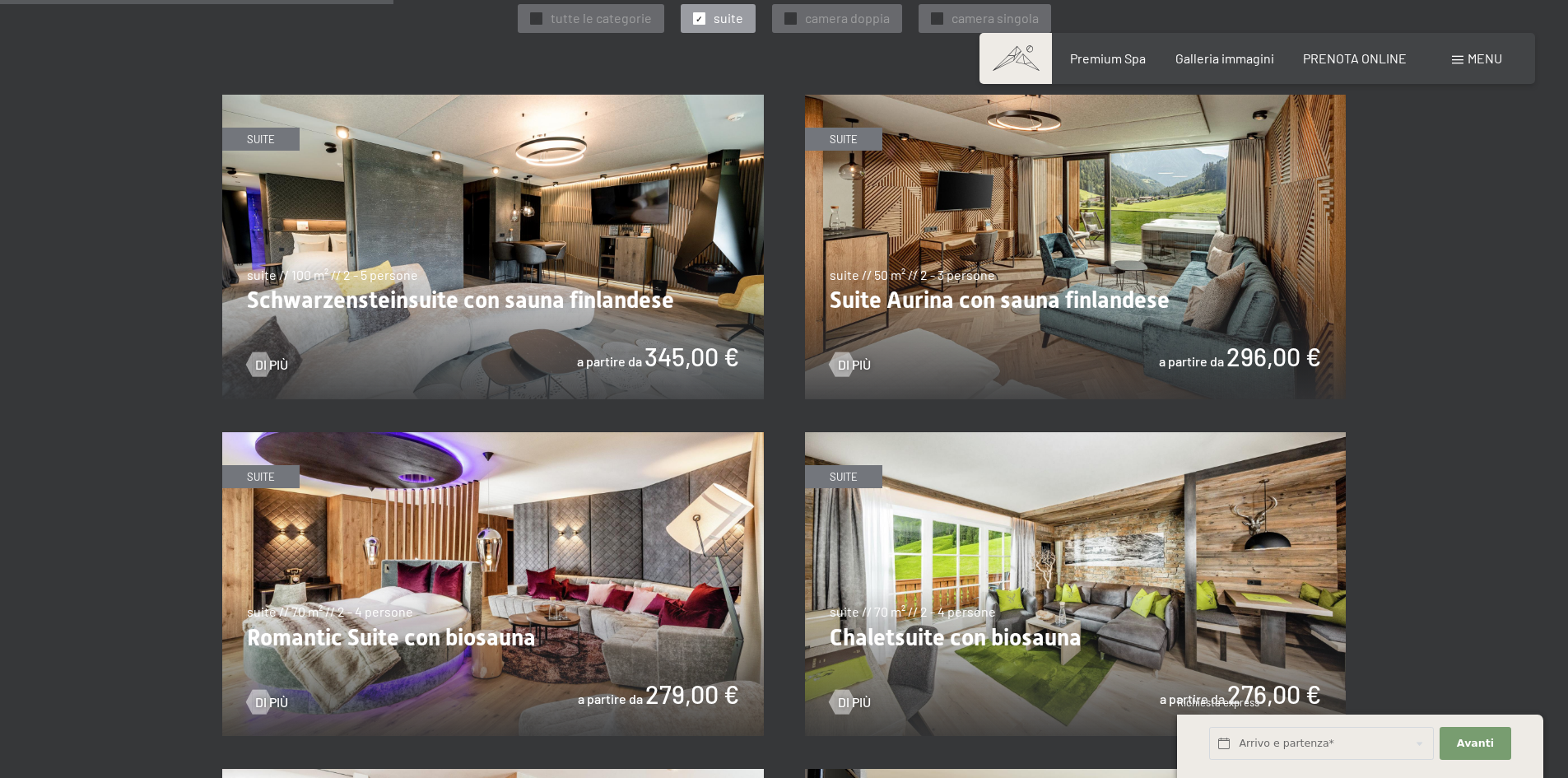
click at [1031, 172] on img at bounding box center [1076, 247] width 542 height 305
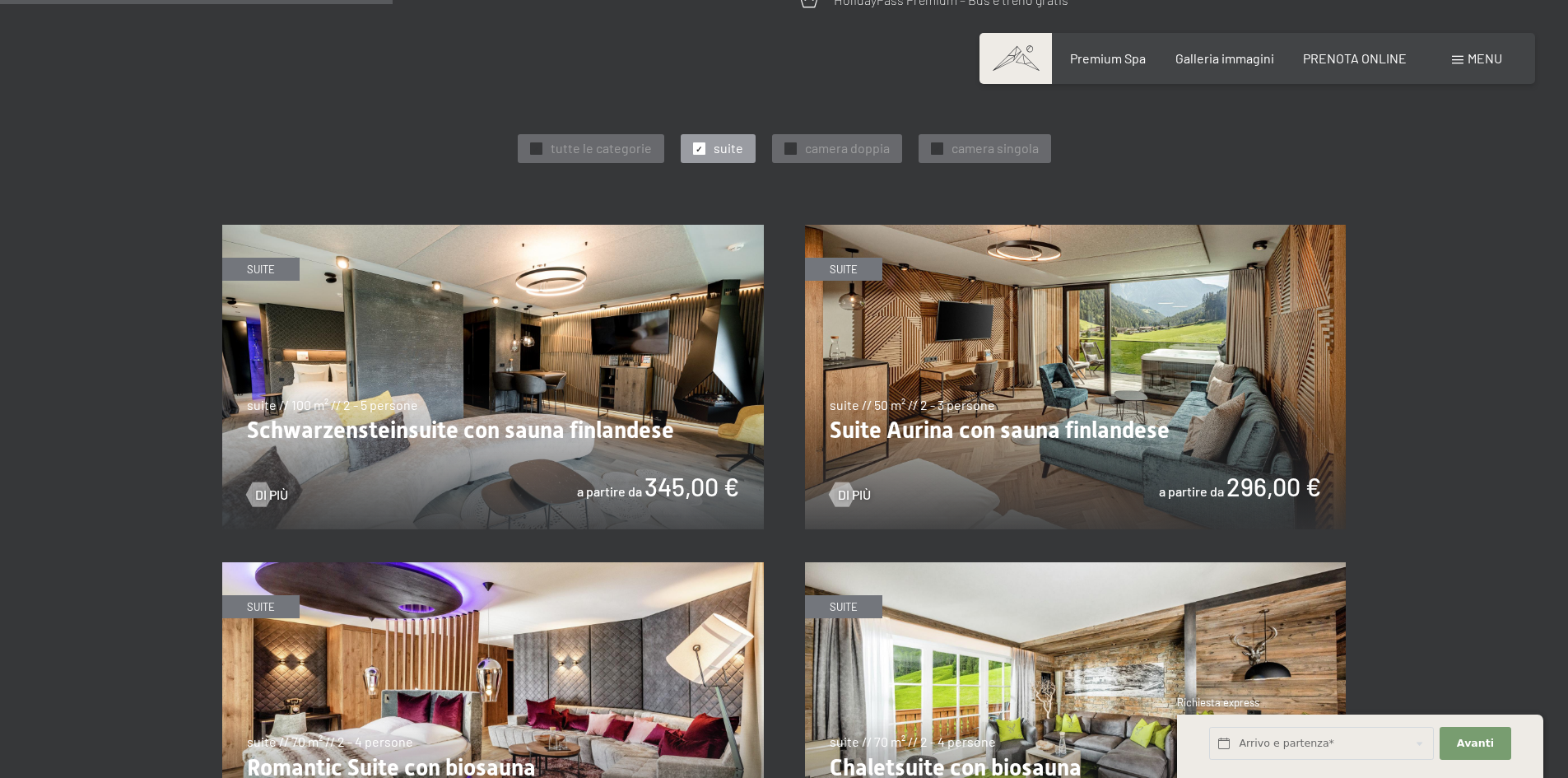
scroll to position [659, 0]
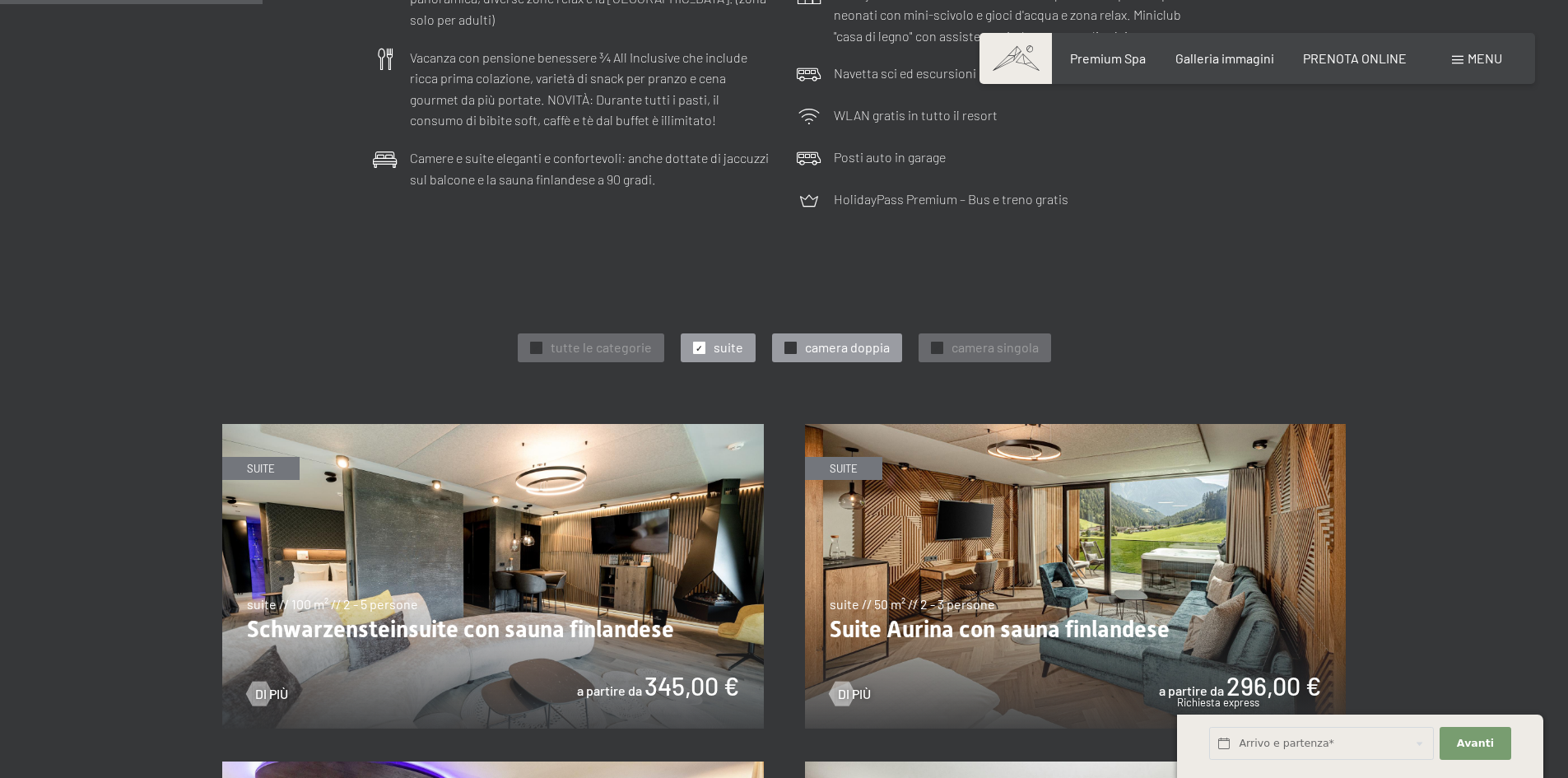
click at [851, 353] on span "camera doppia" at bounding box center [847, 347] width 85 height 18
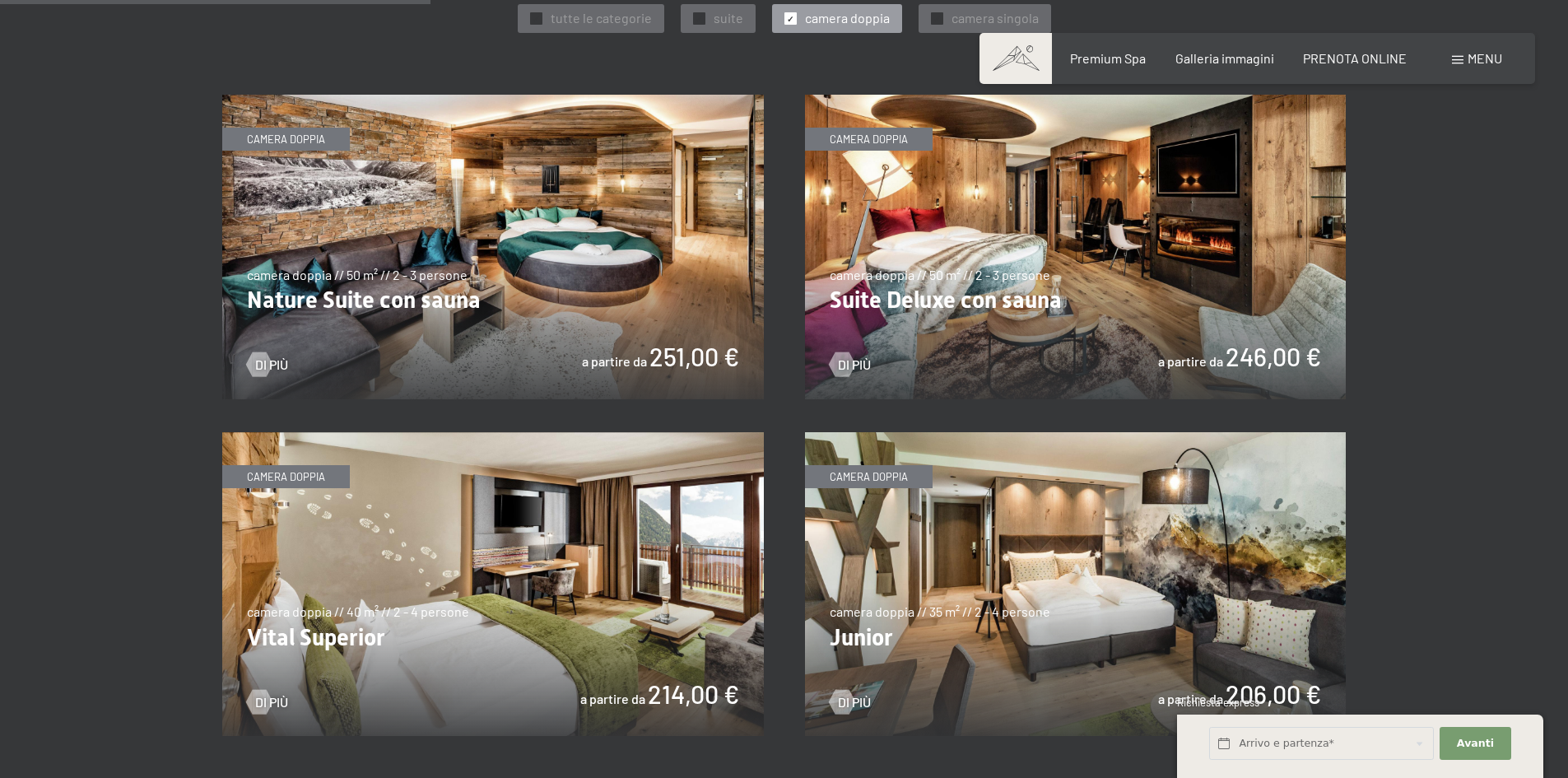
scroll to position [1071, 0]
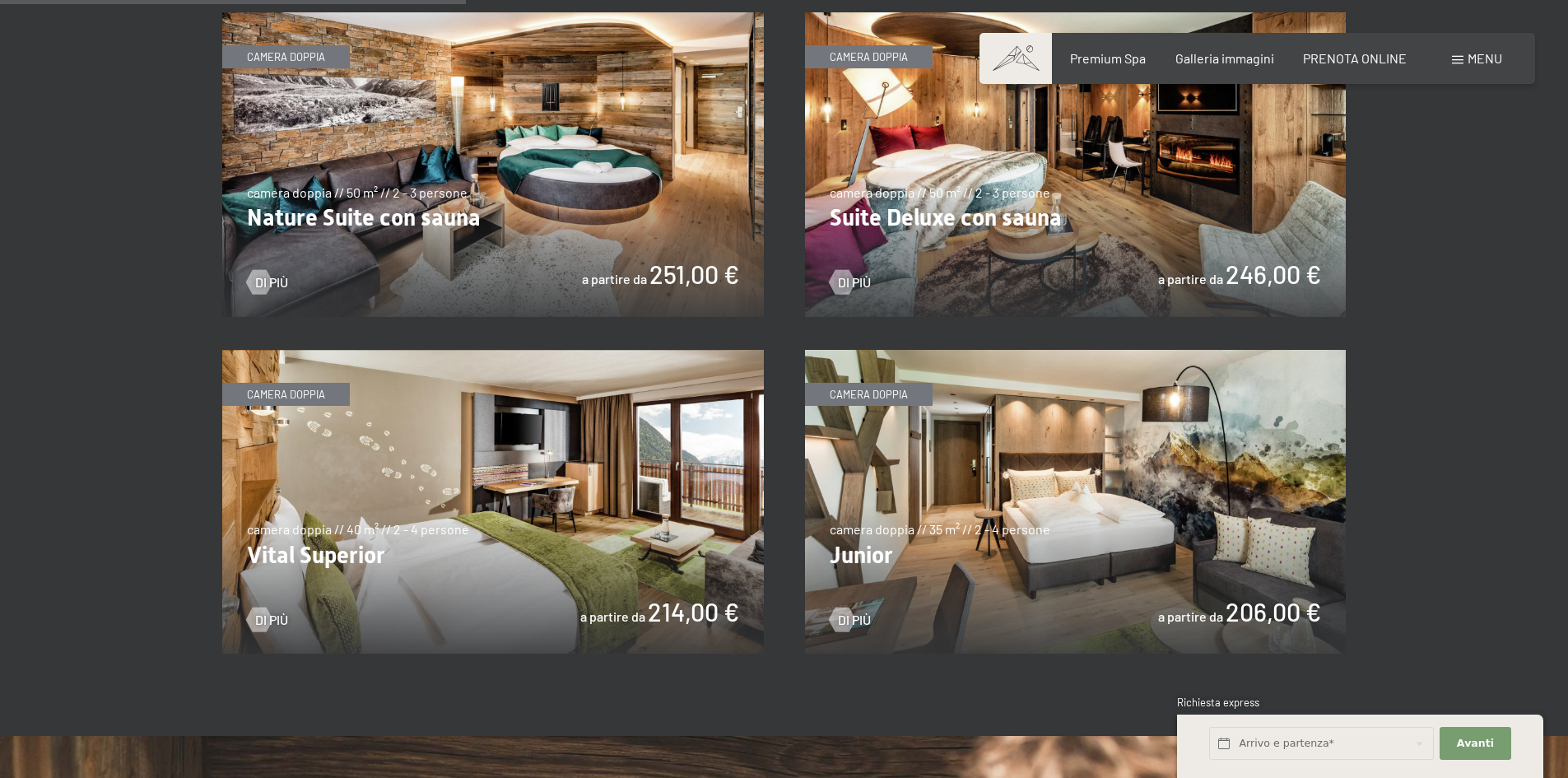
click at [941, 475] on img at bounding box center [1076, 502] width 542 height 305
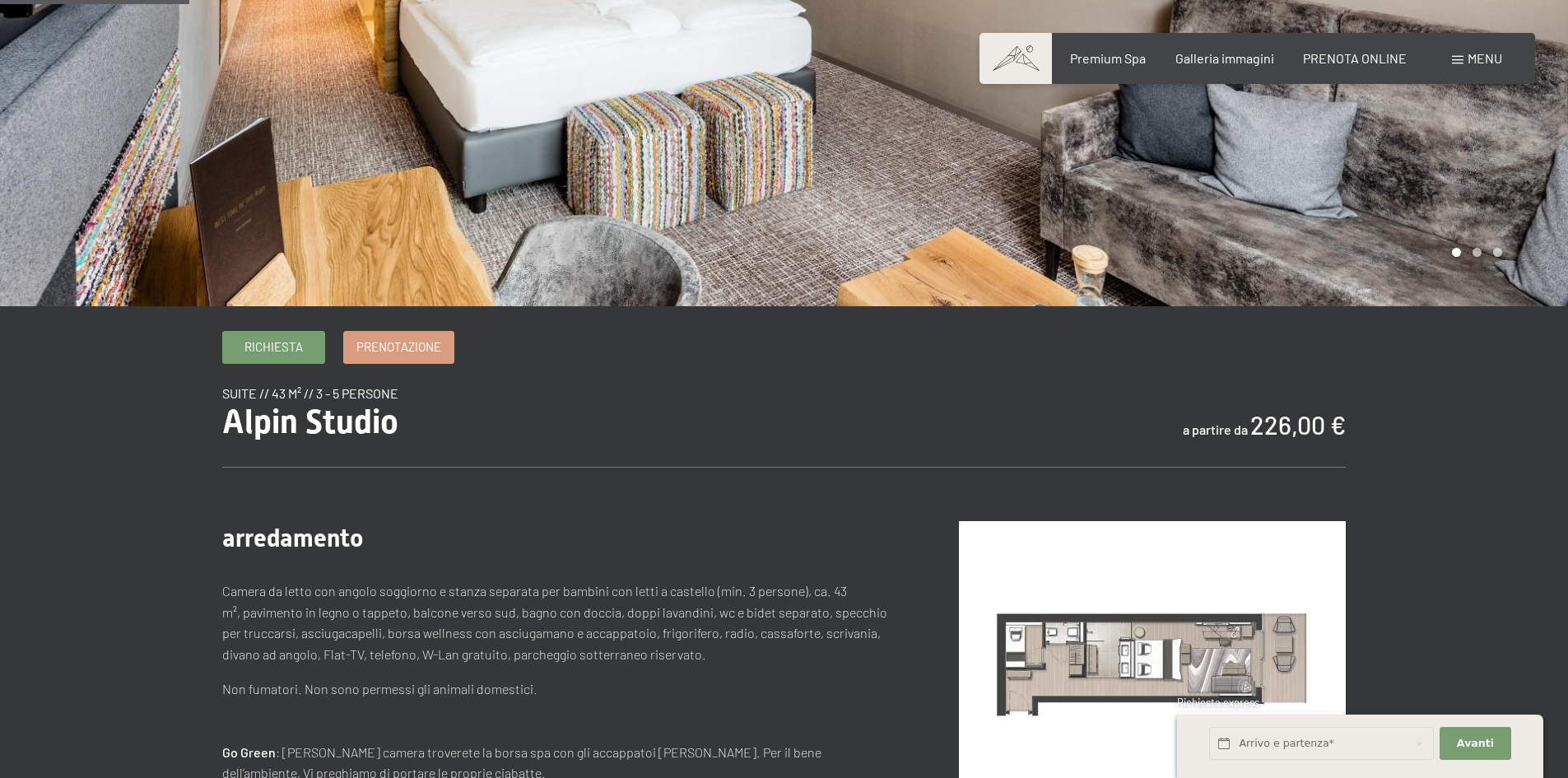
scroll to position [329, 0]
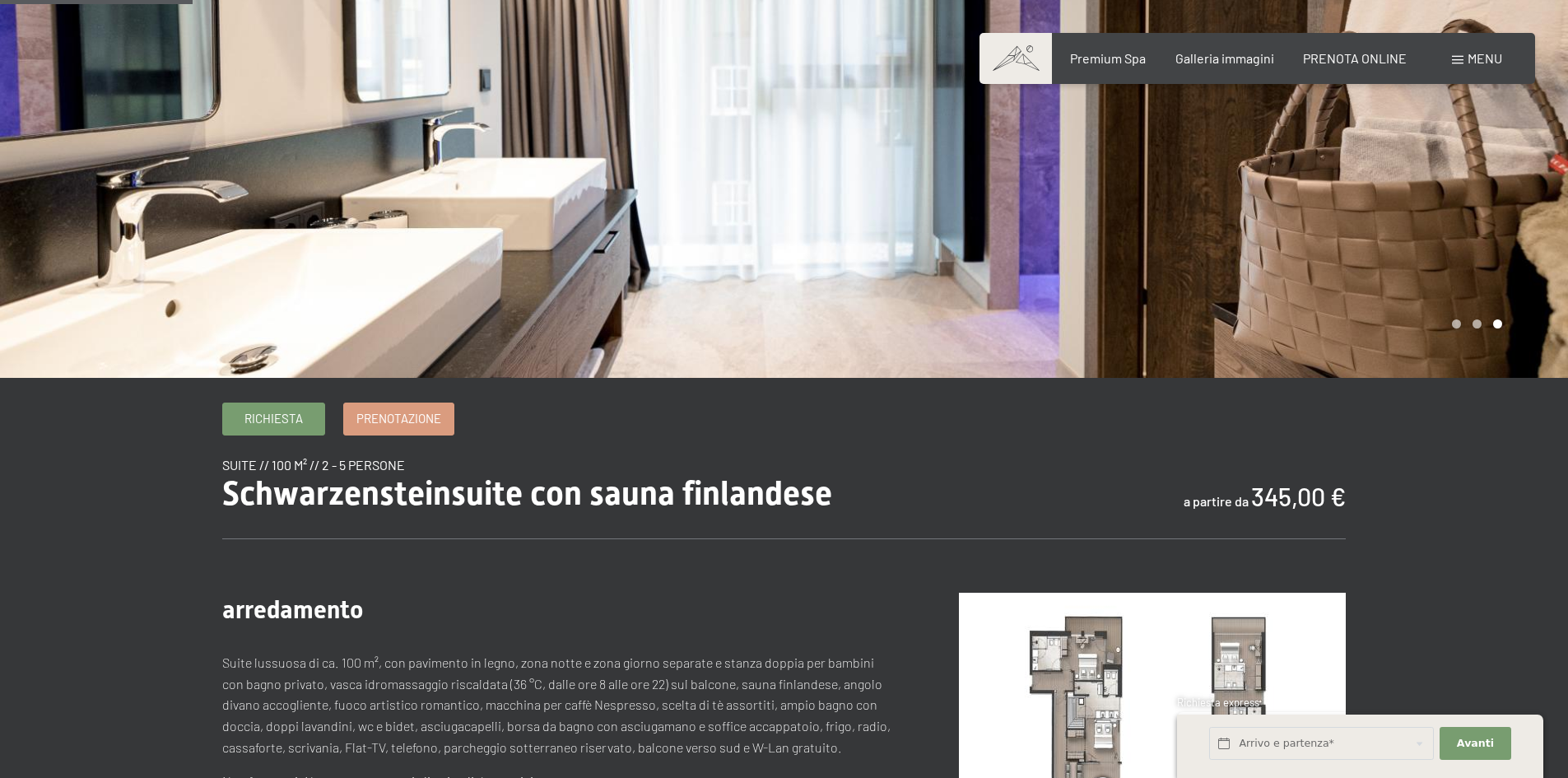
scroll to position [165, 0]
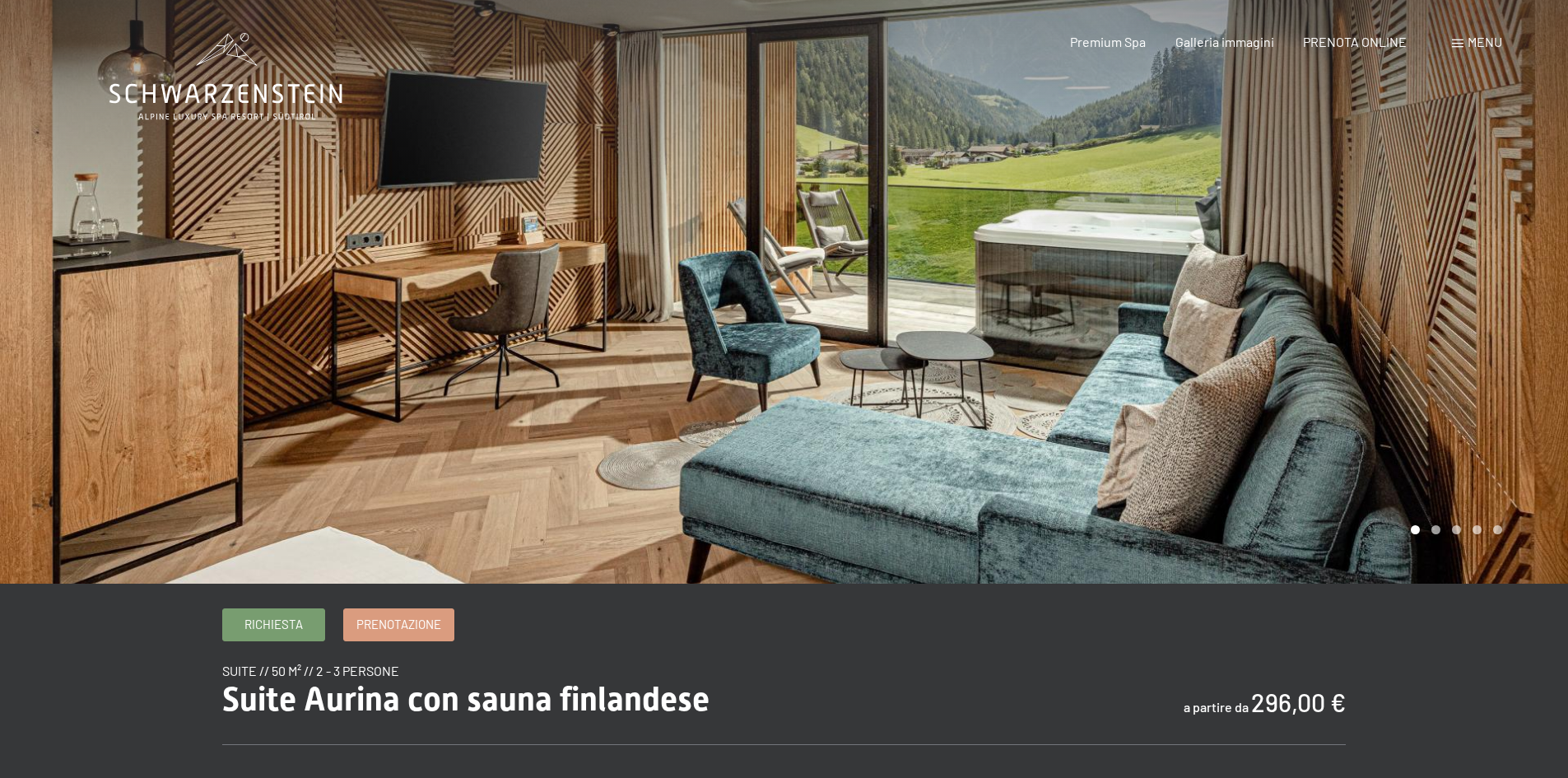
click at [1330, 279] on div at bounding box center [1177, 292] width 785 height 584
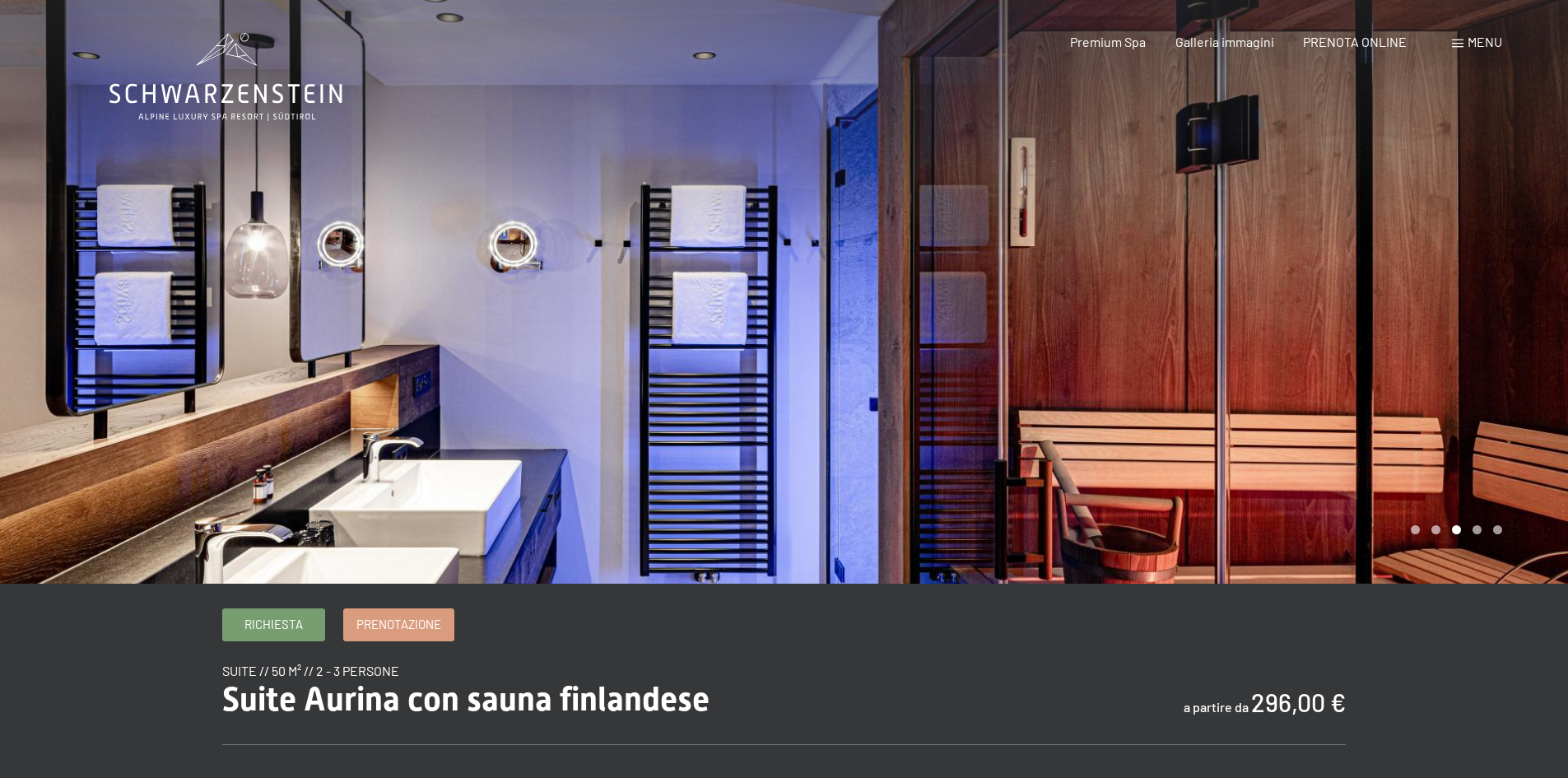
click at [1330, 279] on div at bounding box center [1177, 292] width 785 height 584
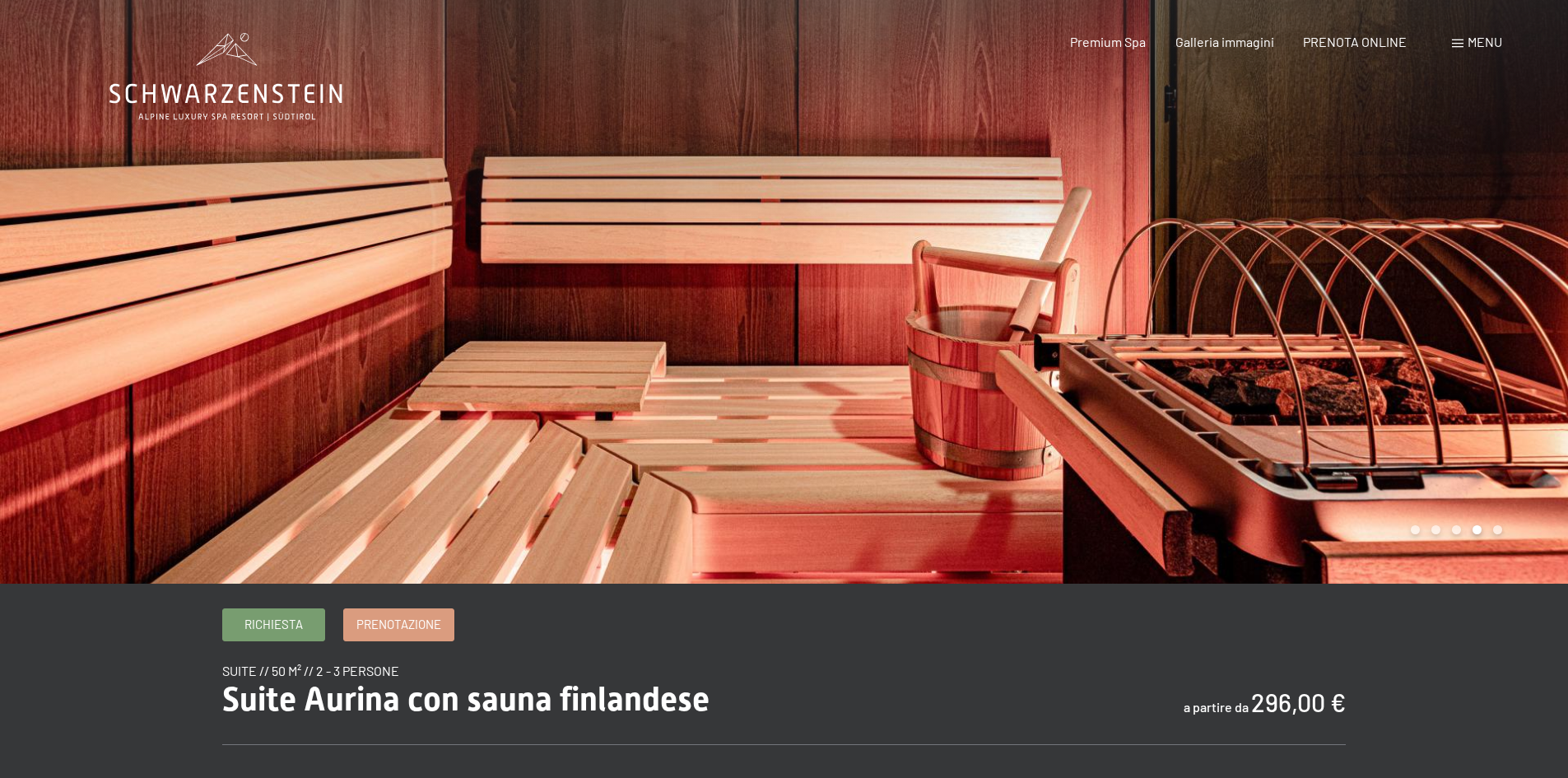
click at [1330, 279] on div at bounding box center [1177, 292] width 785 height 584
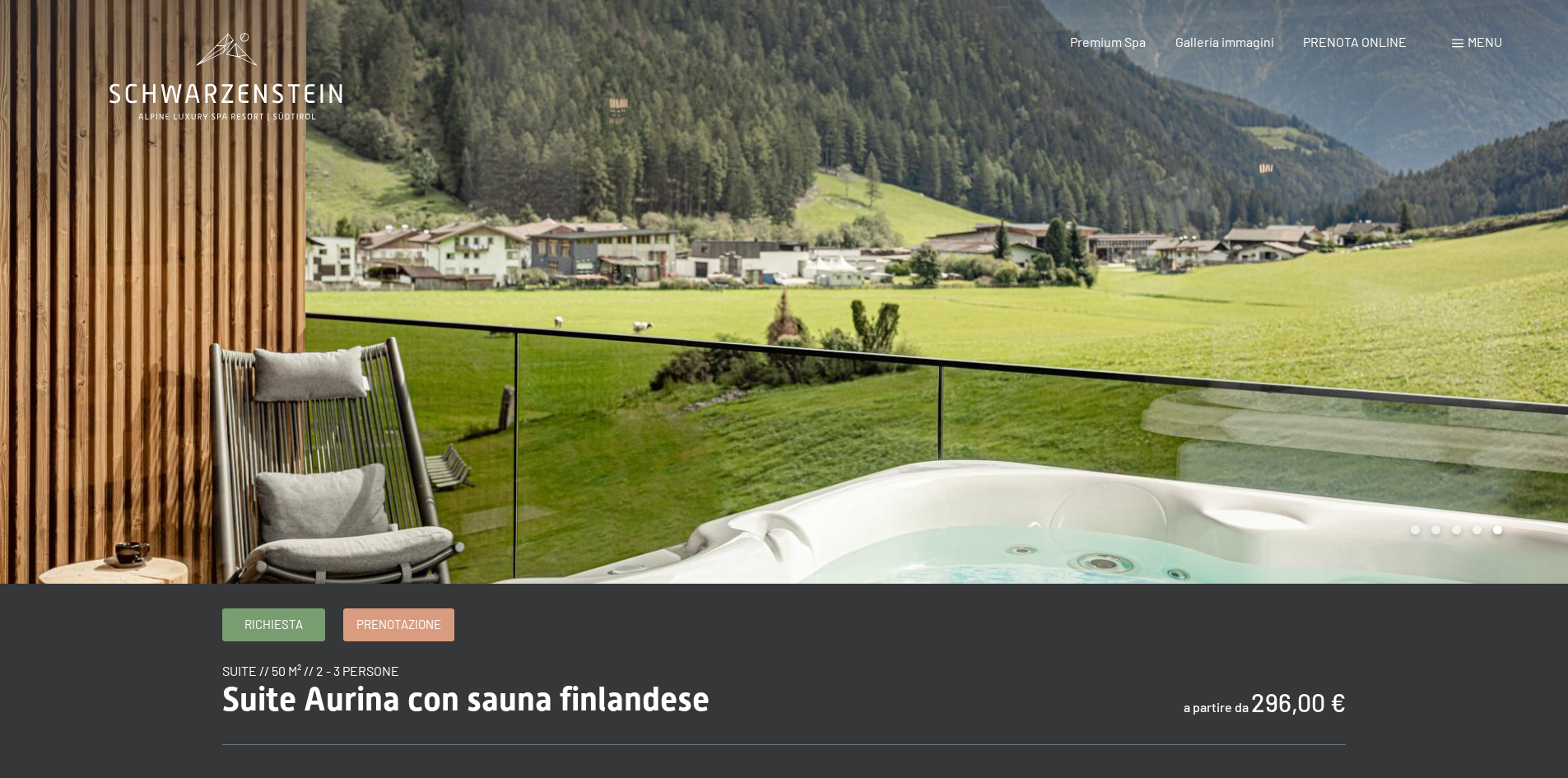
click at [1330, 279] on div at bounding box center [1177, 292] width 785 height 584
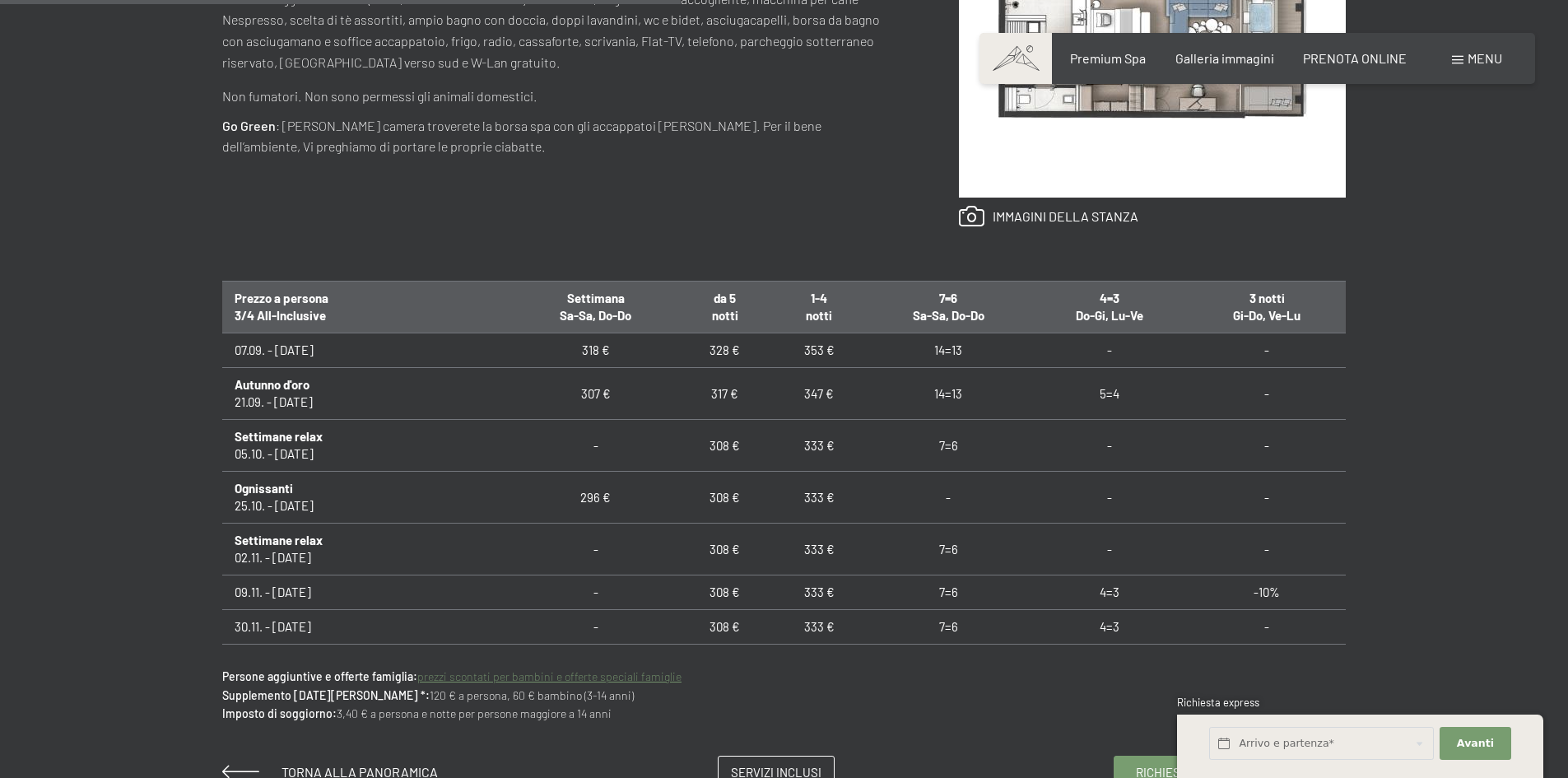
scroll to position [906, 0]
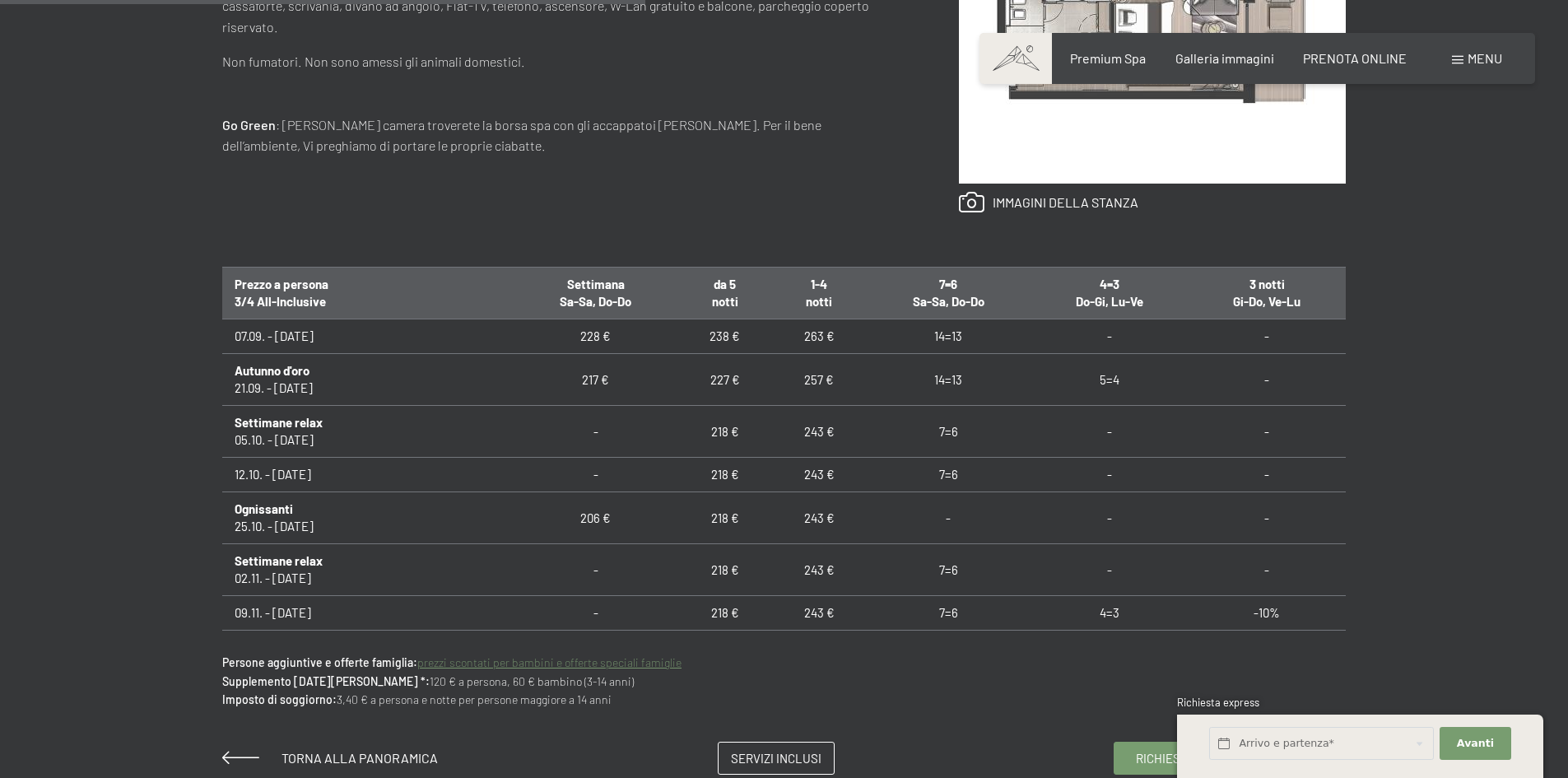
scroll to position [906, 0]
